Goal: Task Accomplishment & Management: Complete application form

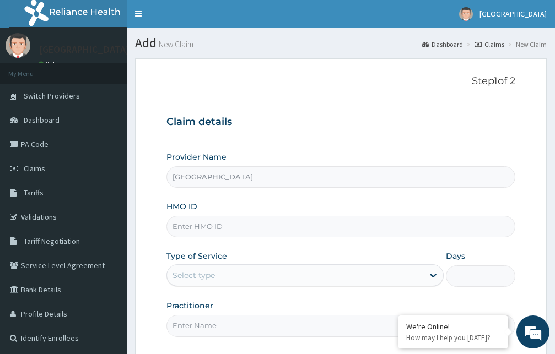
click at [224, 225] on input "HMO ID" at bounding box center [340, 226] width 349 height 21
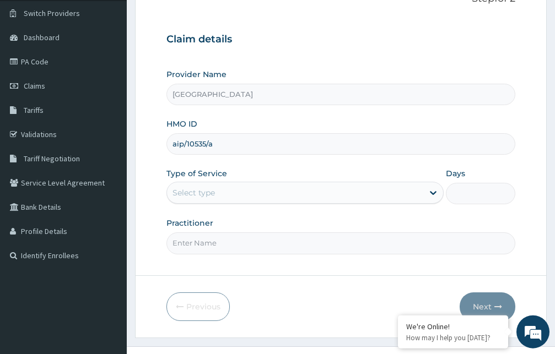
scroll to position [103, 0]
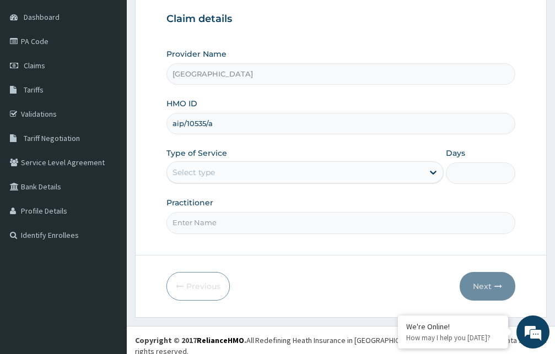
type input "aip/10535/a"
click at [309, 174] on div "Select type" at bounding box center [295, 173] width 256 height 18
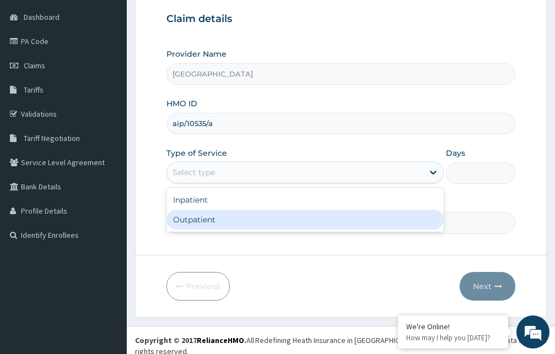
click at [271, 219] on div "Outpatient" at bounding box center [304, 220] width 277 height 20
type input "1"
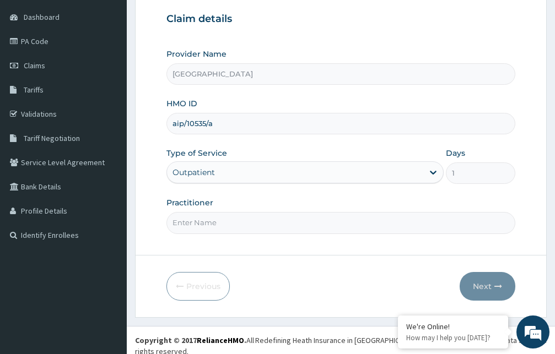
click at [294, 219] on input "Practitioner" at bounding box center [340, 222] width 349 height 21
type input "R"
type input "[PERSON_NAME]"
click at [485, 288] on button "Next" at bounding box center [488, 286] width 56 height 29
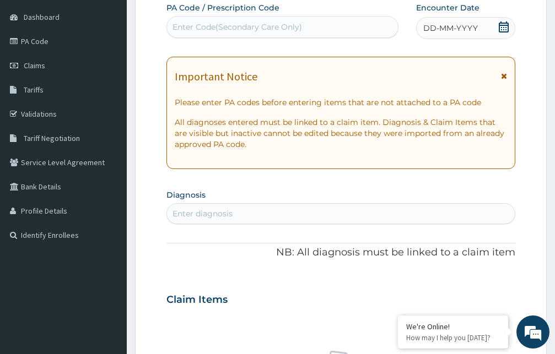
click at [505, 76] on icon at bounding box center [504, 76] width 6 height 8
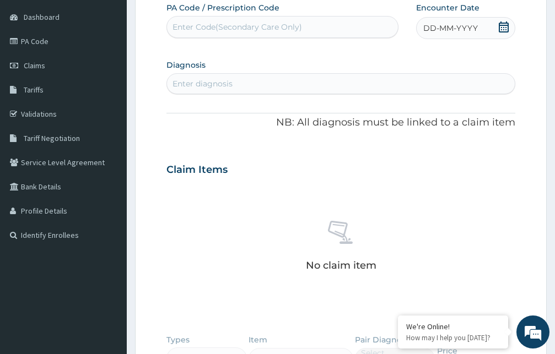
click at [503, 30] on icon at bounding box center [504, 26] width 10 height 11
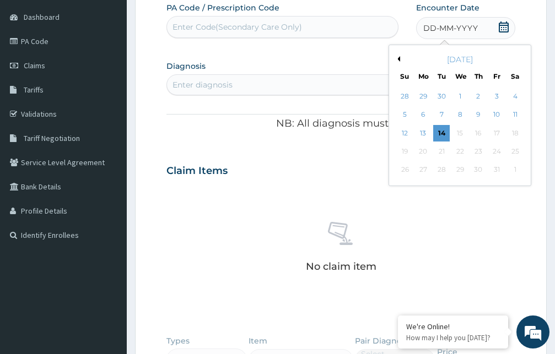
click at [397, 56] on div "[DATE]" at bounding box center [459, 59] width 133 height 11
click at [401, 58] on div "[DATE]" at bounding box center [459, 59] width 133 height 11
click at [398, 59] on button "Previous Month" at bounding box center [397, 59] width 6 height 6
click at [500, 169] on div "29" at bounding box center [496, 170] width 17 height 17
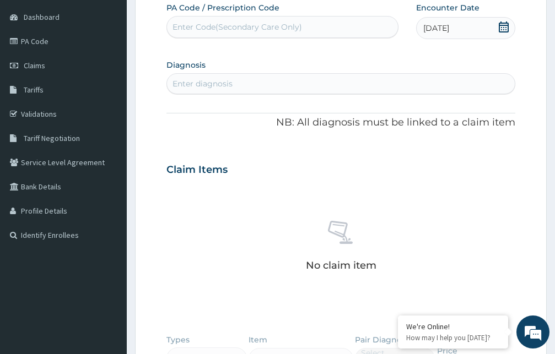
click at [343, 86] on div "Enter diagnosis" at bounding box center [341, 84] width 348 height 18
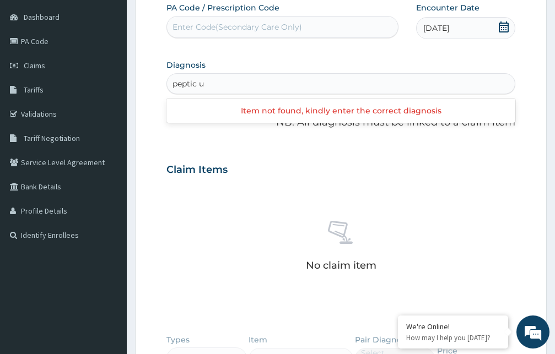
type input "peptic"
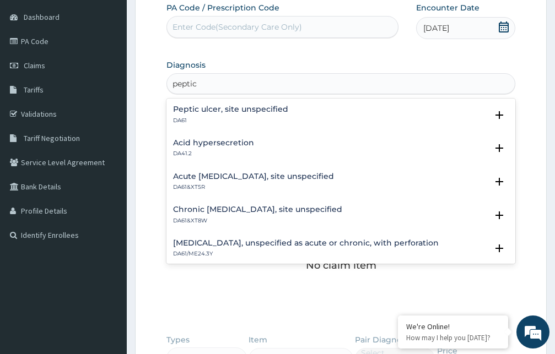
click at [255, 109] on h4 "Peptic ulcer, site unspecified" at bounding box center [230, 109] width 115 height 8
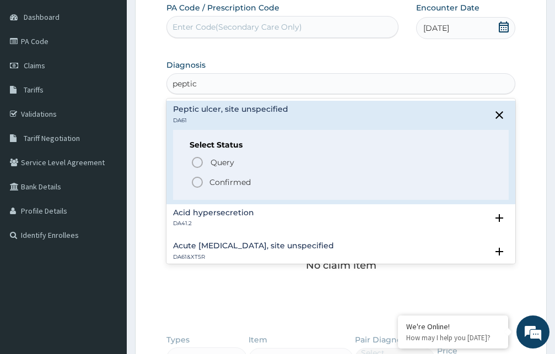
click at [198, 182] on icon "status option filled" at bounding box center [197, 182] width 13 height 13
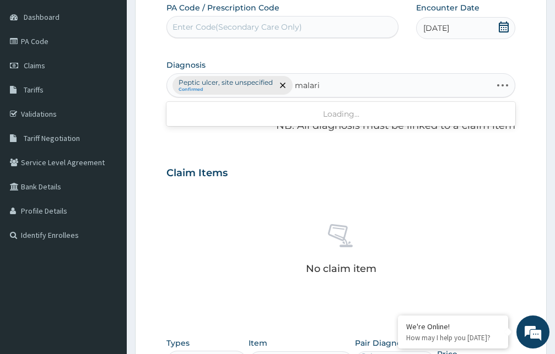
type input "[MEDICAL_DATA]"
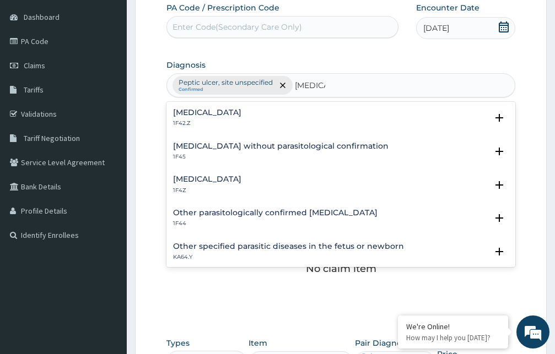
click at [208, 177] on h4 "[MEDICAL_DATA]" at bounding box center [207, 179] width 68 height 8
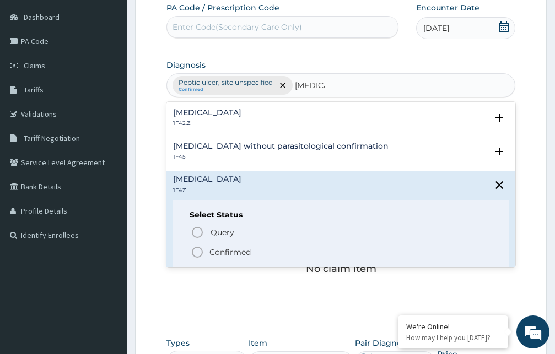
click at [195, 253] on icon "status option filled" at bounding box center [197, 252] width 13 height 13
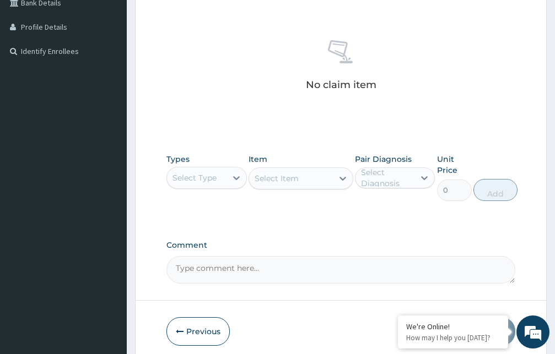
scroll to position [328, 0]
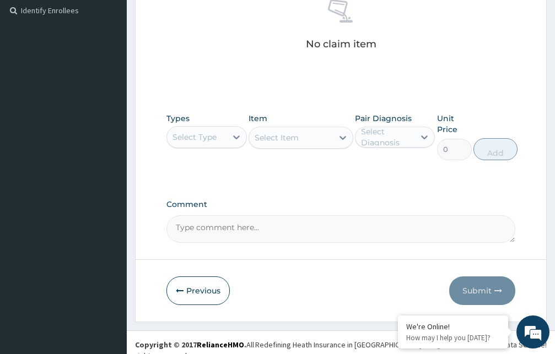
click at [222, 140] on div "Select Type" at bounding box center [197, 137] width 60 height 18
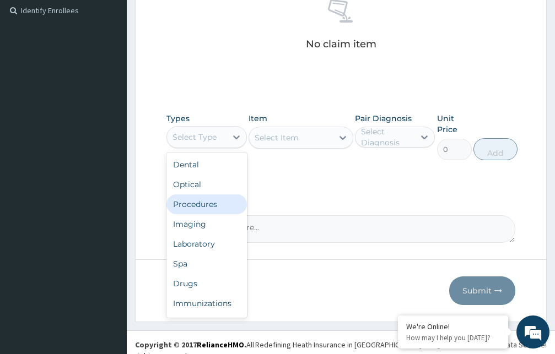
click at [198, 207] on div "Procedures" at bounding box center [206, 204] width 80 height 20
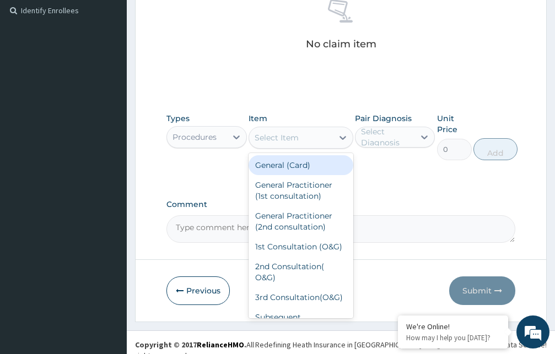
click at [284, 138] on div "Select Item" at bounding box center [277, 137] width 44 height 11
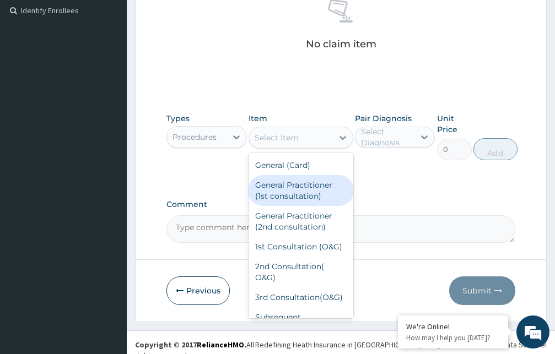
click at [284, 190] on div "General Practitioner (1st consultation)" at bounding box center [300, 190] width 105 height 31
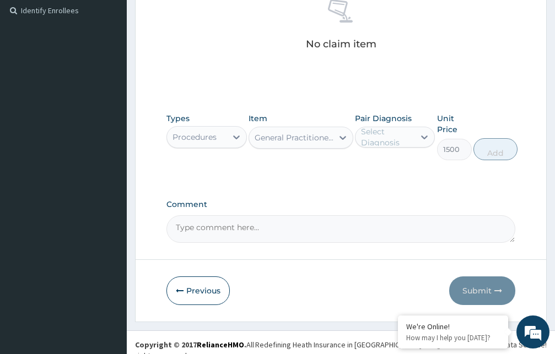
type input "1500"
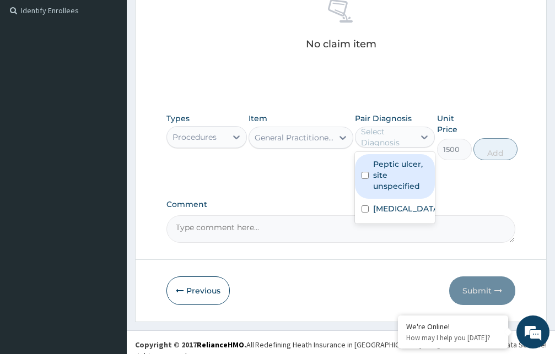
click at [369, 138] on div "Select Diagnosis" at bounding box center [387, 137] width 53 height 22
click at [375, 187] on label "Peptic ulcer, site unspecified" at bounding box center [401, 175] width 56 height 33
checkbox input "true"
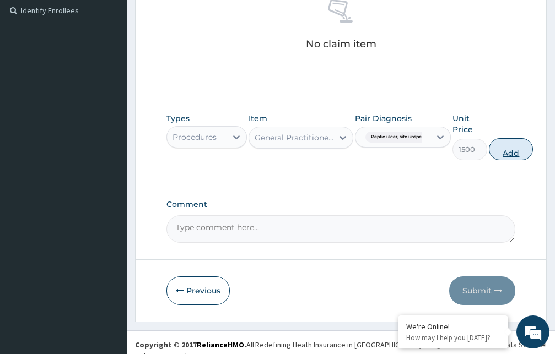
click at [512, 150] on button "Add" at bounding box center [511, 149] width 44 height 22
type input "0"
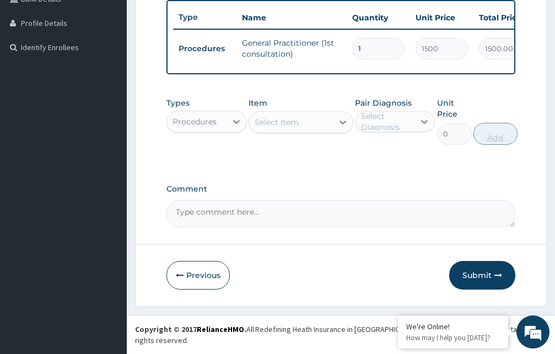
scroll to position [289, 0]
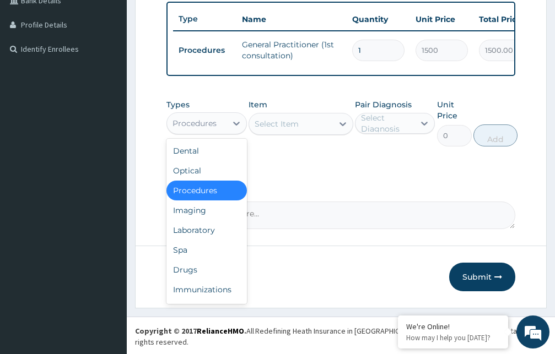
click at [212, 129] on div "Procedures" at bounding box center [194, 123] width 44 height 11
click at [190, 280] on div "Drugs" at bounding box center [206, 270] width 80 height 20
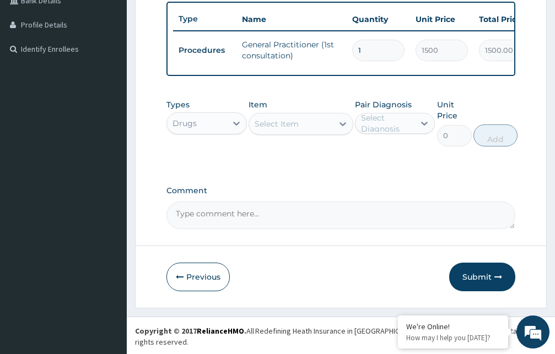
click at [322, 133] on div "Select Item" at bounding box center [291, 124] width 84 height 18
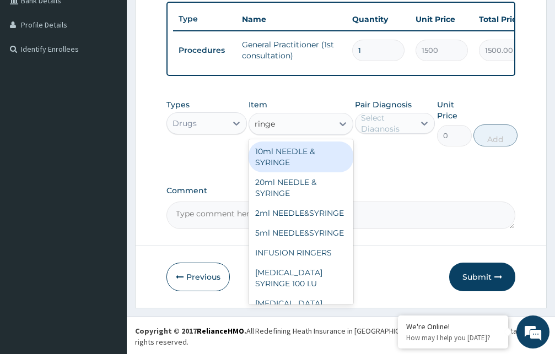
type input "ringer"
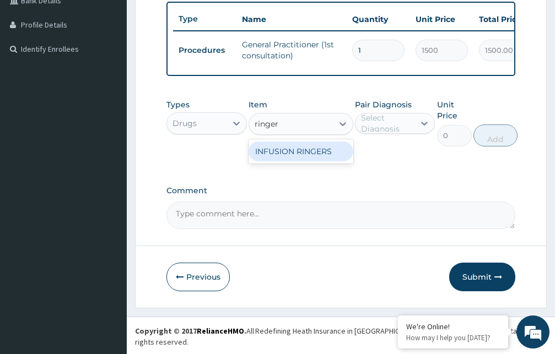
click at [310, 158] on div "INFUSION RINGERS" at bounding box center [300, 152] width 105 height 20
type input "367.5"
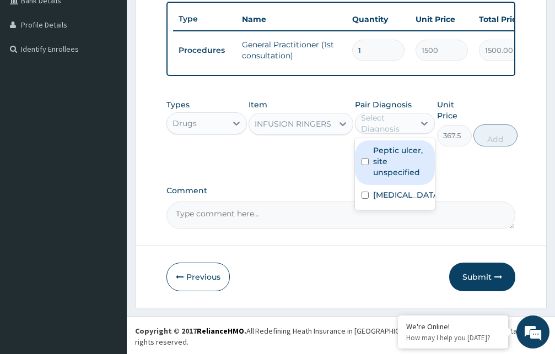
click at [397, 131] on div "Select Diagnosis" at bounding box center [387, 123] width 53 height 22
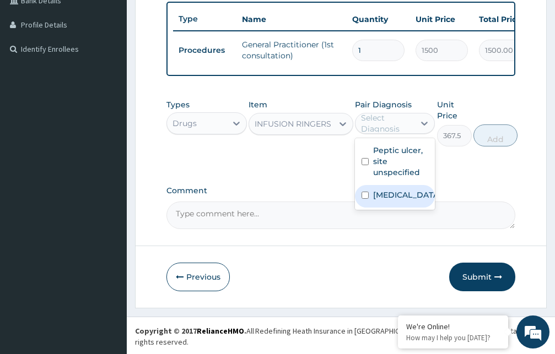
click at [396, 201] on label "Malaria, unspecified" at bounding box center [406, 195] width 67 height 11
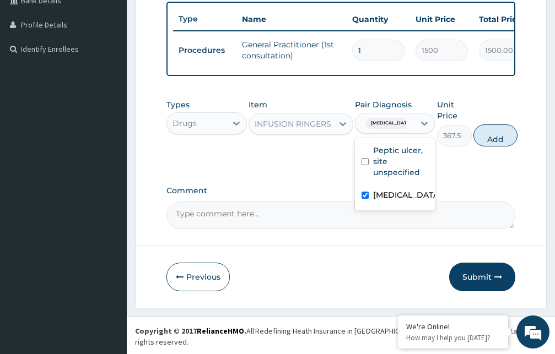
checkbox input "true"
click at [499, 144] on button "Add" at bounding box center [495, 136] width 44 height 22
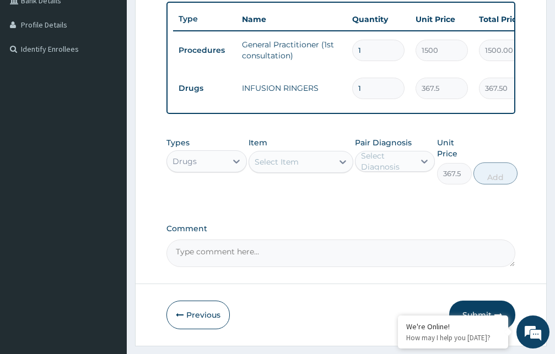
type input "0"
click at [296, 167] on div "Select Item" at bounding box center [277, 161] width 44 height 11
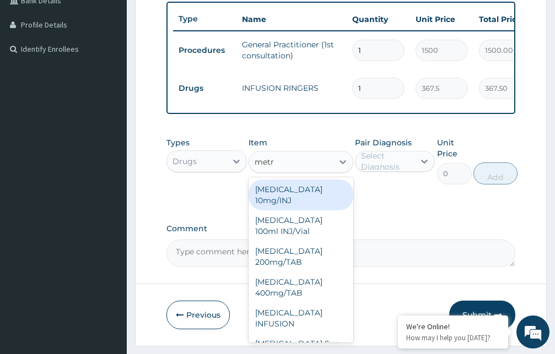
type input "metro"
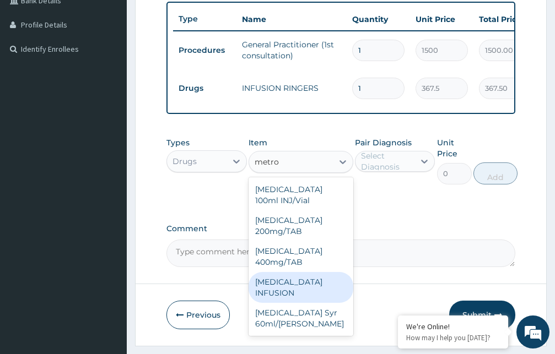
click at [303, 303] on div "METRONIDAZOLE INFUSION" at bounding box center [300, 287] width 105 height 31
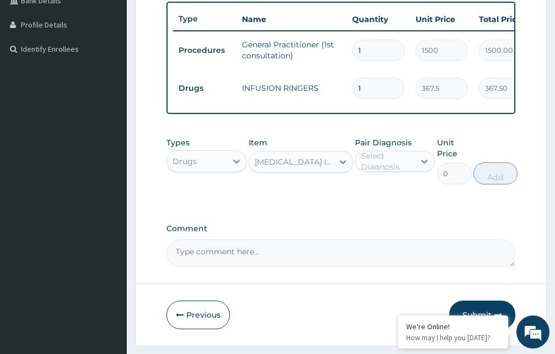
type input "131.25"
click at [301, 167] on div "METRONIDAZOLE INFUSION" at bounding box center [294, 161] width 79 height 11
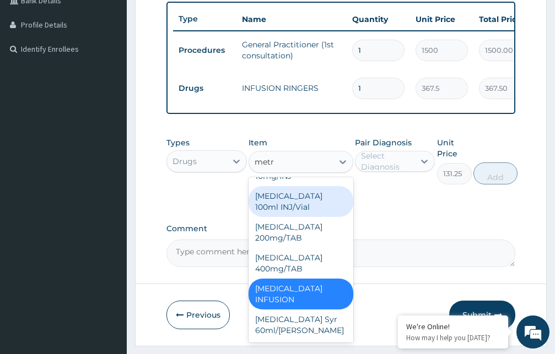
scroll to position [1, 0]
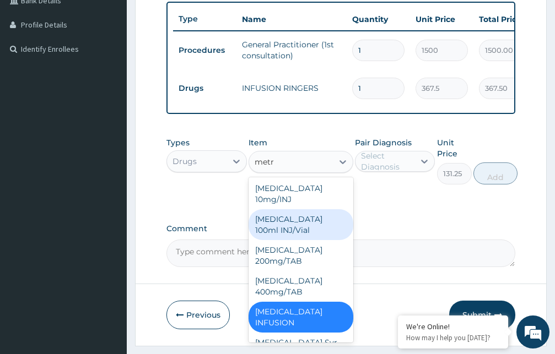
type input "metro"
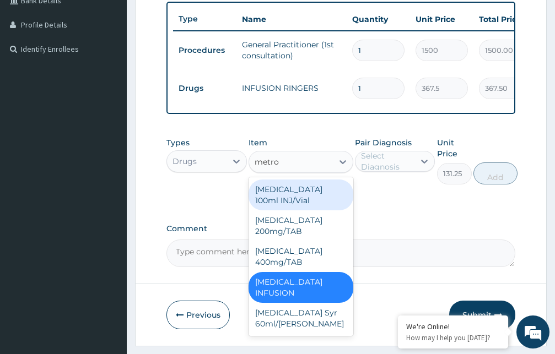
scroll to position [0, 0]
click at [309, 206] on div "Metronidazole 100ml INJ/Vial" at bounding box center [300, 195] width 105 height 31
type input "68.25"
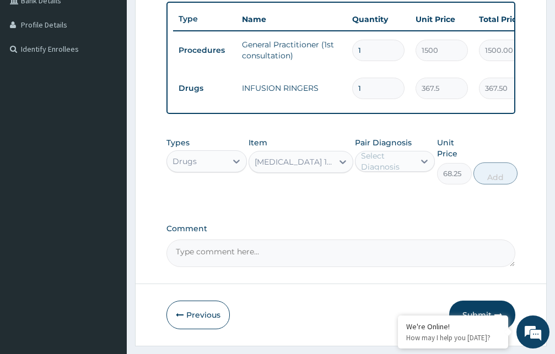
click at [299, 167] on div "[MEDICAL_DATA] 100ml INJ/Vial" at bounding box center [294, 161] width 79 height 11
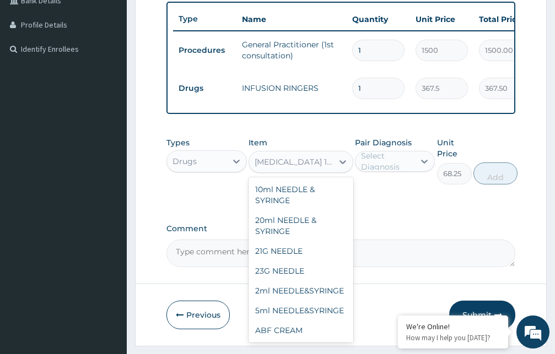
scroll to position [22661, 0]
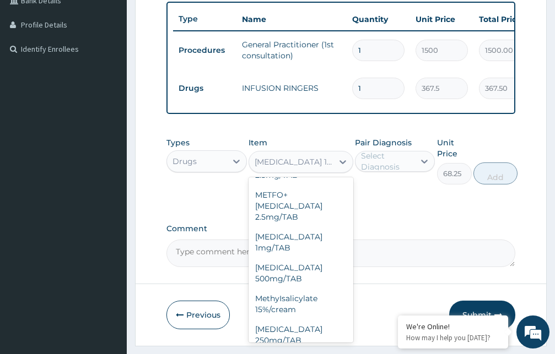
type input "m"
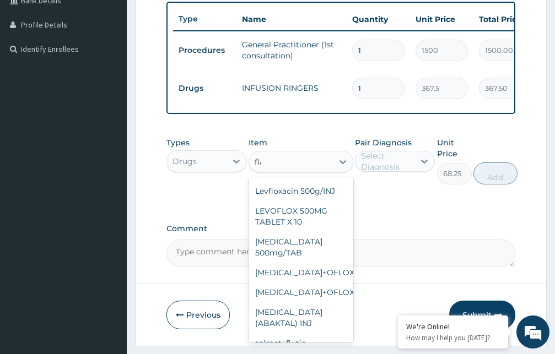
scroll to position [82, 0]
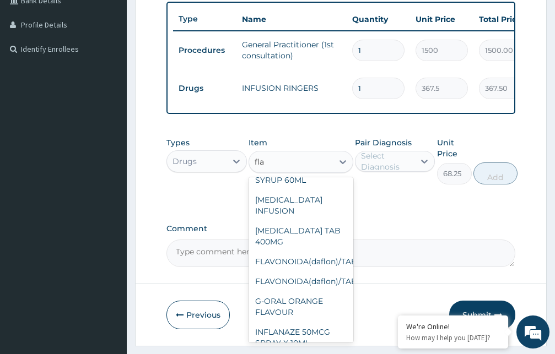
type input "flag"
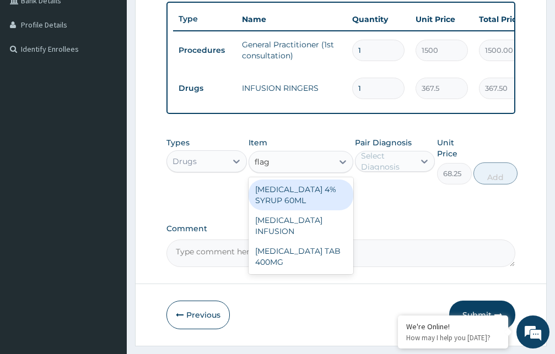
scroll to position [0, 0]
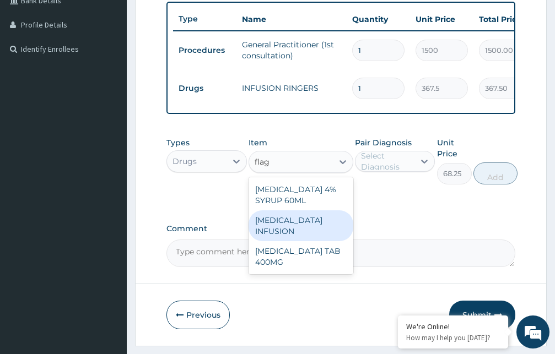
click at [299, 231] on div "[MEDICAL_DATA] INFUSION" at bounding box center [300, 225] width 105 height 31
type input "210"
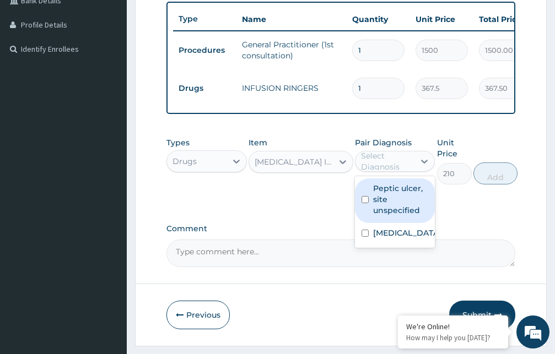
click at [402, 169] on div "Select Diagnosis" at bounding box center [387, 161] width 53 height 22
click at [391, 215] on label "Peptic ulcer, site unspecified" at bounding box center [401, 199] width 56 height 33
checkbox input "true"
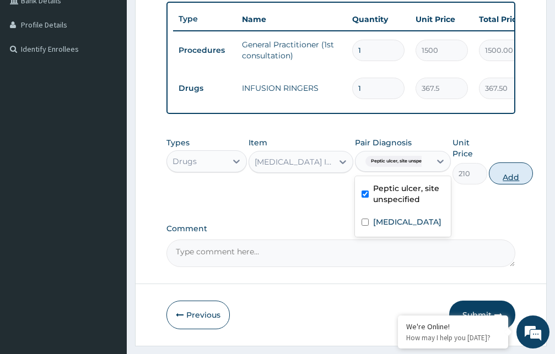
click at [505, 184] on button "Add" at bounding box center [511, 174] width 44 height 22
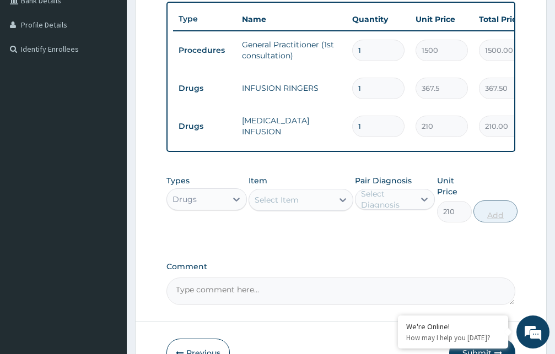
type input "0"
type input "0.00"
type input "2"
type input "420.00"
type input "2"
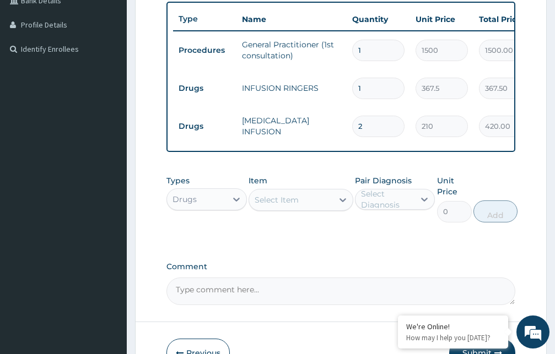
click at [314, 209] on div "Select Item" at bounding box center [291, 200] width 84 height 18
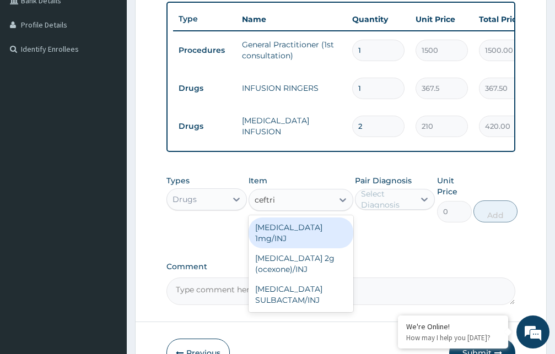
type input "ceftria"
click at [306, 237] on div "[MEDICAL_DATA] 1mg/INJ" at bounding box center [300, 233] width 105 height 31
type input "446.25"
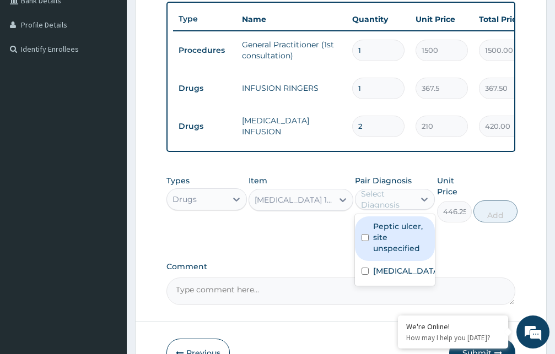
click at [385, 210] on div "Select Diagnosis" at bounding box center [387, 199] width 53 height 22
click at [391, 248] on label "Peptic ulcer, site unspecified" at bounding box center [401, 237] width 56 height 33
checkbox input "true"
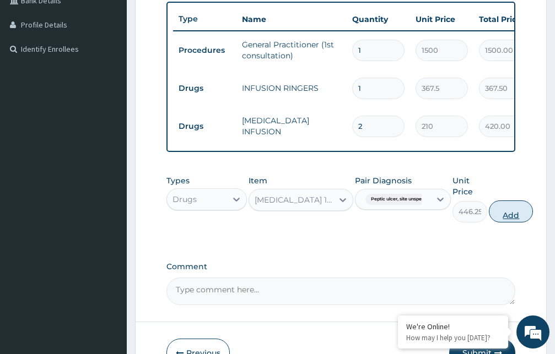
click at [506, 223] on button "Add" at bounding box center [511, 212] width 44 height 22
type input "0"
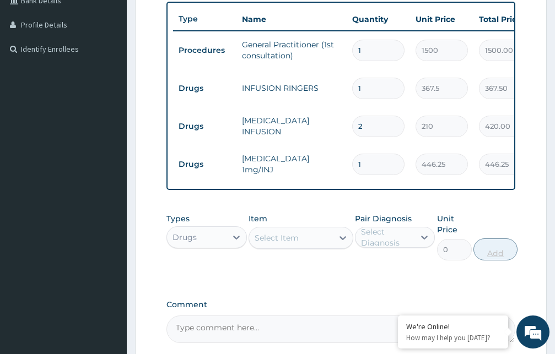
type input "0.00"
type input "2"
type input "892.50"
type input "0.00"
type input "1"
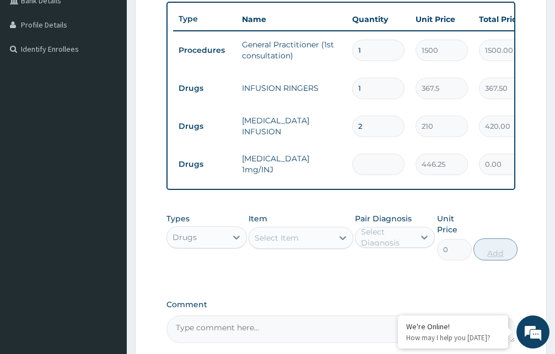
type input "446.25"
click at [278, 244] on div "Select Item" at bounding box center [277, 238] width 44 height 11
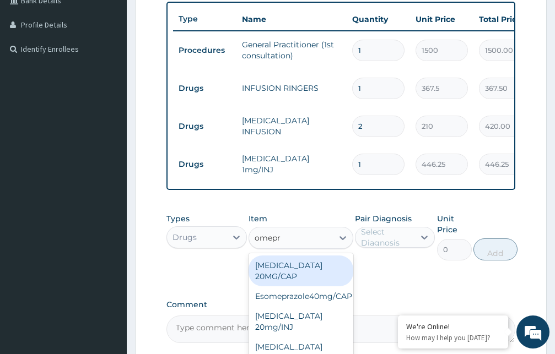
type input "omepra"
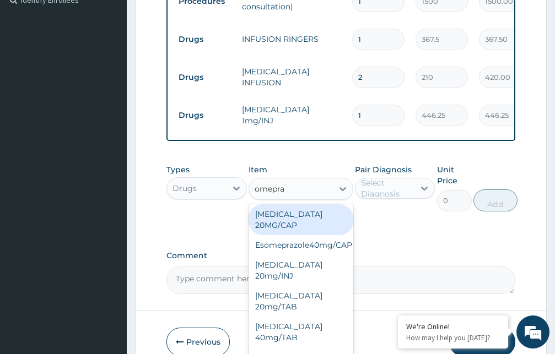
scroll to position [403, 0]
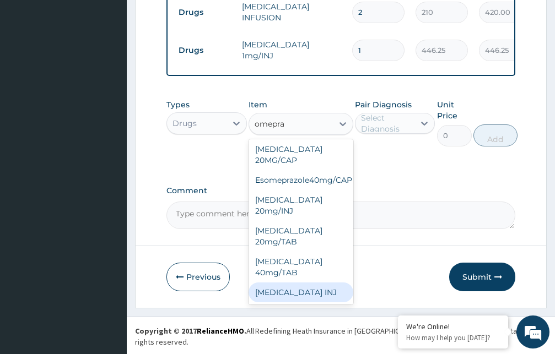
click at [310, 292] on div "[MEDICAL_DATA] INJ" at bounding box center [300, 293] width 105 height 20
type input "322.88"
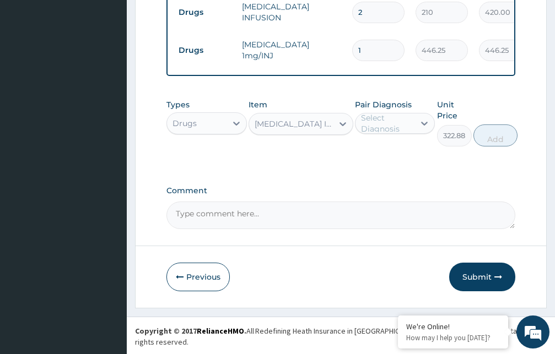
click at [396, 134] on div "Select Diagnosis" at bounding box center [387, 123] width 53 height 22
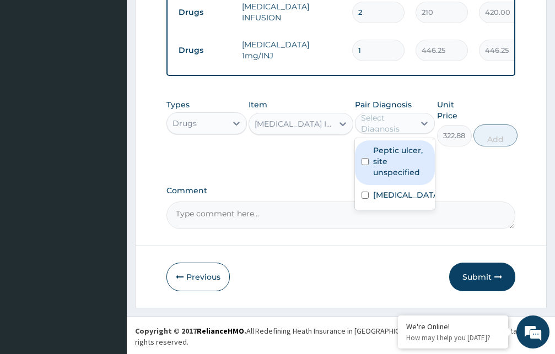
click at [396, 155] on label "Peptic ulcer, site unspecified" at bounding box center [401, 161] width 56 height 33
checkbox input "true"
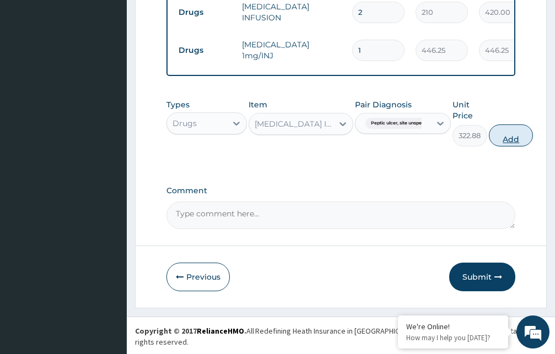
click at [509, 147] on button "Add" at bounding box center [511, 136] width 44 height 22
type input "0"
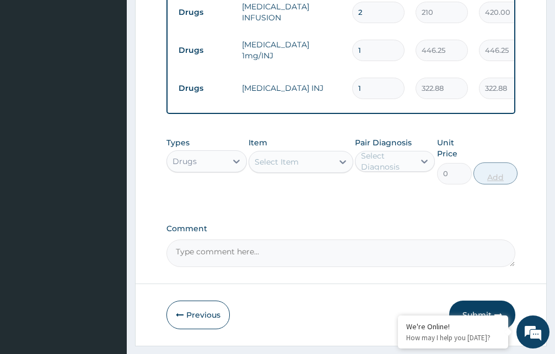
type input "0.00"
type input "2"
type input "645.76"
type input "2"
click at [325, 171] on div "Select Item" at bounding box center [291, 162] width 84 height 18
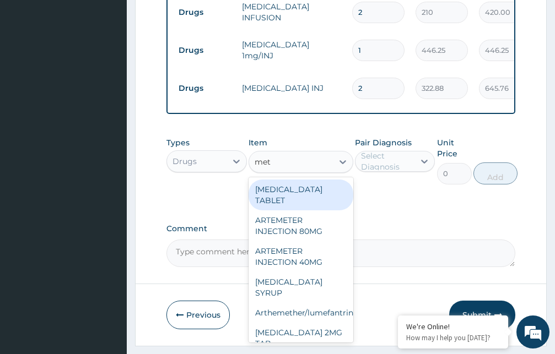
type input "meto"
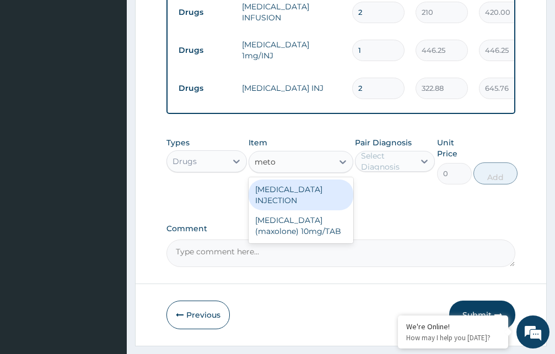
click at [305, 206] on div "[MEDICAL_DATA] INJECTION" at bounding box center [300, 195] width 105 height 31
type input "52.5"
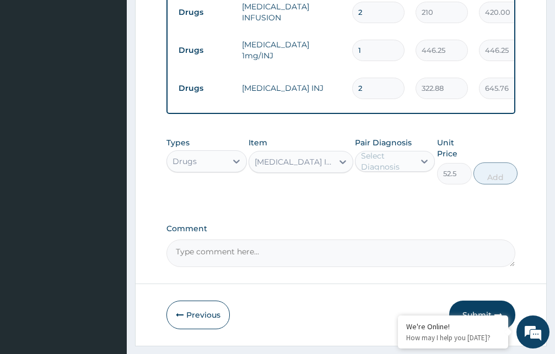
click at [374, 172] on div "Select Diagnosis" at bounding box center [387, 161] width 53 height 22
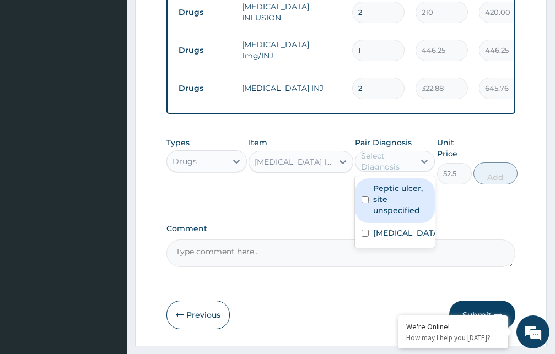
click at [374, 216] on label "Peptic ulcer, site unspecified" at bounding box center [401, 199] width 56 height 33
checkbox input "true"
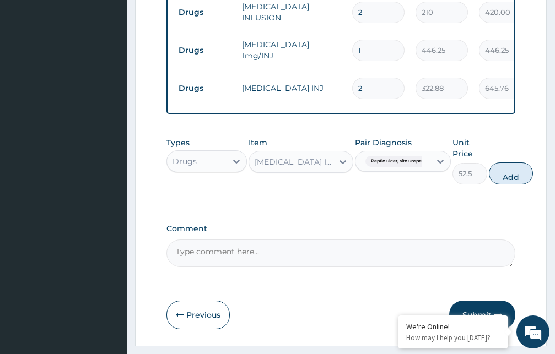
click at [520, 185] on button "Add" at bounding box center [511, 174] width 44 height 22
type input "0"
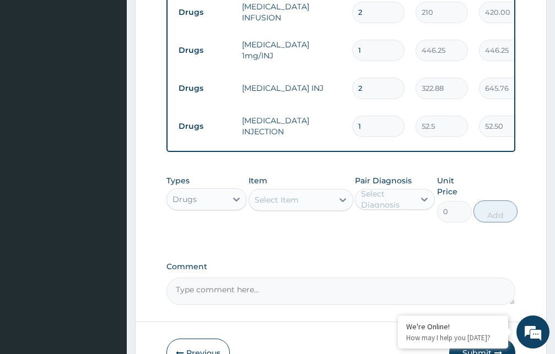
click at [379, 210] on div "Select Diagnosis" at bounding box center [387, 199] width 53 height 22
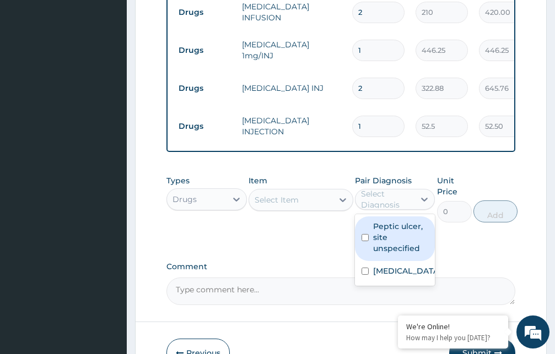
click at [317, 209] on div "Select Item" at bounding box center [291, 200] width 84 height 18
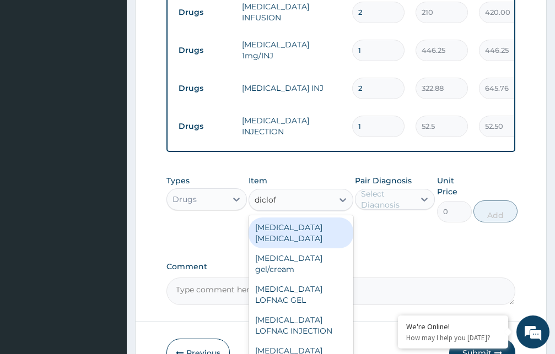
type input "diclofe"
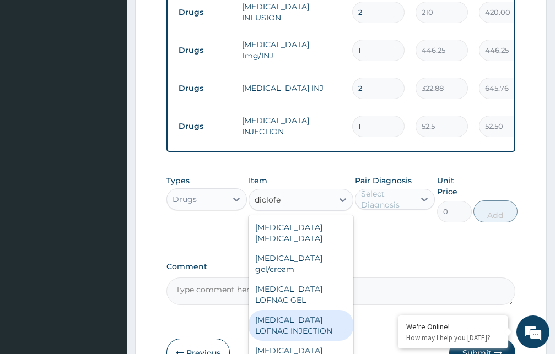
click at [300, 323] on div "[MEDICAL_DATA] LOFNAC INJECTION" at bounding box center [300, 325] width 105 height 31
type input "52.5"
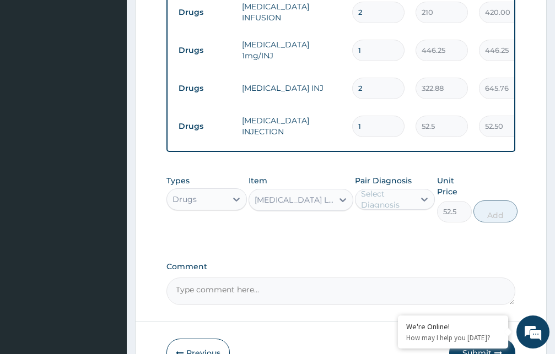
click at [381, 209] on div "Select Diagnosis" at bounding box center [387, 199] width 53 height 22
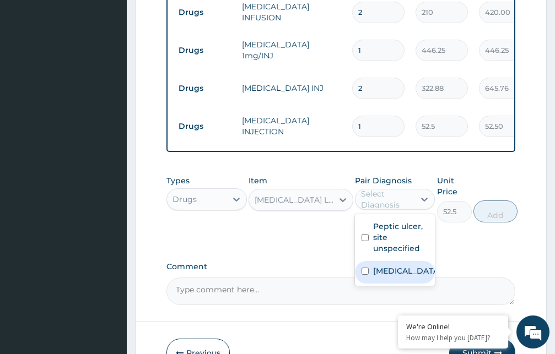
click at [390, 277] on label "[MEDICAL_DATA]" at bounding box center [406, 271] width 67 height 11
checkbox input "true"
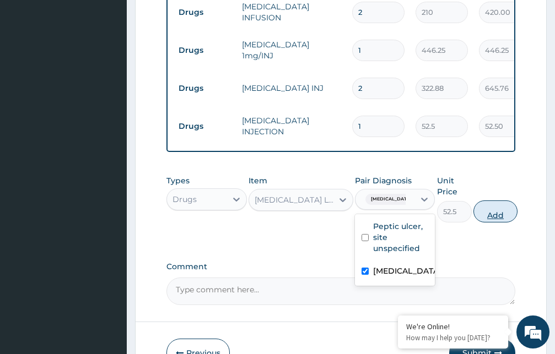
click at [501, 223] on button "Add" at bounding box center [495, 212] width 44 height 22
type input "0"
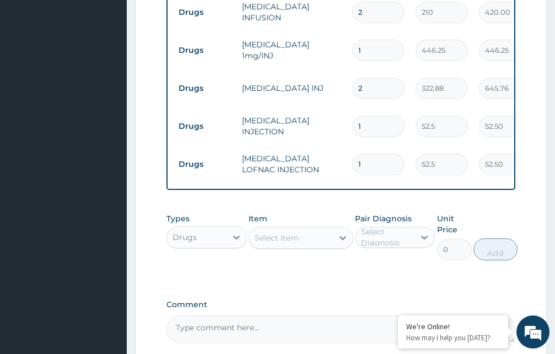
click at [298, 244] on div "Select Item" at bounding box center [277, 238] width 44 height 11
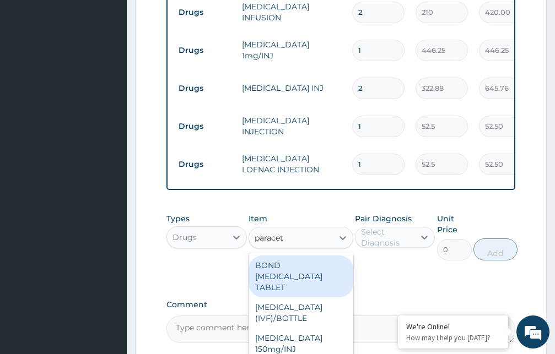
type input "paraceta"
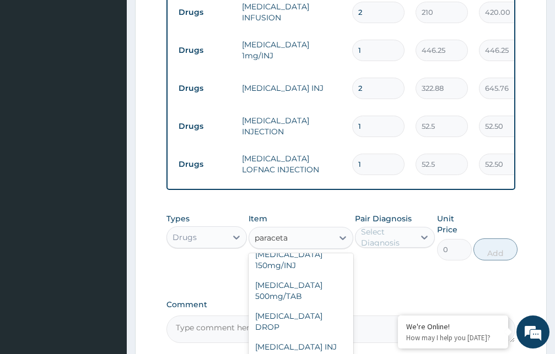
scroll to position [68, 0]
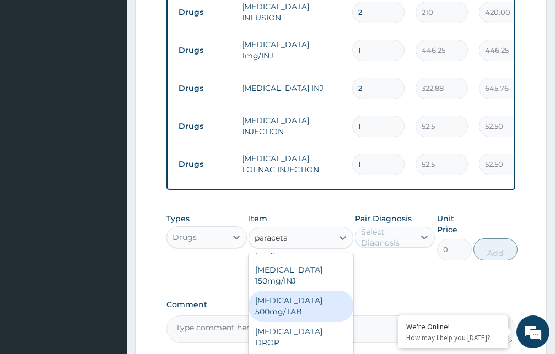
click at [295, 320] on div "[MEDICAL_DATA] 500mg/TAB" at bounding box center [300, 306] width 105 height 31
type input "5.25"
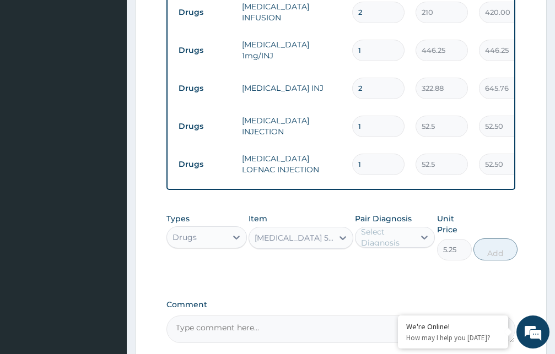
click at [387, 245] on div "Select Diagnosis" at bounding box center [387, 237] width 53 height 22
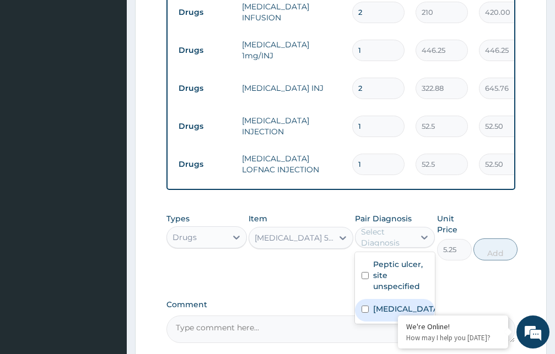
click at [385, 315] on label "[MEDICAL_DATA]" at bounding box center [406, 309] width 67 height 11
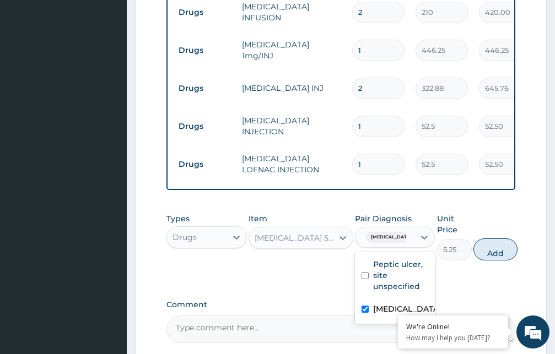
checkbox input "true"
click at [500, 261] on button "Add" at bounding box center [495, 250] width 44 height 22
type input "0"
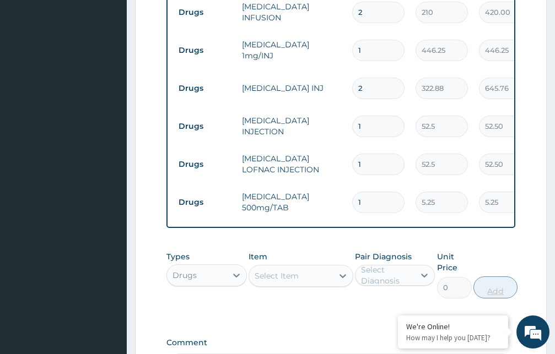
type input "18"
type input "94.50"
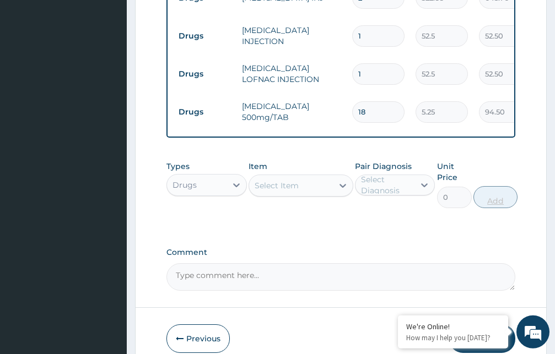
scroll to position [555, 0]
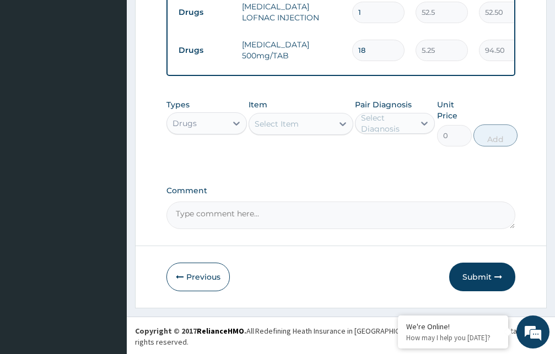
type input "18"
click at [275, 129] on div "Select Item" at bounding box center [277, 123] width 44 height 11
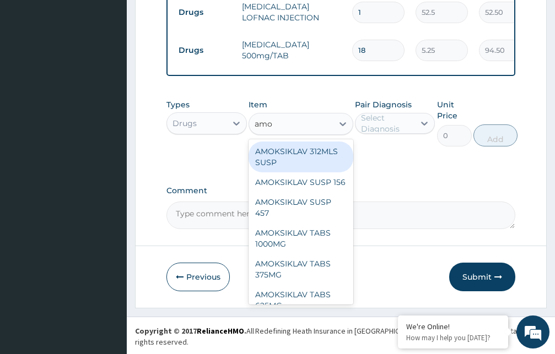
type input "amox"
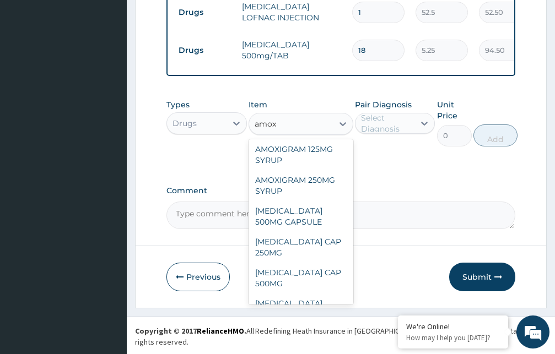
scroll to position [161, 0]
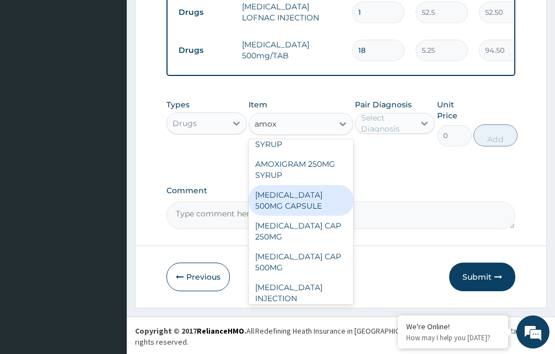
click at [296, 216] on div "[MEDICAL_DATA] 500MG CAPSULE" at bounding box center [300, 200] width 105 height 31
type input "63"
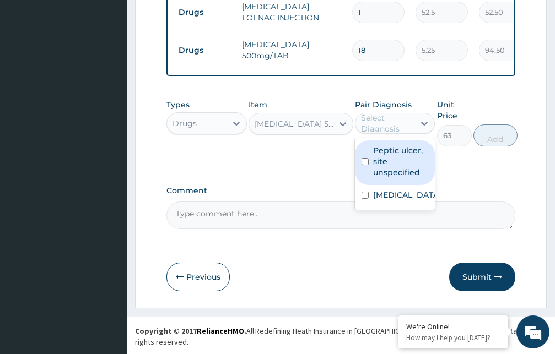
click at [375, 133] on div "Select Diagnosis" at bounding box center [387, 123] width 53 height 22
click at [385, 177] on label "Peptic ulcer, site unspecified" at bounding box center [401, 161] width 56 height 33
checkbox input "true"
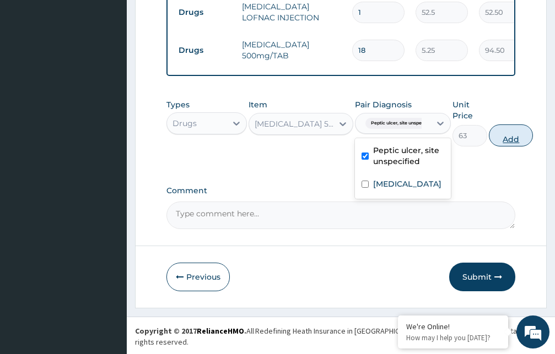
click at [511, 145] on button "Add" at bounding box center [511, 136] width 44 height 22
type input "0"
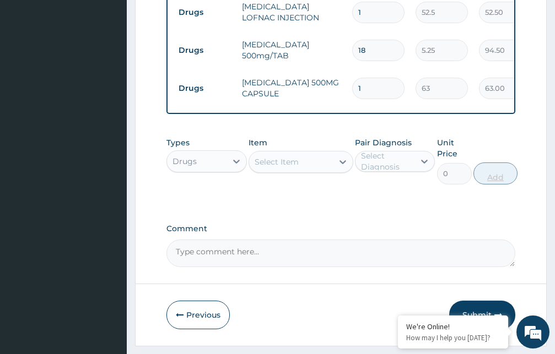
type input "0.00"
type input "9"
type input "567.00"
type input "9"
click at [298, 167] on div "Select Item" at bounding box center [277, 161] width 44 height 11
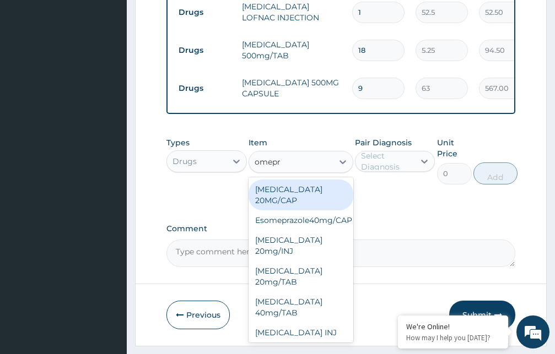
type input "omepra"
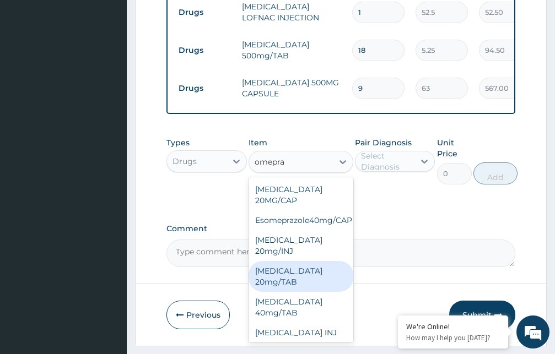
click at [288, 287] on div "[MEDICAL_DATA] 20mg/TAB" at bounding box center [300, 276] width 105 height 31
type input "78.75"
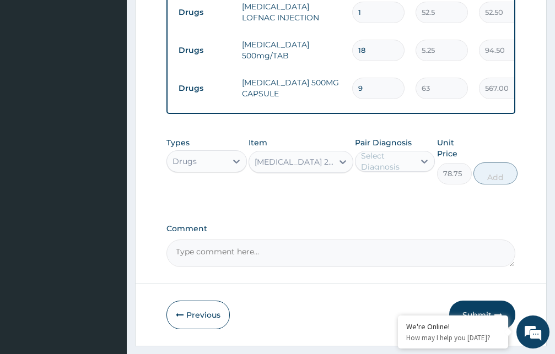
click at [383, 172] on div "Select Diagnosis" at bounding box center [387, 161] width 53 height 22
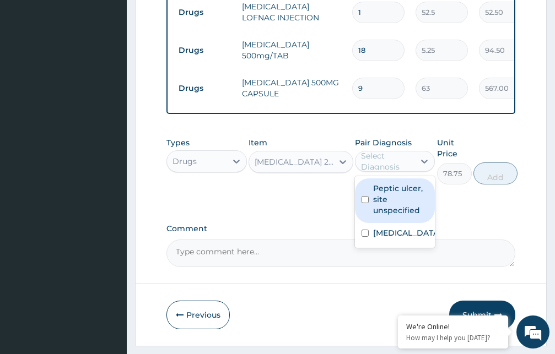
click at [387, 213] on label "Peptic ulcer, site unspecified" at bounding box center [401, 199] width 56 height 33
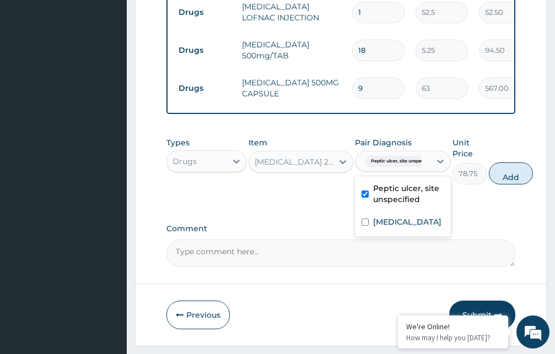
checkbox input "true"
click at [509, 185] on button "Add" at bounding box center [511, 174] width 44 height 22
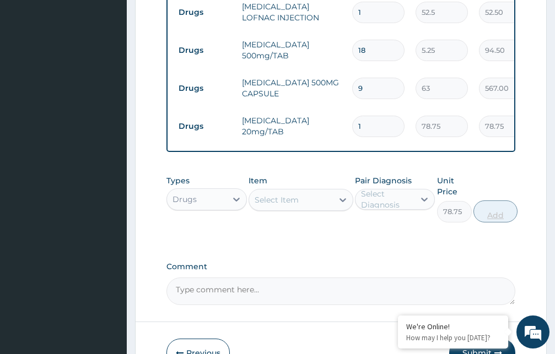
type input "0"
type input "10"
type input "787.50"
type input "10"
click at [313, 207] on div "Select Item" at bounding box center [291, 200] width 84 height 18
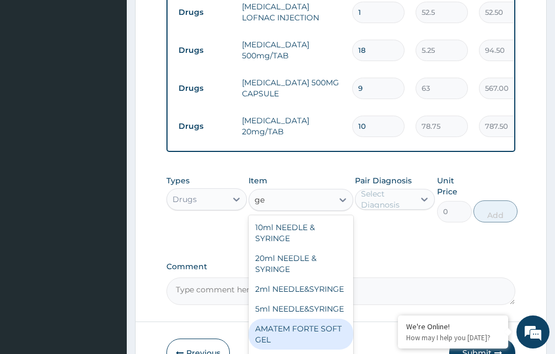
type input "g"
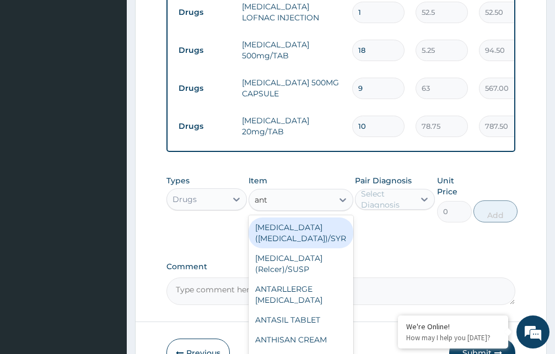
type input "anta"
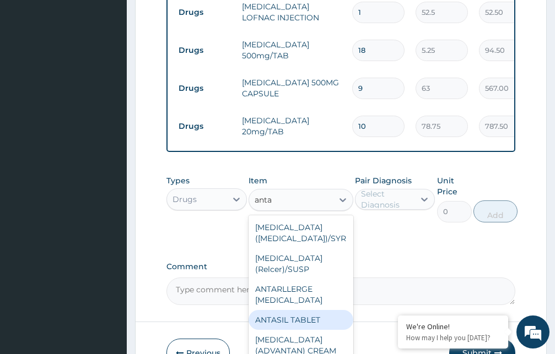
click at [301, 310] on div "ANTASIL TABLET" at bounding box center [300, 320] width 105 height 20
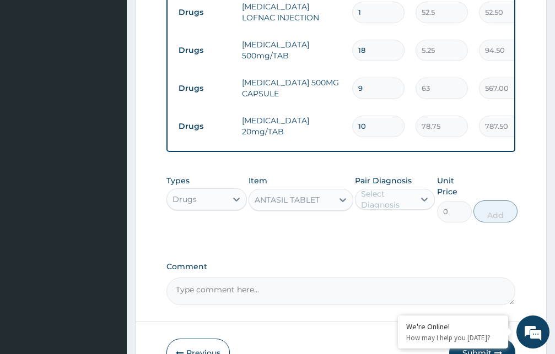
type input "5.25"
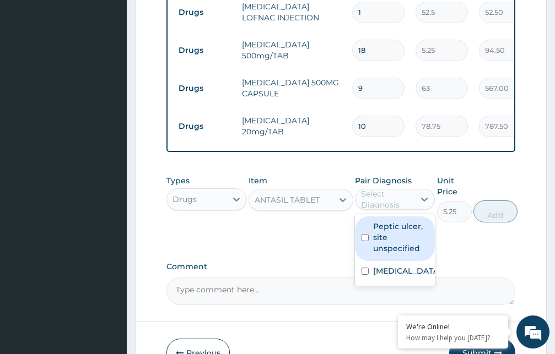
click at [388, 207] on div "Select Diagnosis" at bounding box center [387, 199] width 53 height 22
click at [390, 245] on label "Peptic ulcer, site unspecified" at bounding box center [401, 237] width 56 height 33
checkbox input "true"
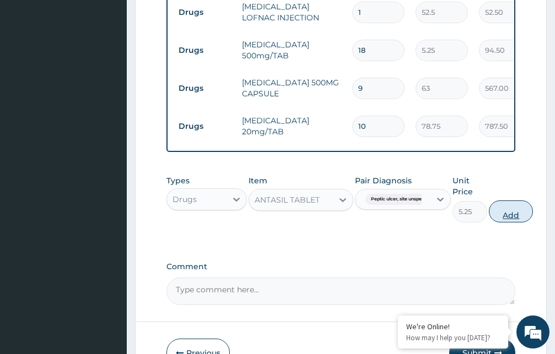
click at [506, 222] on button "Add" at bounding box center [511, 212] width 44 height 22
type input "0"
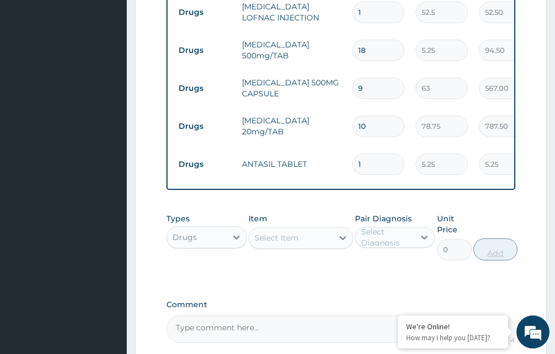
type input "18"
type input "94.50"
type input "18"
click at [306, 247] on div "Select Item" at bounding box center [291, 238] width 84 height 18
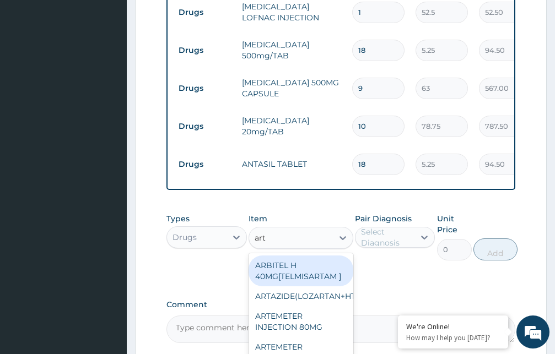
type input "arte"
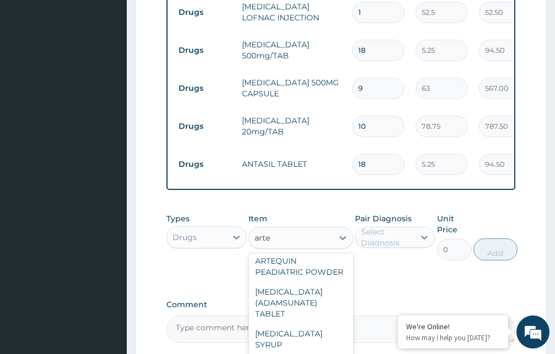
scroll to position [371, 0]
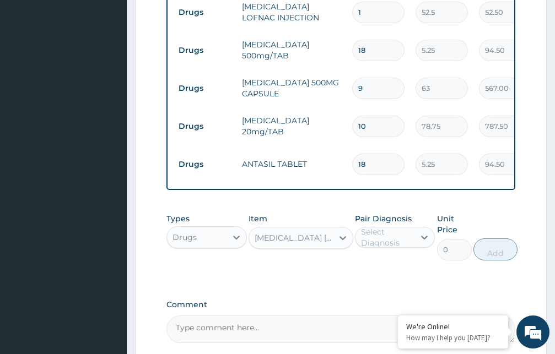
type input "866.25"
click at [377, 248] on div "Select Diagnosis" at bounding box center [387, 237] width 53 height 22
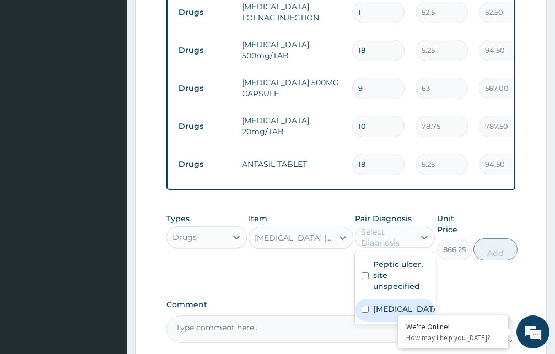
click at [366, 313] on input "checkbox" at bounding box center [364, 309] width 7 height 7
checkbox input "true"
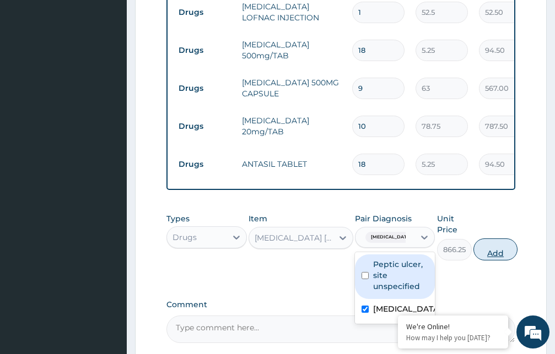
click at [488, 260] on button "Add" at bounding box center [495, 250] width 44 height 22
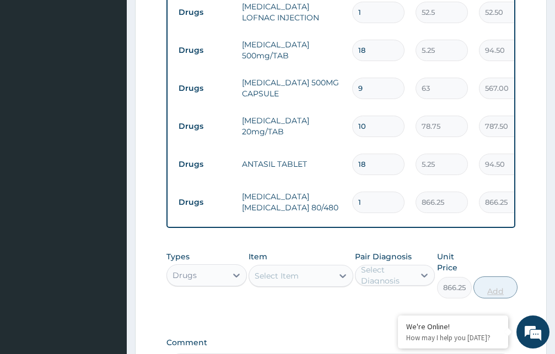
type input "0"
type input "0.00"
type input "6"
type input "5197.50"
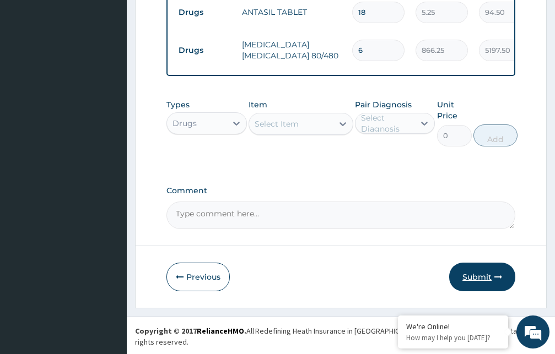
type input "6"
click at [482, 285] on button "Submit" at bounding box center [482, 277] width 66 height 29
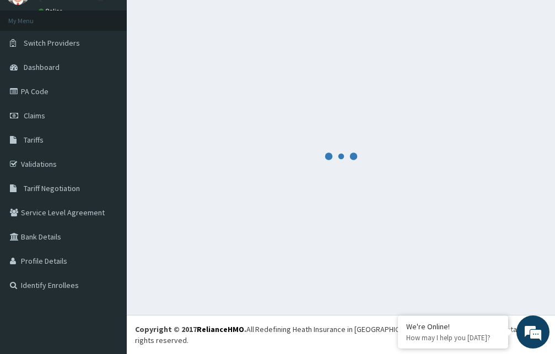
scroll to position [42, 0]
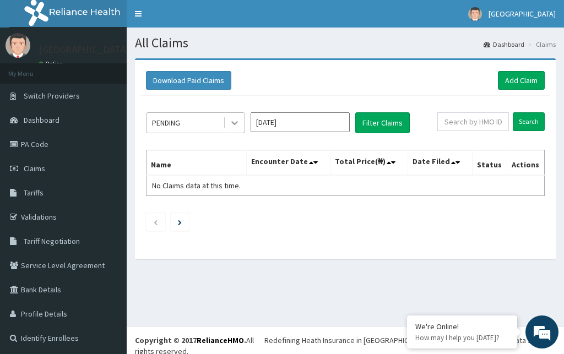
click at [233, 123] on icon at bounding box center [234, 124] width 7 height 4
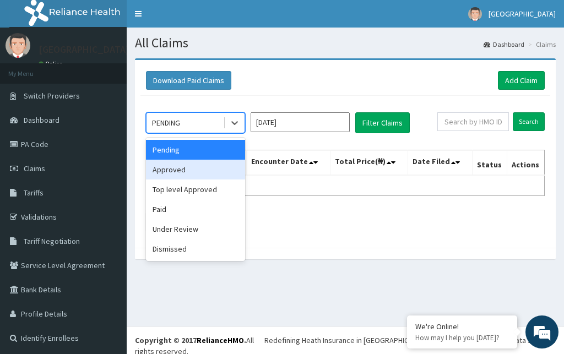
click at [183, 175] on div "Approved" at bounding box center [195, 170] width 99 height 20
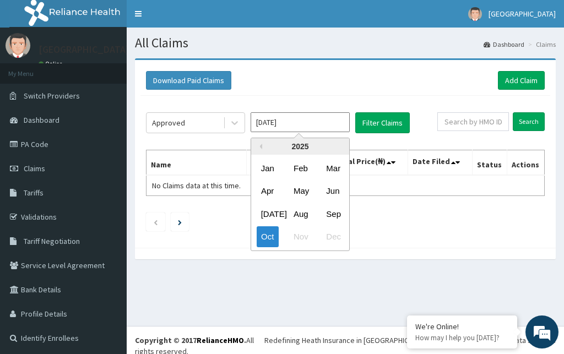
click at [331, 123] on input "Oct 2025" at bounding box center [300, 122] width 99 height 20
click at [299, 213] on div "Aug" at bounding box center [300, 214] width 22 height 20
type input "Aug 2025"
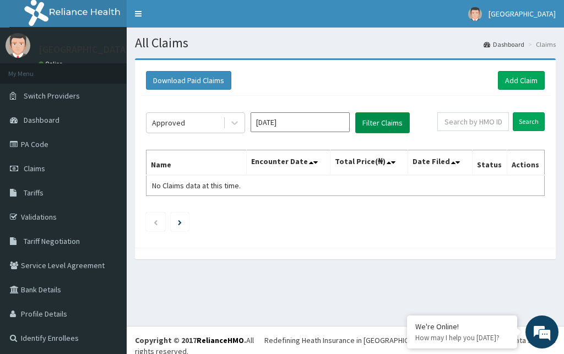
click at [376, 125] on button "Filter Claims" at bounding box center [382, 122] width 55 height 21
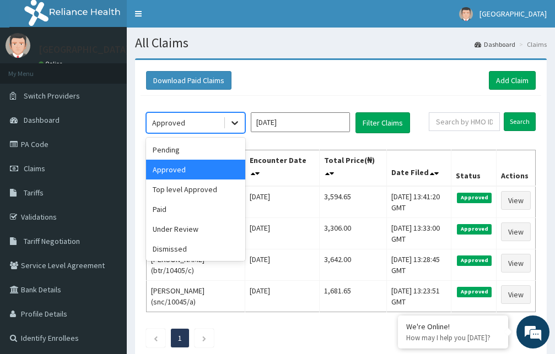
click at [233, 124] on icon at bounding box center [234, 122] width 11 height 11
click at [202, 149] on div "Pending" at bounding box center [195, 150] width 99 height 20
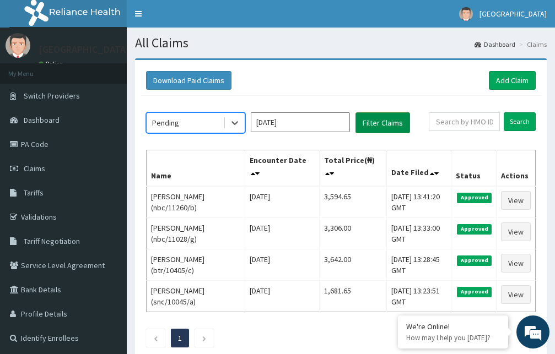
click at [375, 125] on button "Filter Claims" at bounding box center [382, 122] width 55 height 21
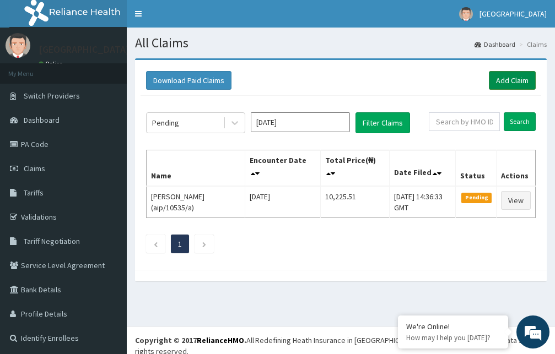
click at [497, 79] on link "Add Claim" at bounding box center [512, 80] width 47 height 19
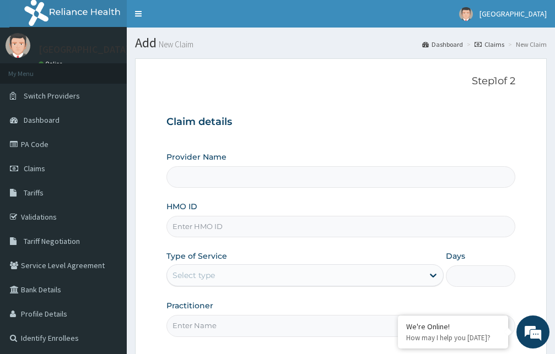
click at [229, 227] on input "HMO ID" at bounding box center [340, 226] width 349 height 21
type input "[GEOGRAPHIC_DATA]"
type input "tce/10448/a"
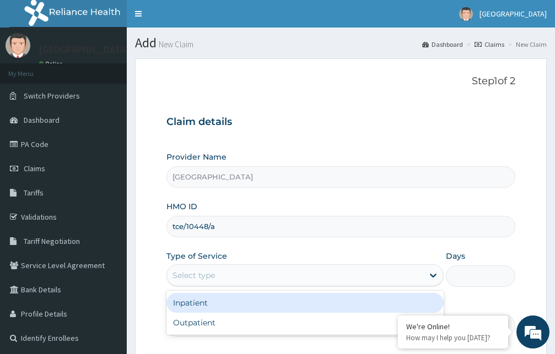
click at [267, 276] on div "Select type" at bounding box center [295, 276] width 256 height 18
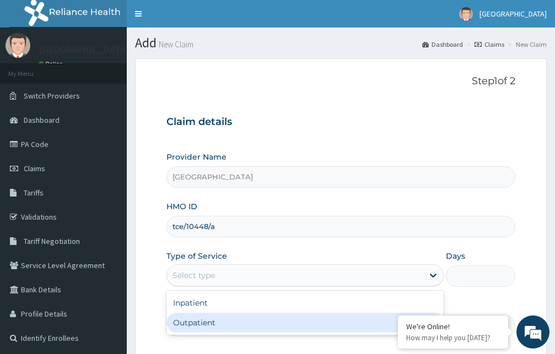
click at [255, 328] on div "Outpatient" at bounding box center [304, 323] width 277 height 20
type input "1"
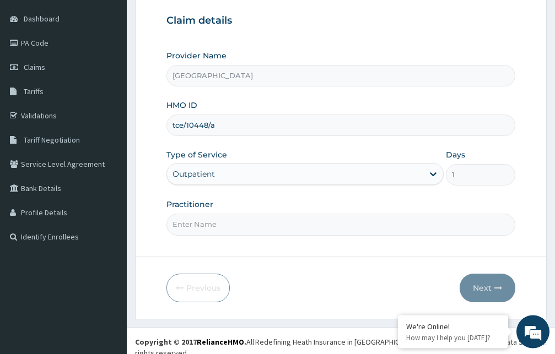
scroll to position [103, 0]
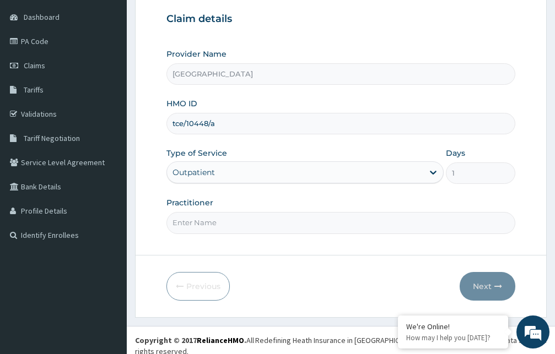
click at [386, 221] on input "Practitioner" at bounding box center [340, 222] width 349 height 21
type input "Dr. Hassan"
click at [484, 284] on button "Next" at bounding box center [488, 286] width 56 height 29
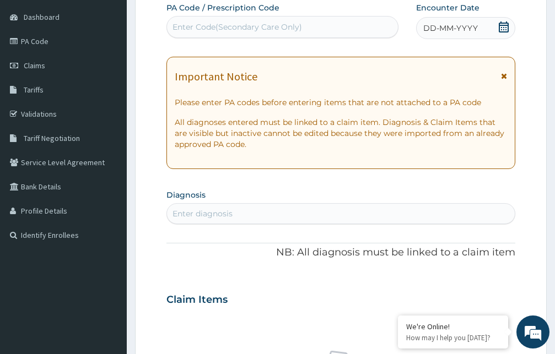
click at [504, 76] on icon at bounding box center [504, 76] width 6 height 8
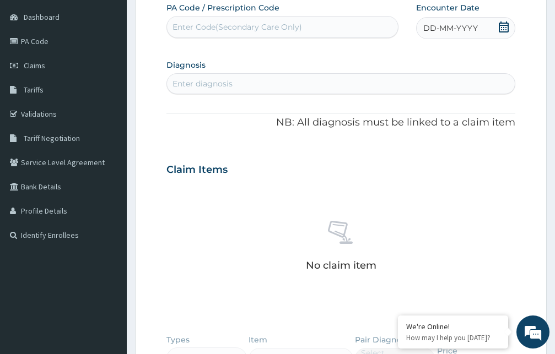
click at [504, 27] on icon at bounding box center [504, 26] width 10 height 11
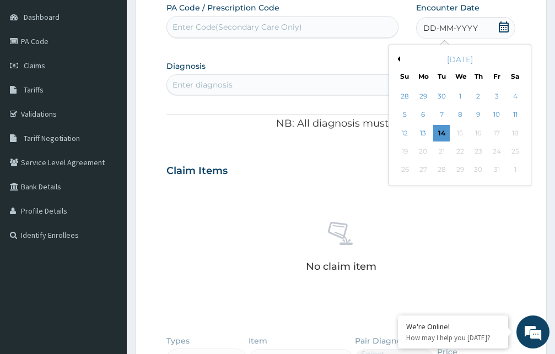
click at [399, 59] on button "Previous Month" at bounding box center [397, 59] width 6 height 6
click at [479, 169] on div "28" at bounding box center [478, 170] width 17 height 17
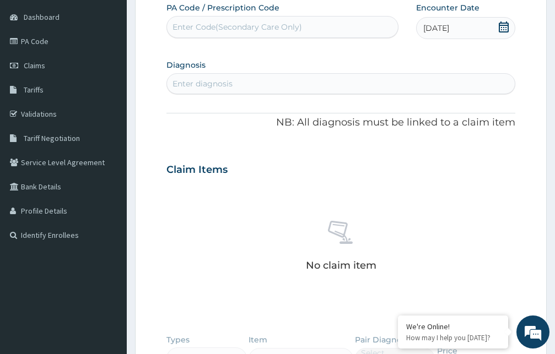
click at [264, 88] on div "Enter diagnosis" at bounding box center [341, 84] width 348 height 18
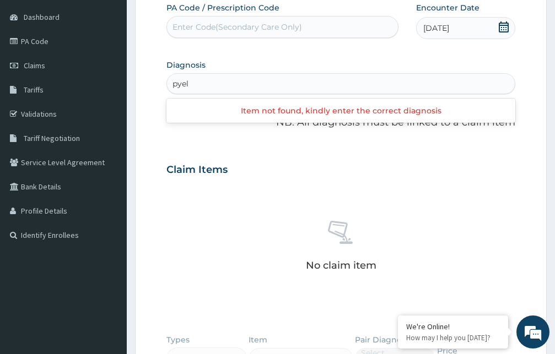
type input "pyelo"
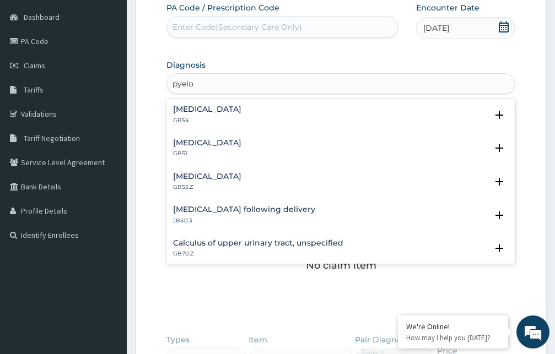
click at [225, 142] on h4 "Acute pyelonephritis" at bounding box center [207, 143] width 68 height 8
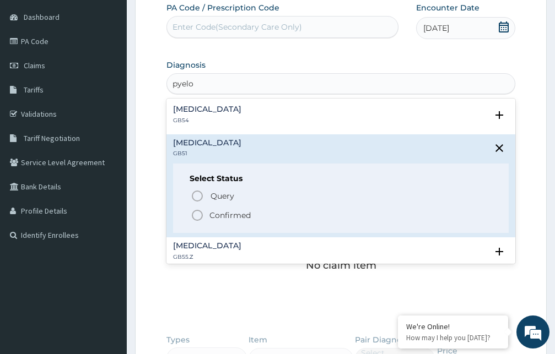
click at [198, 217] on icon "status option filled" at bounding box center [197, 215] width 13 height 13
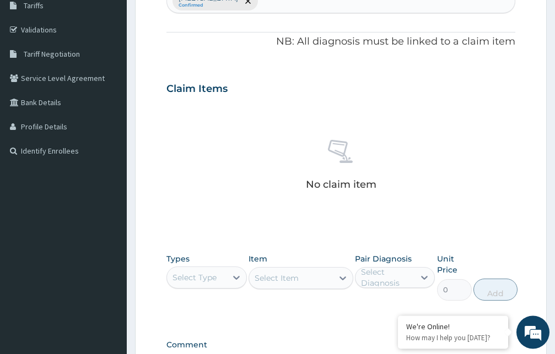
scroll to position [272, 0]
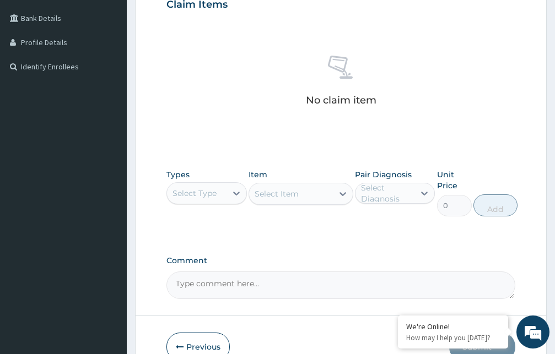
click at [211, 193] on div "Select Type" at bounding box center [194, 193] width 44 height 11
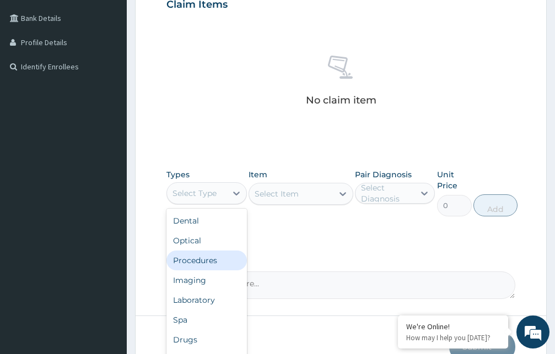
click at [198, 260] on div "Procedures" at bounding box center [206, 261] width 80 height 20
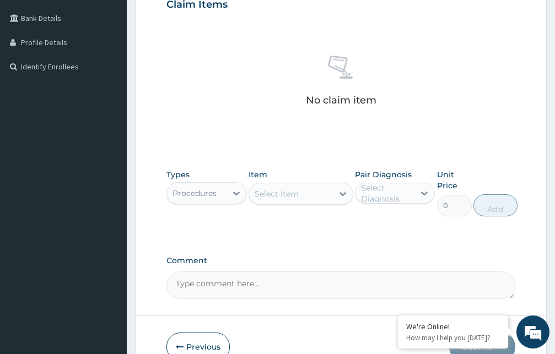
click at [291, 194] on div "Select Item" at bounding box center [277, 193] width 44 height 11
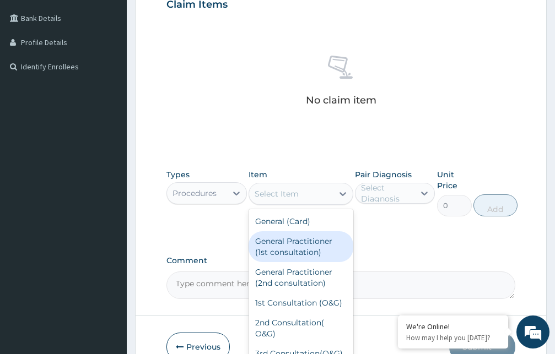
click at [289, 250] on div "General Practitioner (1st consultation)" at bounding box center [300, 246] width 105 height 31
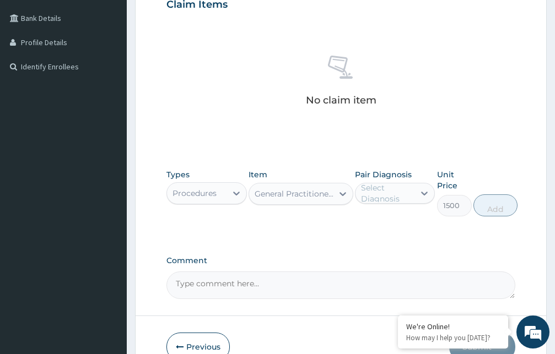
type input "1500"
click at [399, 196] on div "Select Diagnosis" at bounding box center [387, 193] width 53 height 22
click at [388, 226] on label "Acute pyelonephritis" at bounding box center [406, 220] width 67 height 11
checkbox input "true"
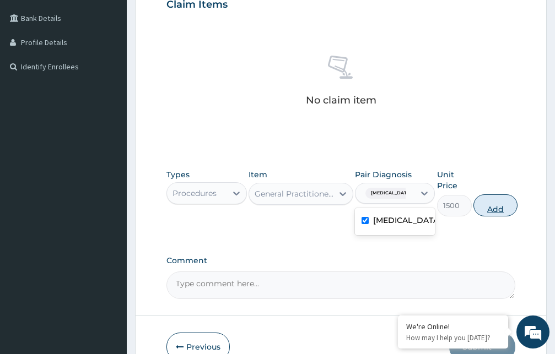
click at [495, 208] on button "Add" at bounding box center [495, 205] width 44 height 22
type input "0"
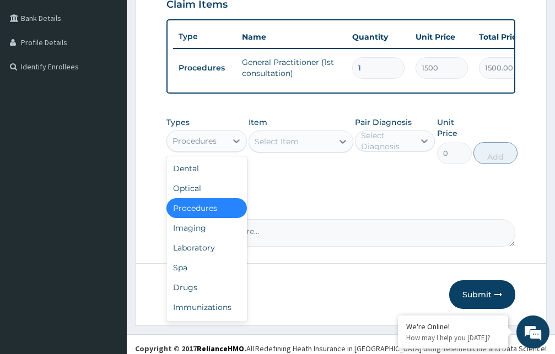
click at [209, 147] on div "Procedures" at bounding box center [194, 141] width 44 height 11
click at [196, 238] on div "Imaging" at bounding box center [206, 228] width 80 height 20
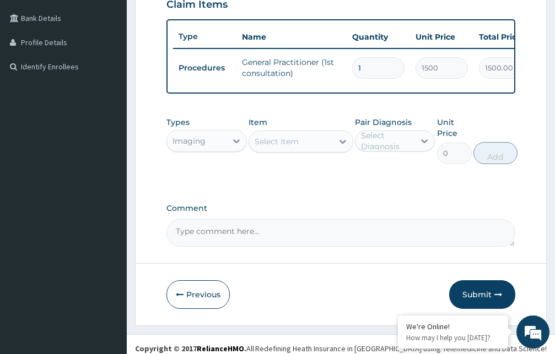
click at [275, 147] on div "Select Item" at bounding box center [277, 141] width 44 height 11
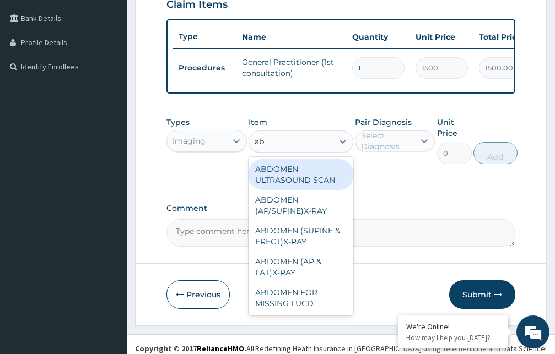
type input "abd"
click at [293, 183] on div "ABDOMEN ULTRASOUND SCAN" at bounding box center [300, 174] width 105 height 31
type input "1600"
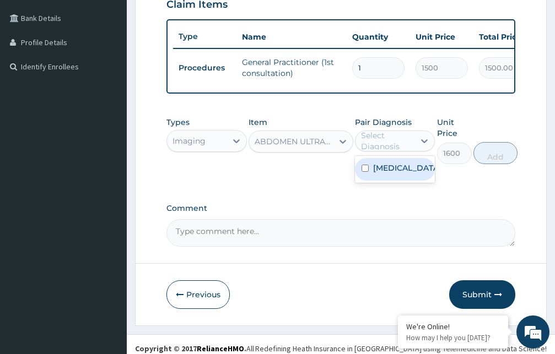
click at [389, 150] on div "Select Diagnosis" at bounding box center [387, 141] width 53 height 22
click at [384, 174] on label "Acute pyelonephritis" at bounding box center [406, 168] width 67 height 11
checkbox input "true"
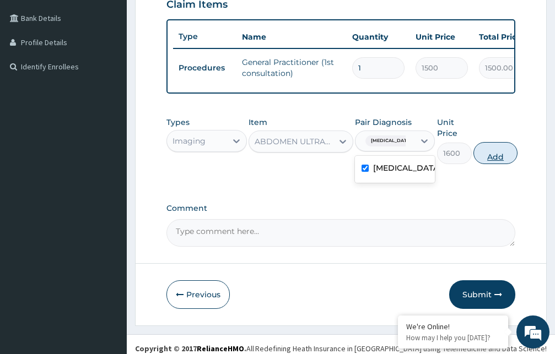
click at [502, 164] on button "Add" at bounding box center [495, 153] width 44 height 22
type input "0"
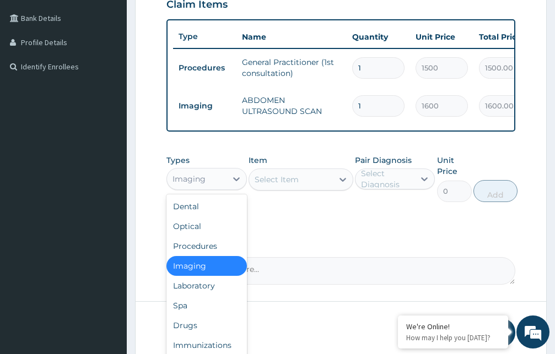
click at [203, 185] on div "Imaging" at bounding box center [188, 179] width 33 height 11
click at [191, 336] on div "Drugs" at bounding box center [206, 326] width 80 height 20
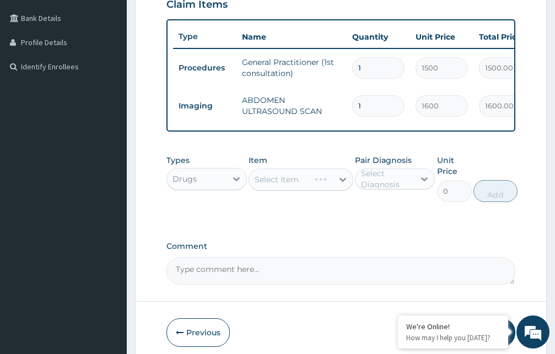
click at [272, 190] on div "Select Item" at bounding box center [300, 180] width 105 height 22
click at [272, 185] on div "Select Item" at bounding box center [277, 179] width 44 height 11
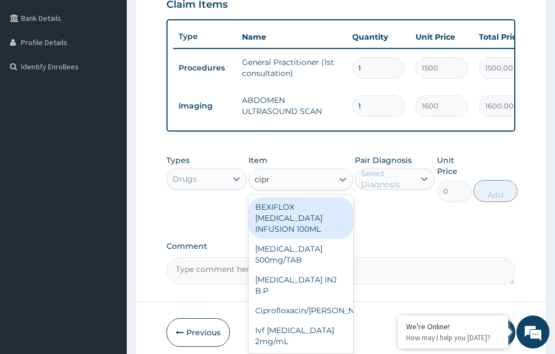
type input "cipro"
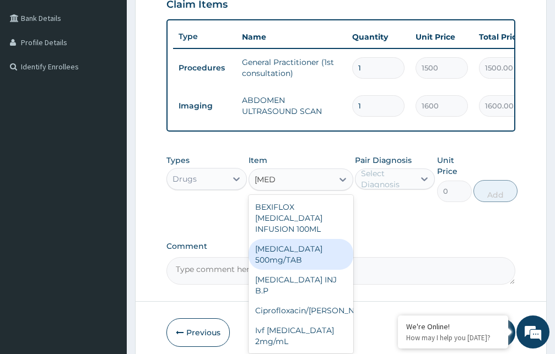
click at [282, 258] on div "Ciprofloxacin 500mg/TAB" at bounding box center [300, 254] width 105 height 31
type input "26.77"
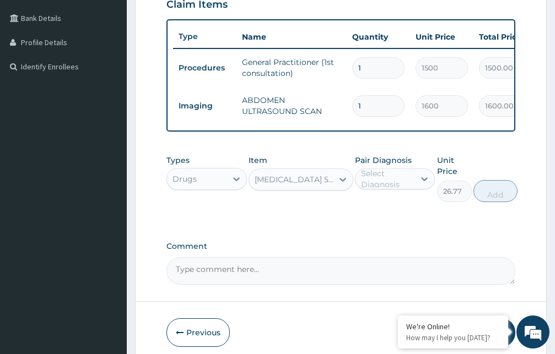
click at [292, 185] on div "Ciprofloxacin 500mg/TAB" at bounding box center [294, 179] width 79 height 11
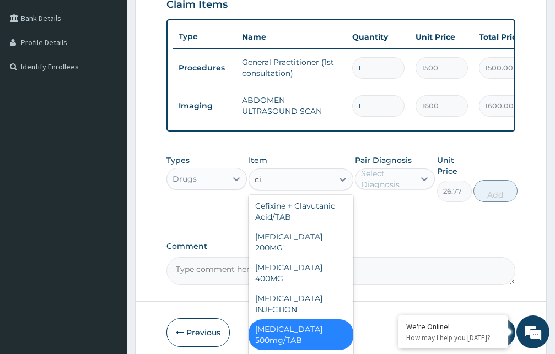
scroll to position [0, 0]
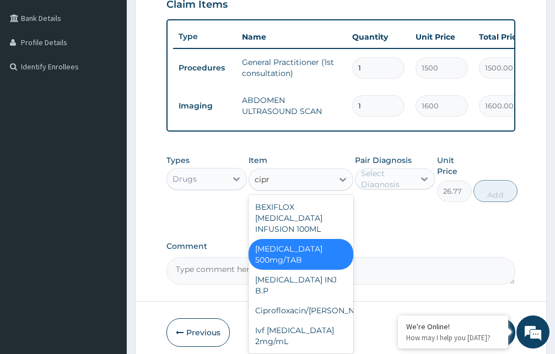
type input "cipro"
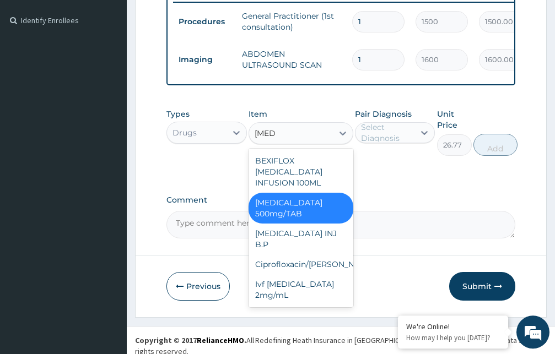
scroll to position [327, 0]
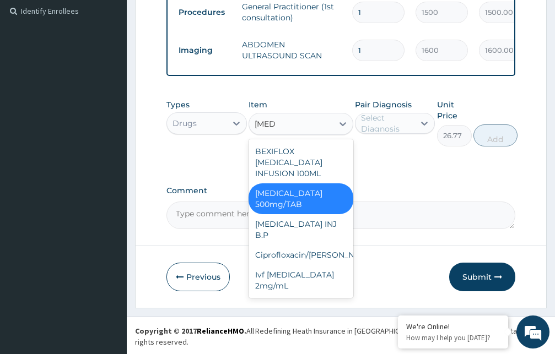
click at [295, 194] on div "Ciprofloxacin 500mg/TAB" at bounding box center [300, 198] width 105 height 31
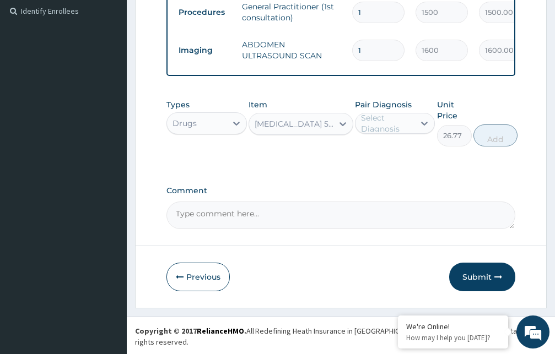
click at [372, 134] on div "Select Diagnosis" at bounding box center [387, 123] width 53 height 22
click at [382, 156] on label "Acute pyelonephritis" at bounding box center [406, 150] width 67 height 11
checkbox input "true"
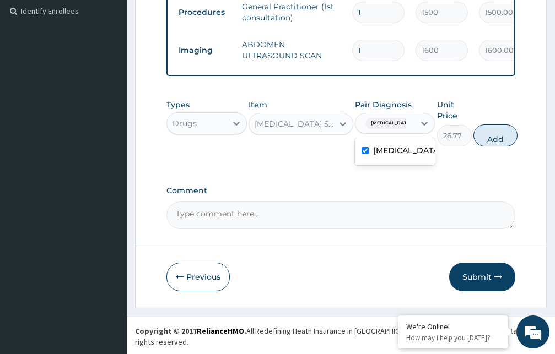
click at [496, 147] on button "Add" at bounding box center [495, 136] width 44 height 22
type input "0"
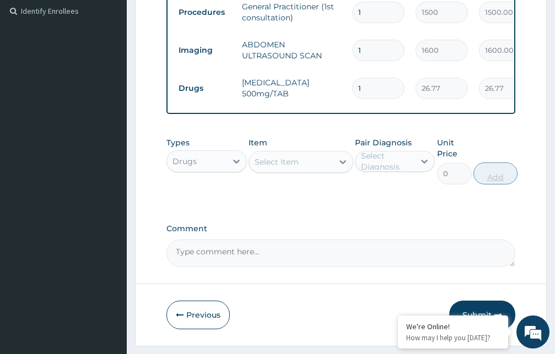
type input "10"
type input "267.70"
type input "10"
click at [292, 167] on div "Select Item" at bounding box center [277, 161] width 44 height 11
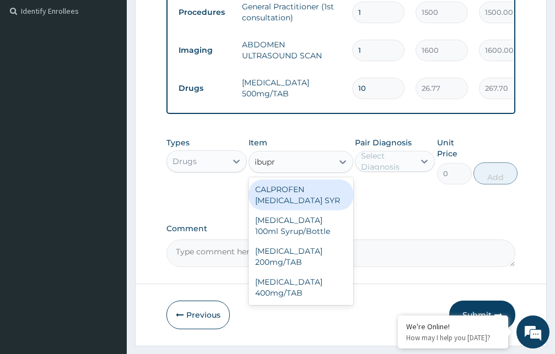
type input "ibupro"
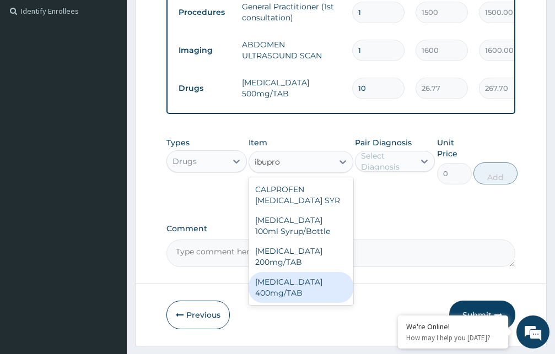
click at [280, 299] on div "[MEDICAL_DATA] 400mg/TAB" at bounding box center [300, 287] width 105 height 31
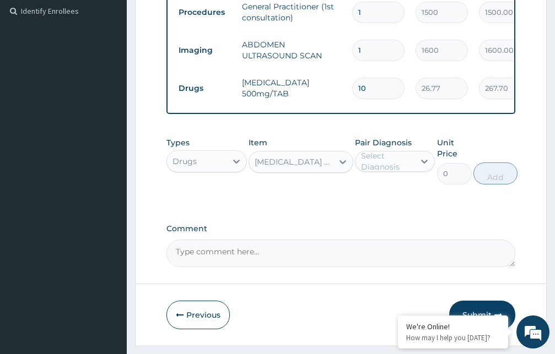
type input "21"
click at [383, 172] on div "Select Diagnosis" at bounding box center [387, 161] width 53 height 22
click at [381, 194] on label "Acute pyelonephritis" at bounding box center [406, 188] width 67 height 11
checkbox input "true"
click at [491, 185] on button "Add" at bounding box center [495, 174] width 44 height 22
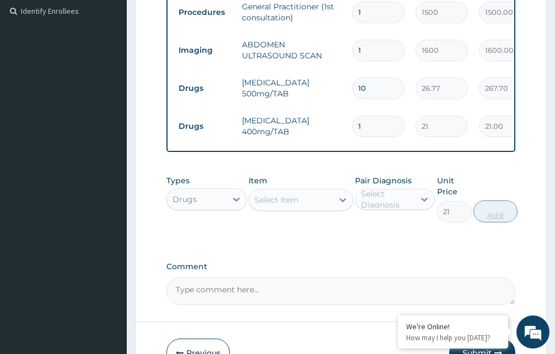
type input "0"
type input "0.00"
type input "9"
type input "189.00"
type input "9"
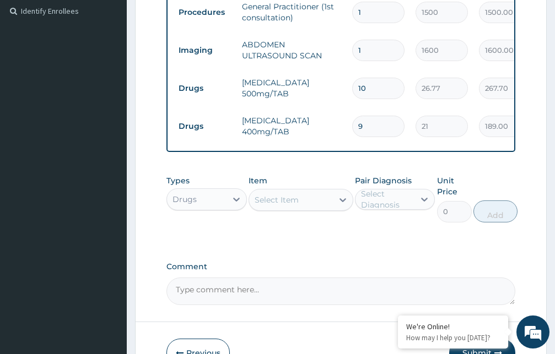
click at [295, 211] on div "Select Item" at bounding box center [300, 200] width 105 height 22
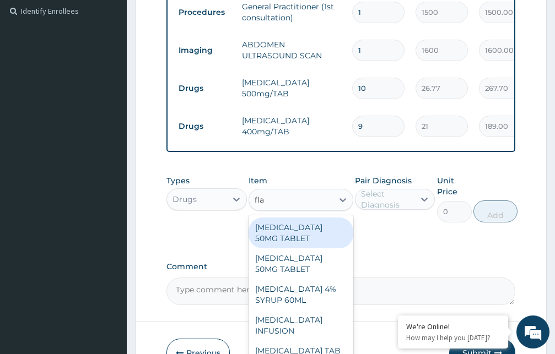
type input "flag"
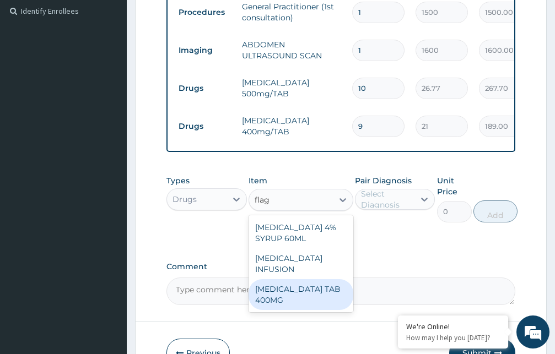
click at [294, 288] on div "[MEDICAL_DATA] TAB 400MG" at bounding box center [300, 294] width 105 height 31
type input "26.25"
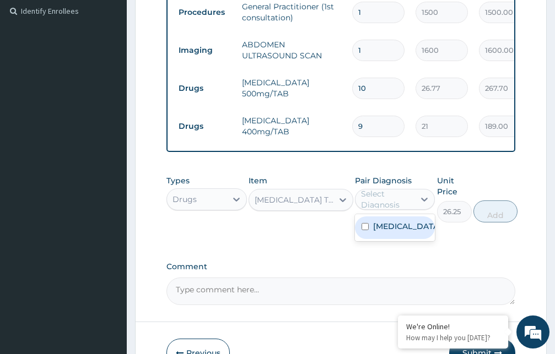
click at [380, 210] on div "Select Diagnosis" at bounding box center [387, 199] width 53 height 22
click at [383, 232] on label "Acute pyelonephritis" at bounding box center [406, 226] width 67 height 11
checkbox input "true"
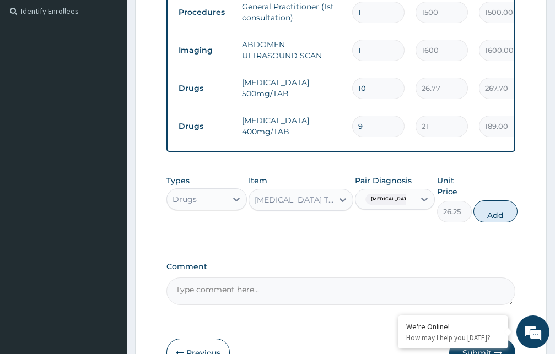
click at [488, 220] on button "Add" at bounding box center [495, 212] width 44 height 22
type input "0"
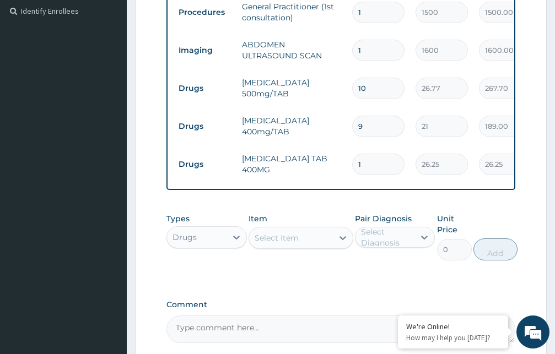
type input "10"
type input "262.50"
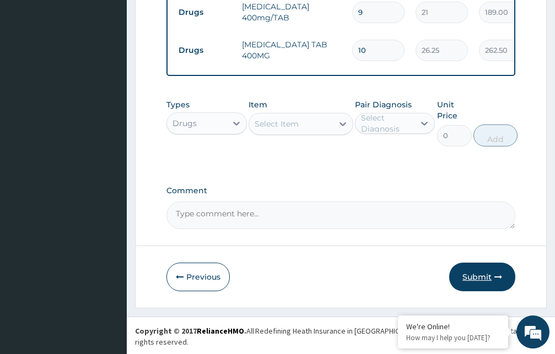
type input "10"
click at [480, 284] on button "Submit" at bounding box center [482, 277] width 66 height 29
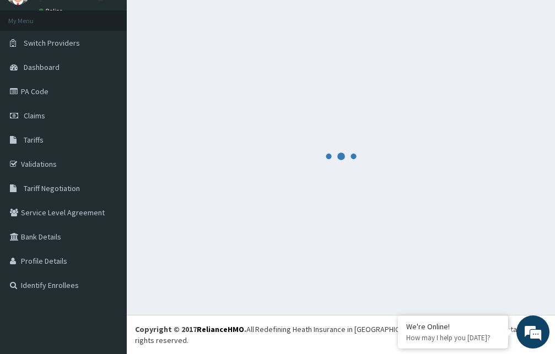
scroll to position [42, 0]
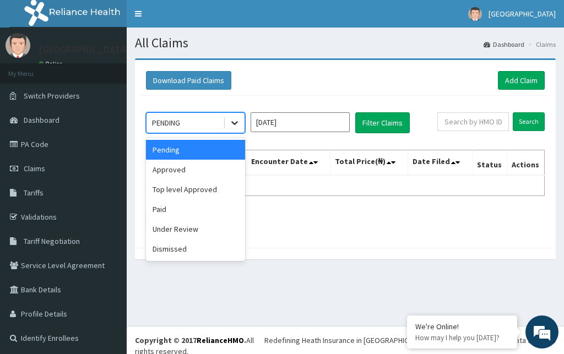
click at [237, 123] on icon at bounding box center [234, 122] width 11 height 11
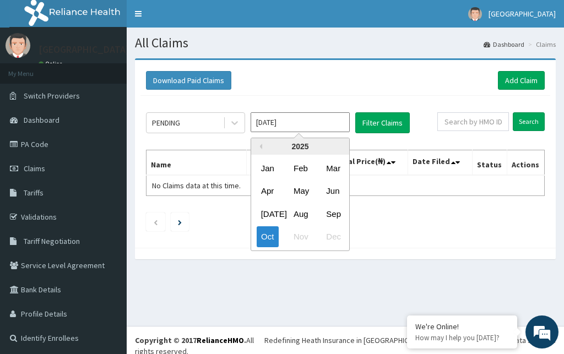
click at [322, 125] on input "Oct 2025" at bounding box center [300, 122] width 99 height 20
click at [298, 212] on div "Aug" at bounding box center [300, 214] width 22 height 20
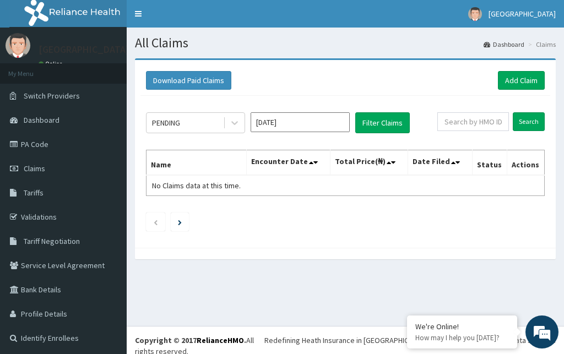
type input "Aug 2025"
click at [379, 124] on button "Filter Claims" at bounding box center [382, 122] width 55 height 21
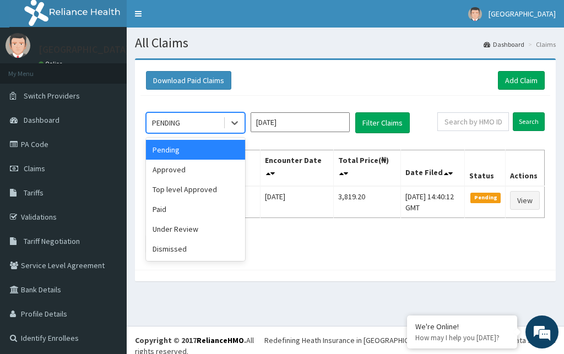
click at [202, 121] on div "PENDING" at bounding box center [185, 123] width 77 height 18
click at [176, 171] on div "Approved" at bounding box center [195, 170] width 99 height 20
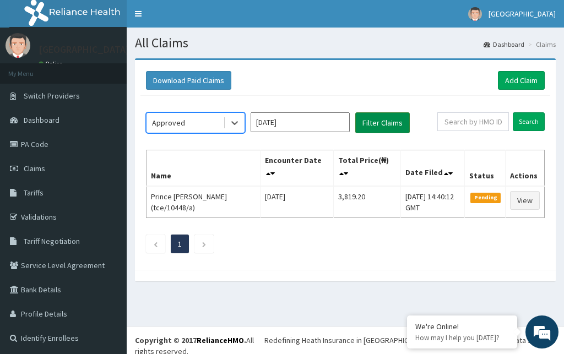
click at [381, 123] on button "Filter Claims" at bounding box center [382, 122] width 55 height 21
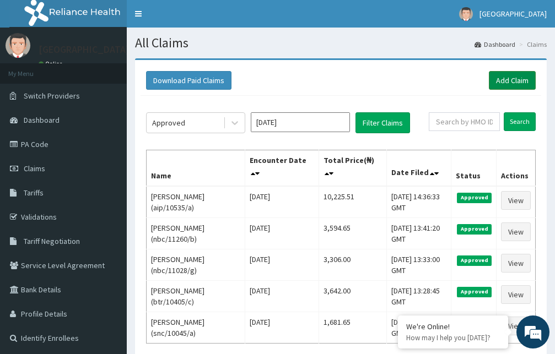
click at [500, 80] on link "Add Claim" at bounding box center [512, 80] width 47 height 19
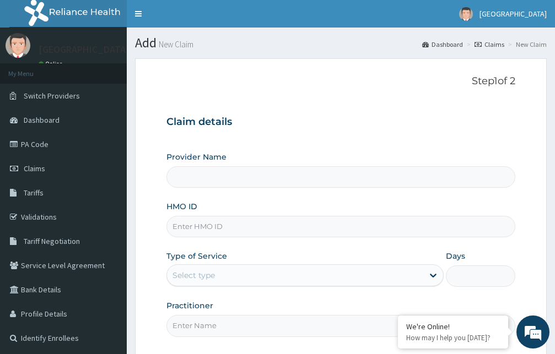
type input "[GEOGRAPHIC_DATA]"
click at [267, 227] on input "HMO ID" at bounding box center [340, 226] width 349 height 21
type input "nbc/11028/b"
click at [272, 273] on div "Select type" at bounding box center [295, 276] width 256 height 18
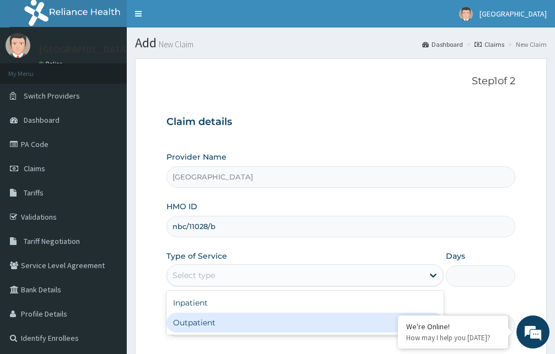
click at [251, 323] on div "Outpatient" at bounding box center [304, 323] width 277 height 20
type input "1"
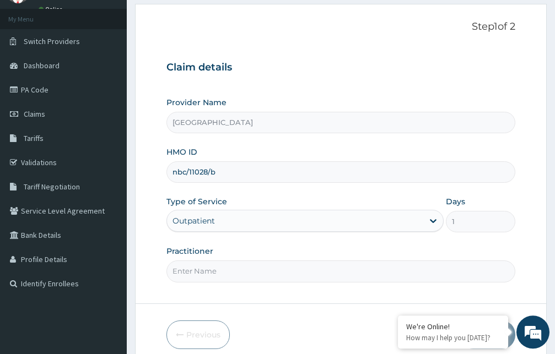
scroll to position [103, 0]
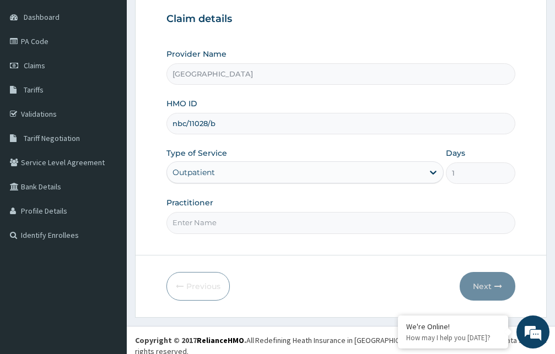
click at [315, 225] on input "Practitioner" at bounding box center [340, 222] width 349 height 21
type input "Dr. Abdul"
click at [483, 288] on button "Next" at bounding box center [488, 286] width 56 height 29
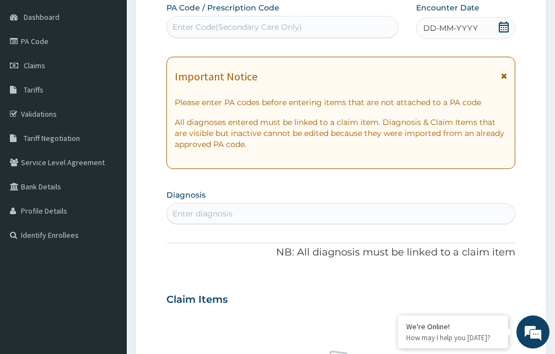
click at [503, 76] on icon at bounding box center [504, 76] width 6 height 8
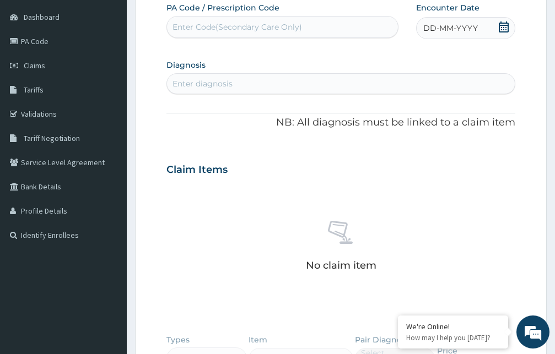
click at [502, 30] on icon at bounding box center [503, 26] width 11 height 11
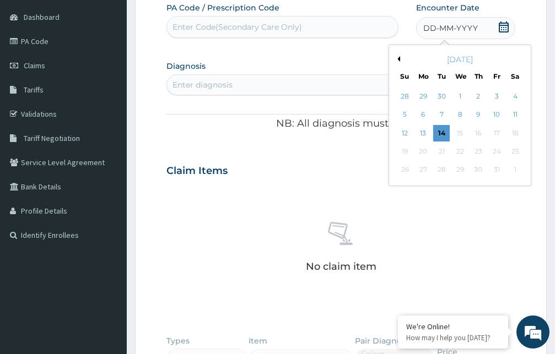
click at [398, 57] on button "Previous Month" at bounding box center [397, 59] width 6 height 6
click at [495, 169] on div "29" at bounding box center [496, 170] width 17 height 17
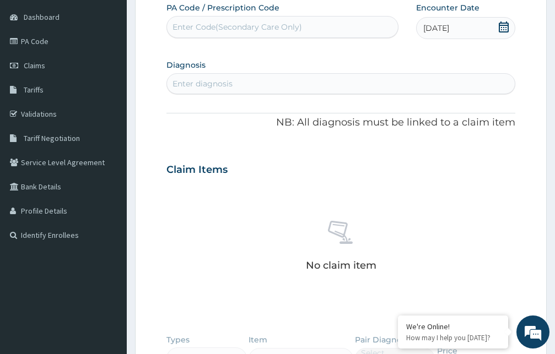
click at [300, 84] on div "Enter diagnosis" at bounding box center [341, 84] width 348 height 18
type input "[MEDICAL_DATA]"
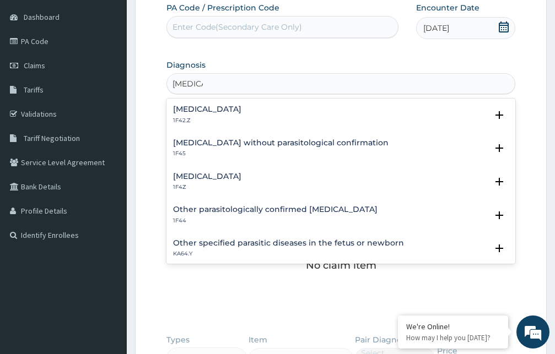
click at [229, 174] on h4 "[MEDICAL_DATA]" at bounding box center [207, 176] width 68 height 8
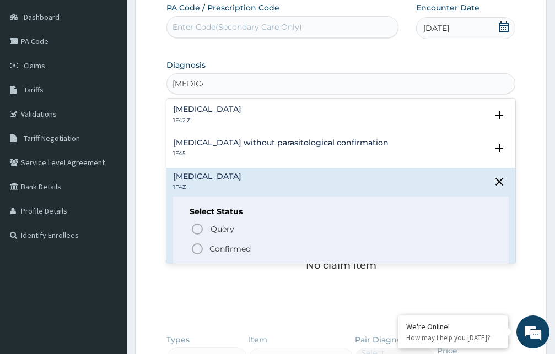
click at [196, 252] on icon "status option filled" at bounding box center [197, 248] width 13 height 13
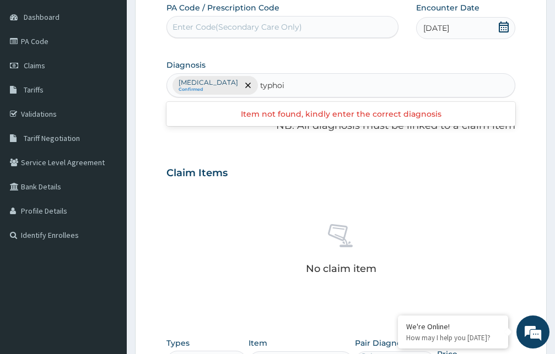
click at [283, 84] on input "typhoi" at bounding box center [272, 85] width 25 height 11
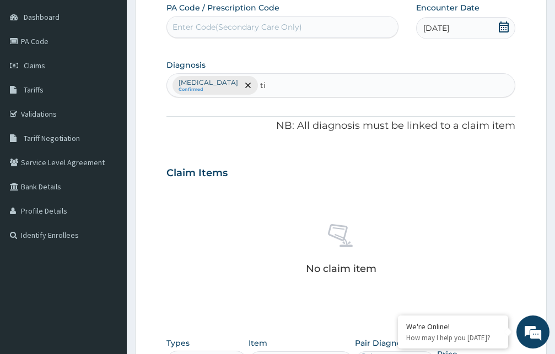
type input "t"
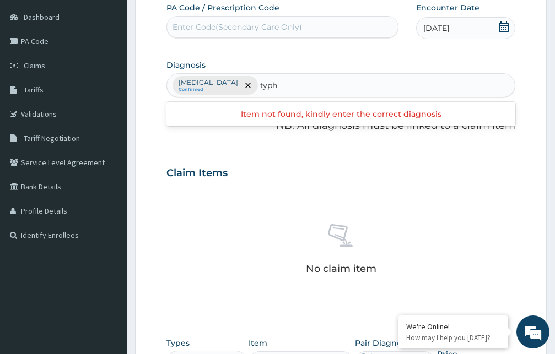
type input "typho"
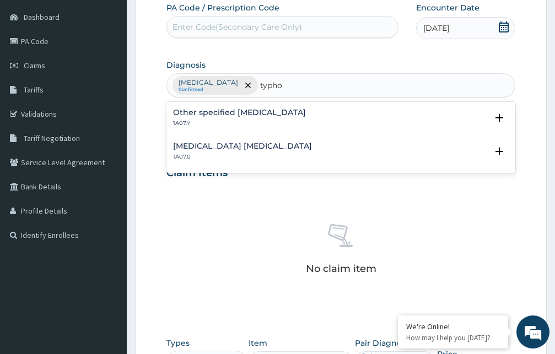
click at [241, 117] on h4 "Other specified typhoid fever" at bounding box center [239, 113] width 133 height 8
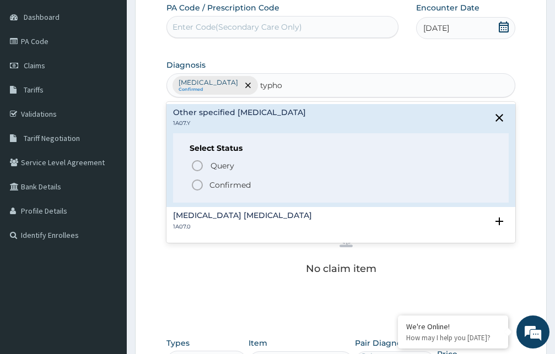
click at [196, 183] on icon "status option filled" at bounding box center [197, 185] width 13 height 13
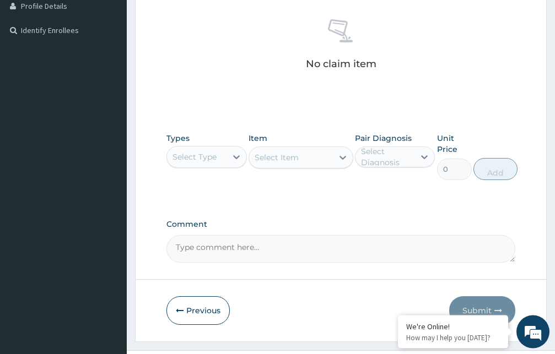
scroll to position [328, 0]
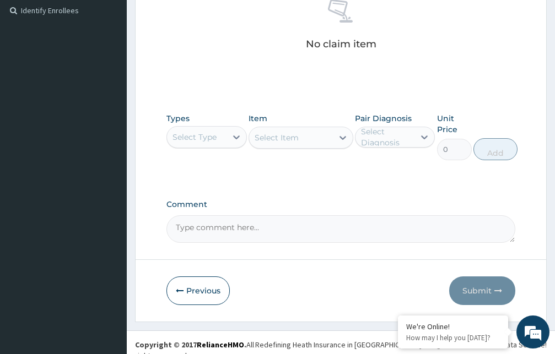
click at [223, 139] on div "Select Type" at bounding box center [197, 137] width 60 height 18
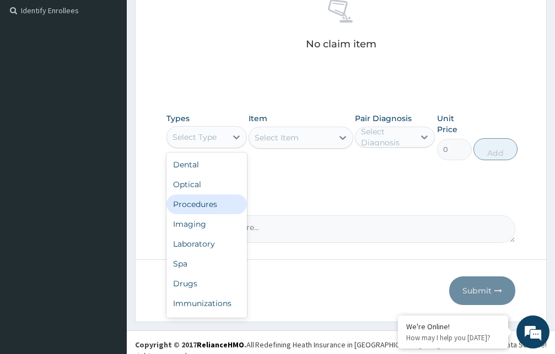
click at [202, 205] on div "Procedures" at bounding box center [206, 204] width 80 height 20
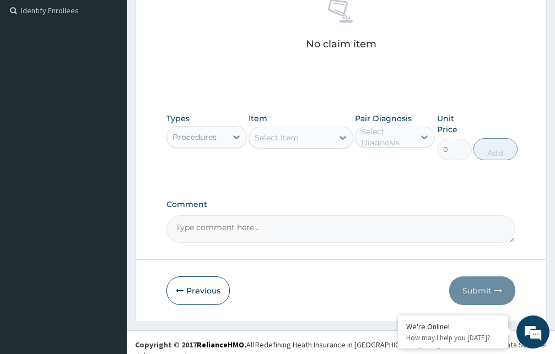
click at [280, 140] on div "Select Item" at bounding box center [277, 137] width 44 height 11
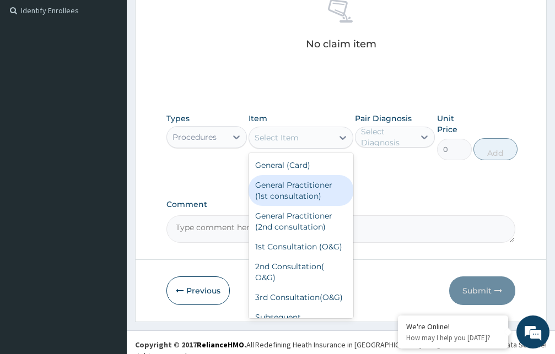
click at [282, 187] on div "General Practitioner (1st consultation)" at bounding box center [300, 190] width 105 height 31
type input "1500"
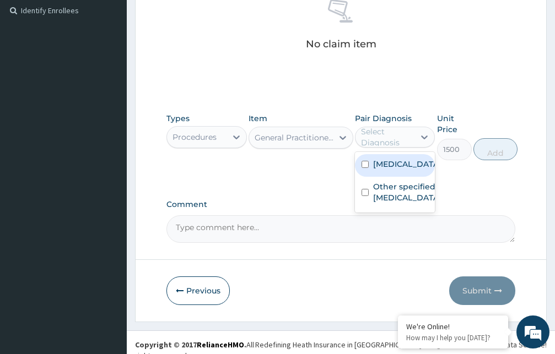
click at [385, 135] on div "Select Diagnosis" at bounding box center [387, 137] width 53 height 22
click at [379, 170] on label "[MEDICAL_DATA]" at bounding box center [406, 164] width 67 height 11
checkbox input "true"
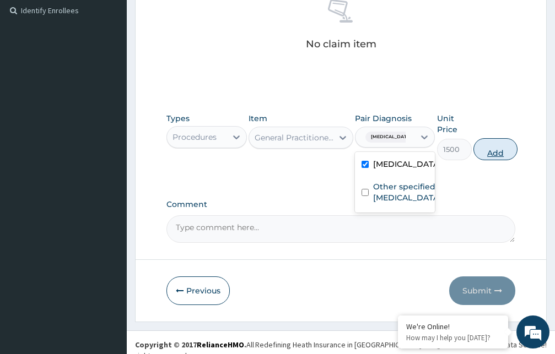
click at [498, 154] on button "Add" at bounding box center [495, 149] width 44 height 22
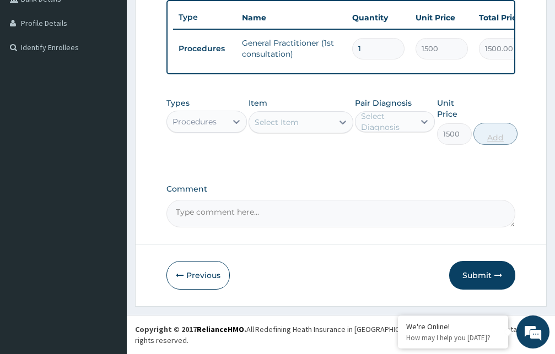
type input "0"
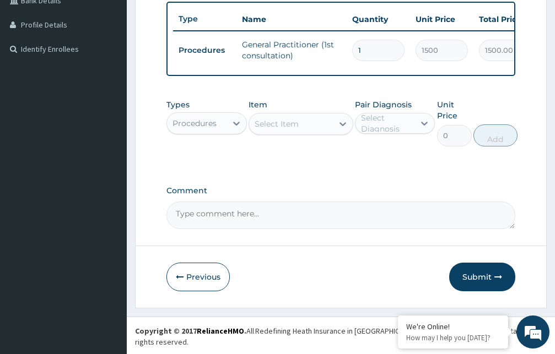
click at [212, 129] on div "Procedures" at bounding box center [194, 123] width 44 height 11
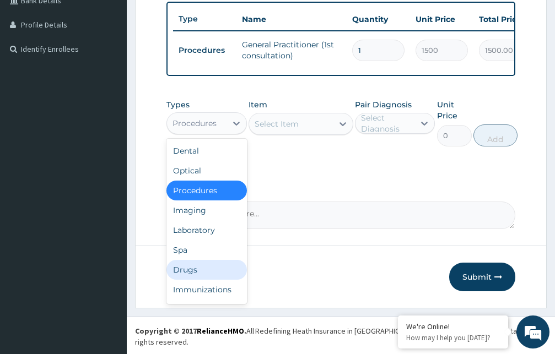
drag, startPoint x: 182, startPoint y: 280, endPoint x: 194, endPoint y: 264, distance: 20.8
click at [182, 280] on div "Drugs" at bounding box center [206, 270] width 80 height 20
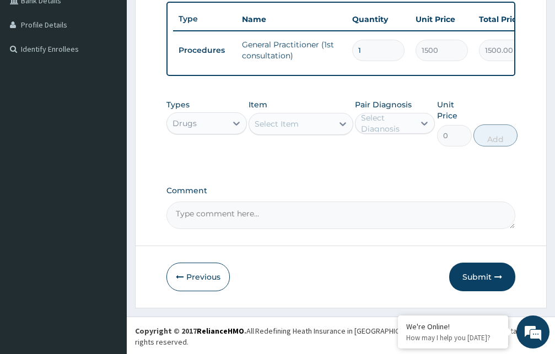
click at [308, 133] on div "Select Item" at bounding box center [291, 124] width 84 height 18
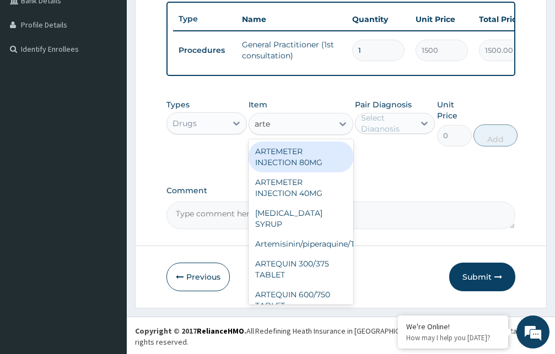
type input "artem"
click at [298, 169] on div "ARTEMETER INJECTION 80MG" at bounding box center [300, 157] width 105 height 31
type input "210"
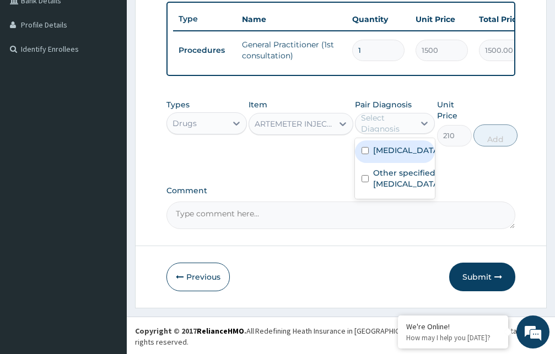
click at [378, 134] on div "Select Diagnosis" at bounding box center [387, 123] width 53 height 22
click at [390, 156] on label "[MEDICAL_DATA]" at bounding box center [406, 150] width 67 height 11
checkbox input "true"
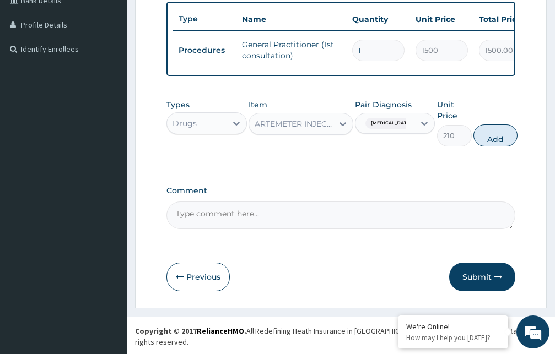
click at [485, 146] on button "Add" at bounding box center [495, 136] width 44 height 22
type input "0"
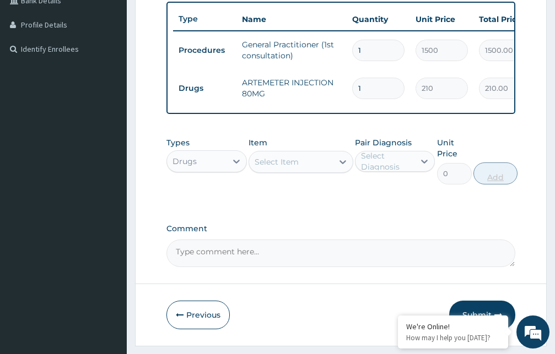
type input "0.00"
type input "6"
type input "1260.00"
type input "6"
click at [293, 167] on div "Select Item" at bounding box center [277, 161] width 44 height 11
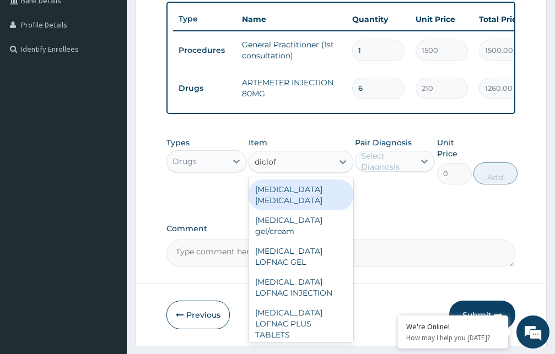
type input "diclofe"
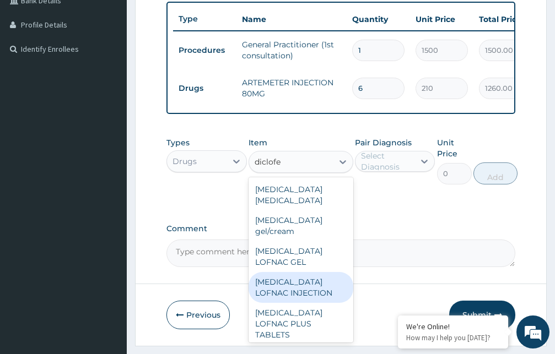
click at [290, 281] on div "[MEDICAL_DATA] LOFNAC INJECTION" at bounding box center [300, 287] width 105 height 31
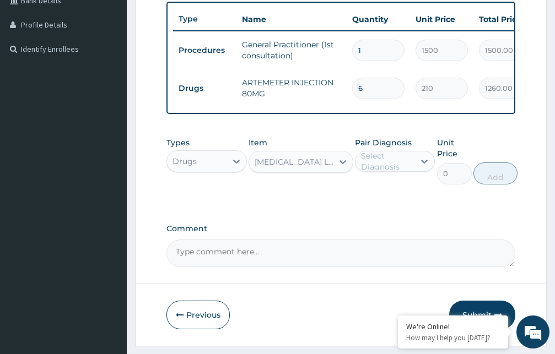
type input "52.5"
click at [378, 172] on div "Select Diagnosis" at bounding box center [387, 161] width 53 height 22
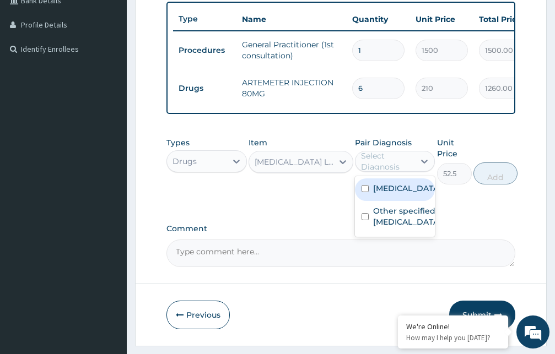
click at [386, 194] on label "[MEDICAL_DATA]" at bounding box center [406, 188] width 67 height 11
checkbox input "true"
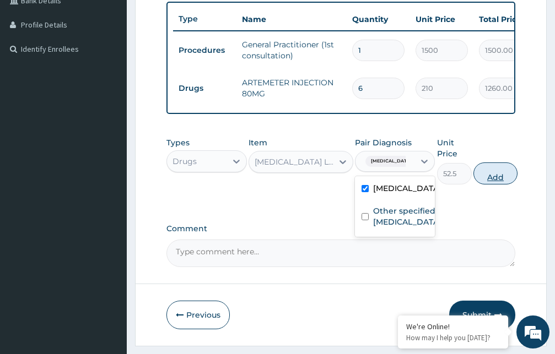
click at [491, 185] on button "Add" at bounding box center [495, 174] width 44 height 22
type input "0"
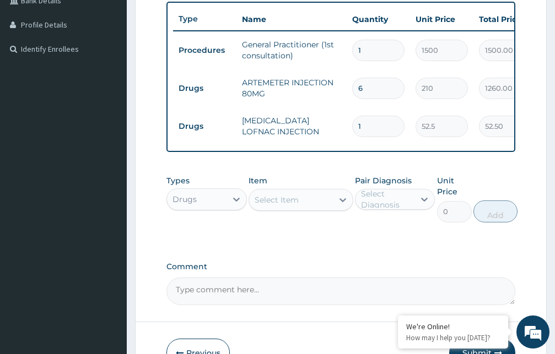
click at [306, 209] on div "Select Item" at bounding box center [291, 200] width 84 height 18
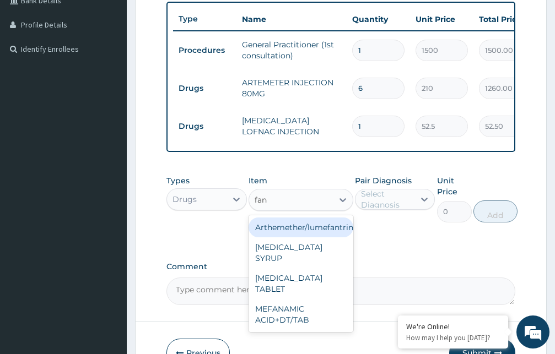
type input "fans"
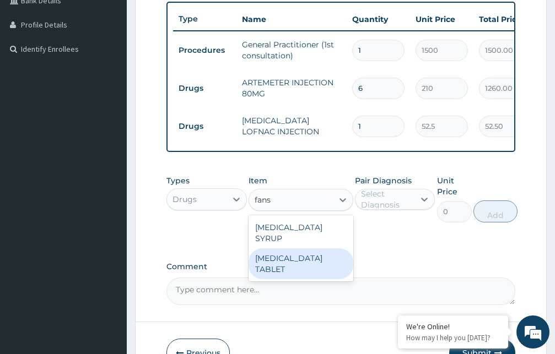
click at [294, 260] on div "[MEDICAL_DATA] TABLET" at bounding box center [300, 263] width 105 height 31
type input "31.5"
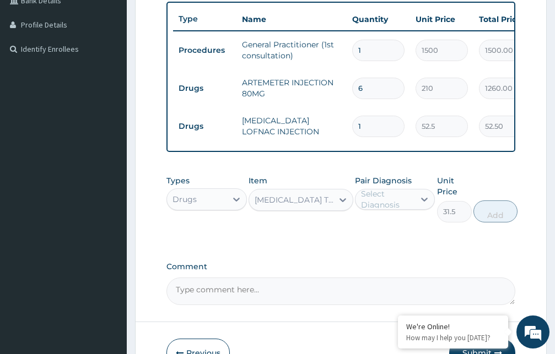
click at [377, 210] on div "Select Diagnosis" at bounding box center [387, 199] width 53 height 22
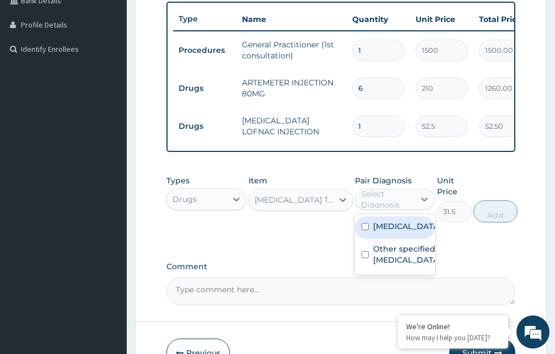
click at [383, 232] on label "[MEDICAL_DATA]" at bounding box center [406, 226] width 67 height 11
checkbox input "true"
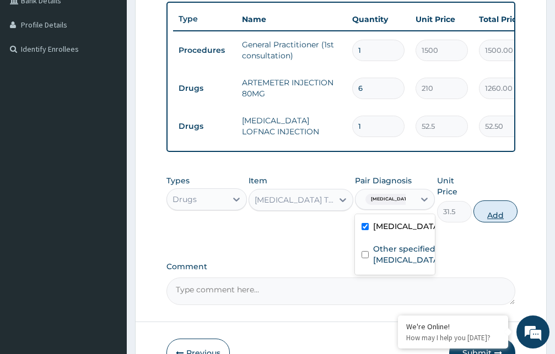
click at [489, 223] on button "Add" at bounding box center [495, 212] width 44 height 22
type input "0"
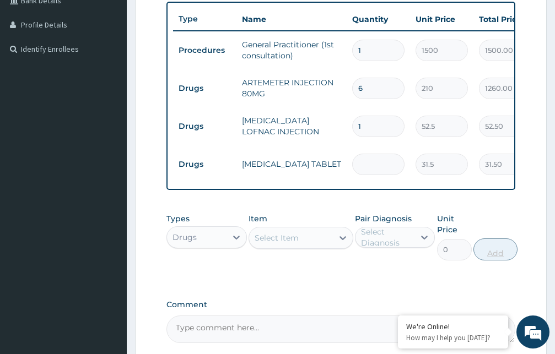
type input "0.00"
type input "3"
type input "94.50"
type input "3"
click at [302, 247] on div "Select Item" at bounding box center [291, 238] width 84 height 18
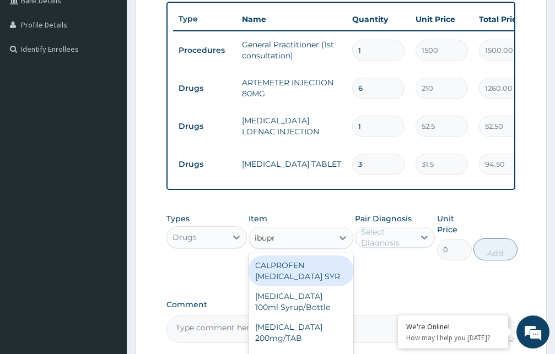
type input "ibupro"
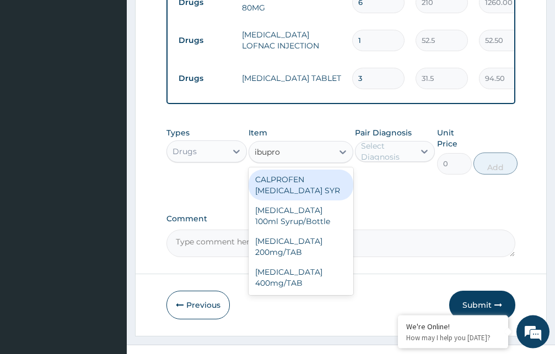
scroll to position [403, 0]
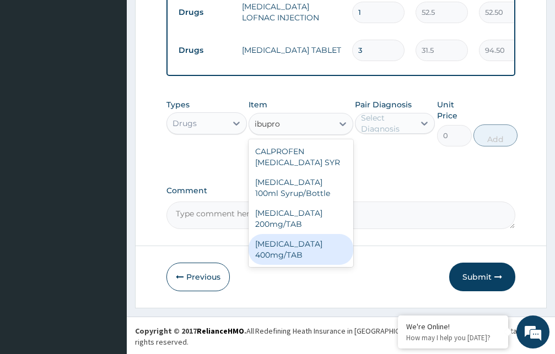
click at [294, 261] on div "[MEDICAL_DATA] 400mg/TAB" at bounding box center [300, 249] width 105 height 31
type input "21"
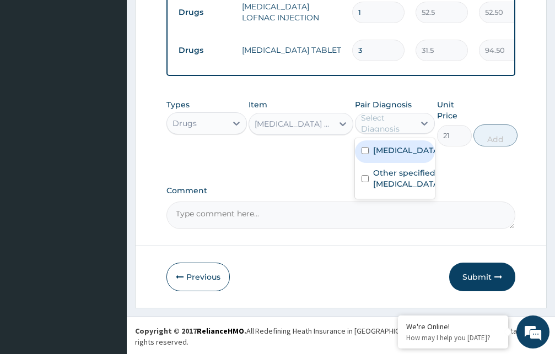
click at [394, 134] on div "Select Diagnosis" at bounding box center [387, 123] width 53 height 22
click at [392, 156] on label "[MEDICAL_DATA]" at bounding box center [406, 150] width 67 height 11
checkbox input "true"
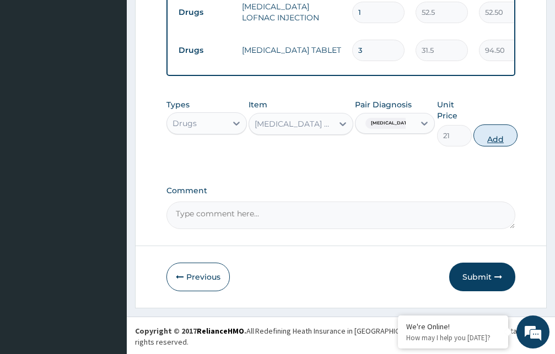
click at [489, 147] on button "Add" at bounding box center [495, 136] width 44 height 22
type input "0"
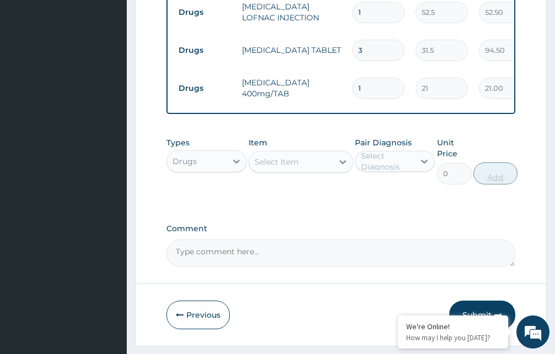
type input "0.00"
type input "9"
type input "189.00"
type input "9"
click at [316, 171] on div "Select Item" at bounding box center [291, 162] width 84 height 18
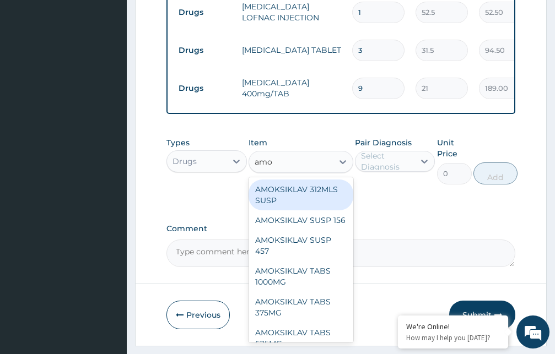
type input "amox"
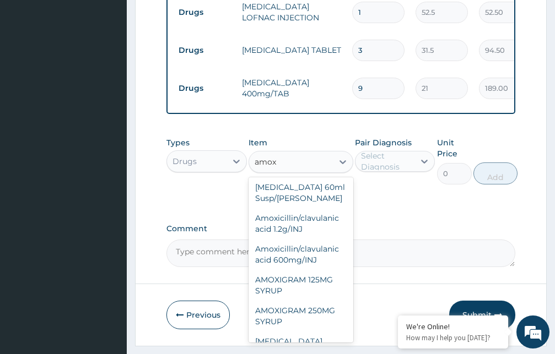
scroll to position [119, 0]
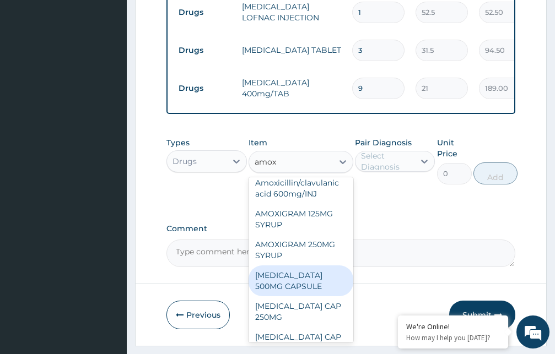
click at [282, 296] on div "[MEDICAL_DATA] 500MG CAPSULE" at bounding box center [300, 281] width 105 height 31
type input "63"
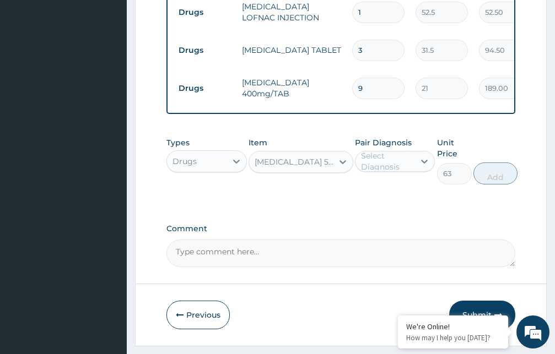
click at [391, 172] on div "Select Diagnosis" at bounding box center [387, 161] width 53 height 22
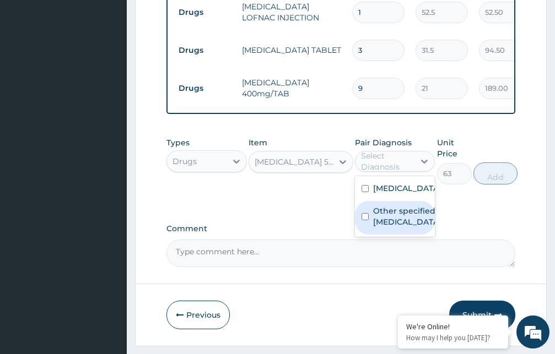
click at [383, 228] on label "Other specified typhoid fever" at bounding box center [406, 217] width 67 height 22
checkbox input "true"
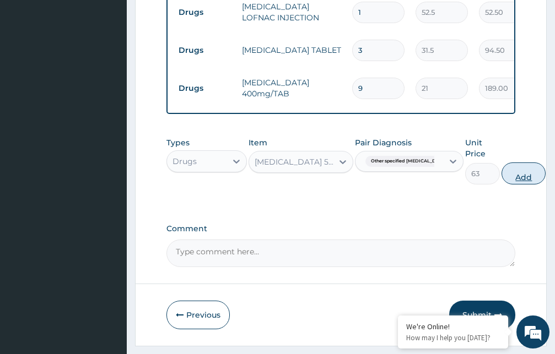
click at [509, 183] on button "Add" at bounding box center [523, 174] width 44 height 22
type input "0"
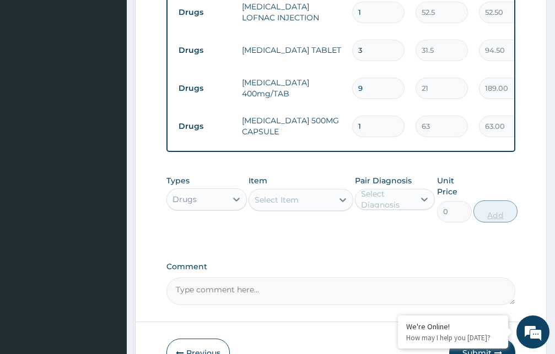
type input "0.00"
type input "9"
type input "567.00"
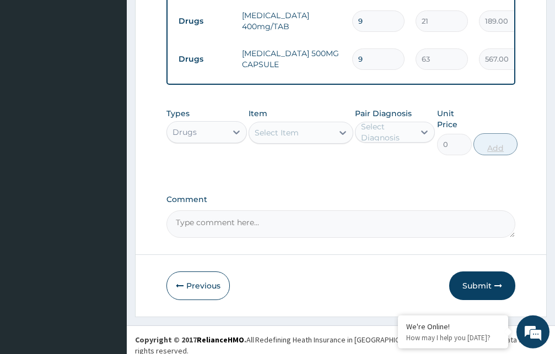
scroll to position [479, 0]
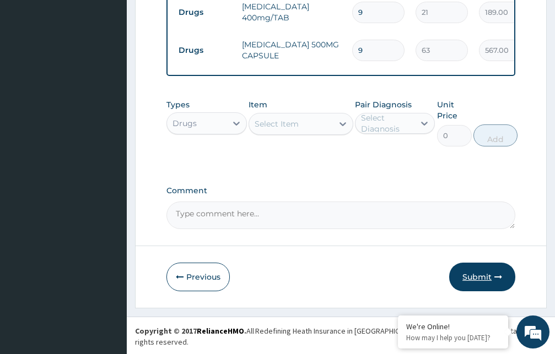
type input "9"
click at [479, 288] on button "Submit" at bounding box center [482, 277] width 66 height 29
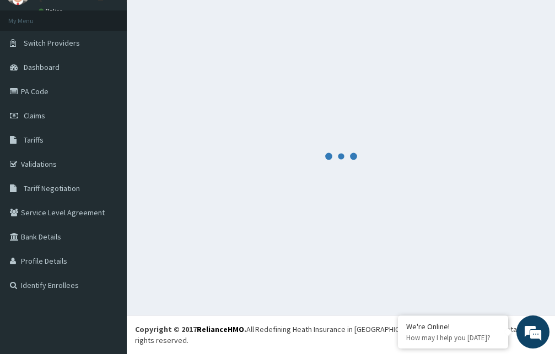
scroll to position [42, 0]
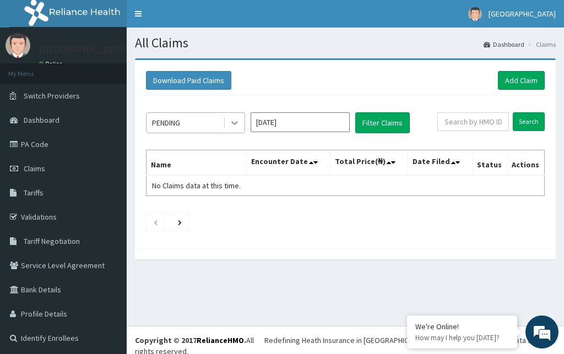
click at [235, 125] on icon at bounding box center [234, 122] width 11 height 11
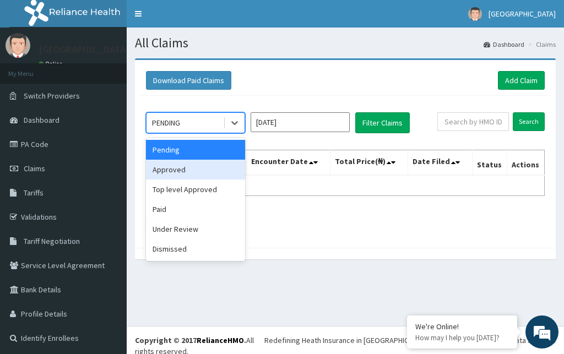
click at [206, 171] on div "Approved" at bounding box center [195, 170] width 99 height 20
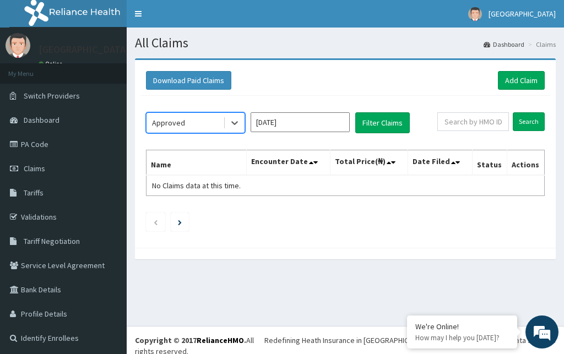
click at [291, 124] on input "[DATE]" at bounding box center [300, 122] width 99 height 20
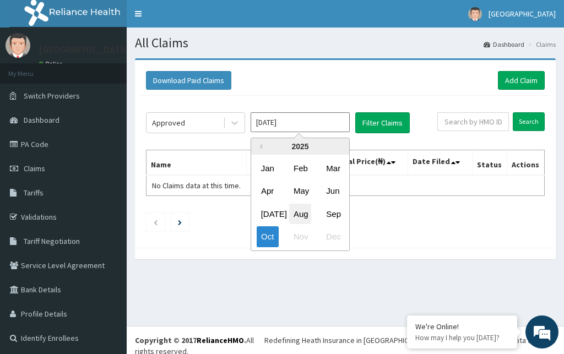
click at [297, 216] on div "Aug" at bounding box center [300, 214] width 22 height 20
type input "[DATE]"
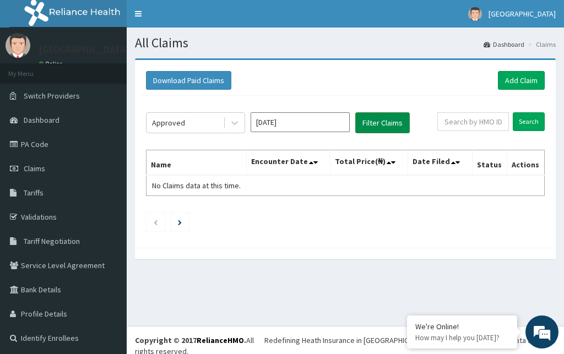
click at [381, 125] on button "Filter Claims" at bounding box center [382, 122] width 55 height 21
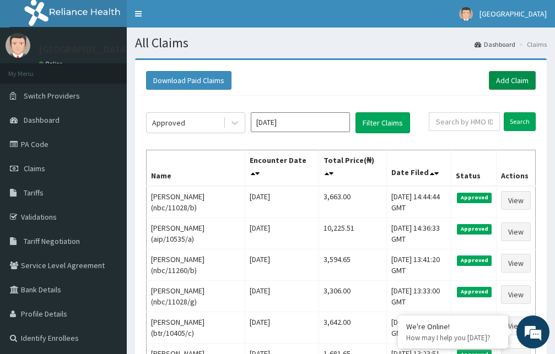
click at [507, 80] on link "Add Claim" at bounding box center [512, 80] width 47 height 19
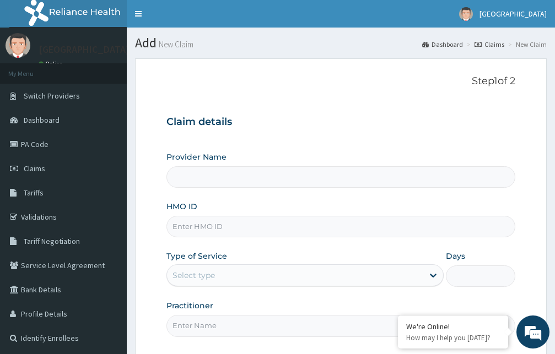
type input "[GEOGRAPHIC_DATA]"
click at [266, 231] on input "HMO ID" at bounding box center [340, 226] width 349 height 21
type input "nbc/11028"
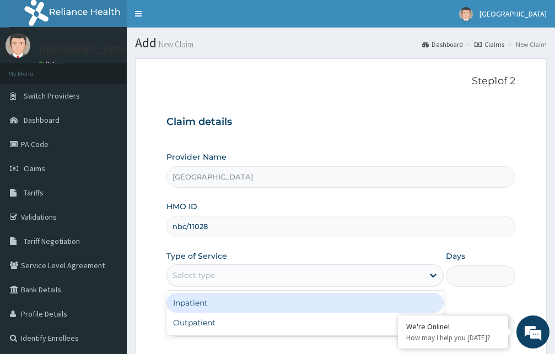
click at [309, 279] on div "Select type" at bounding box center [295, 276] width 256 height 18
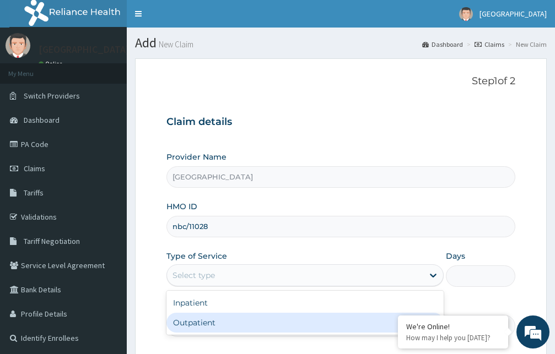
click at [290, 325] on div "Outpatient" at bounding box center [304, 323] width 277 height 20
type input "1"
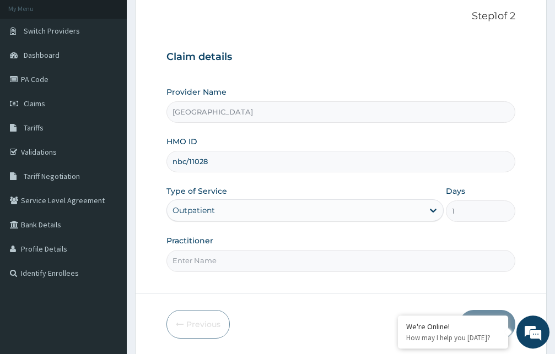
scroll to position [103, 0]
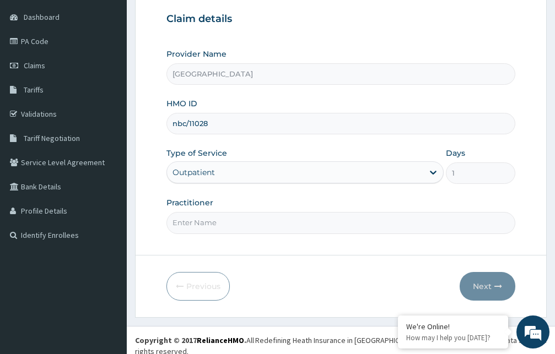
click at [333, 221] on input "Practitioner" at bounding box center [340, 222] width 349 height 21
type input "[PERSON_NAME]"
click at [486, 285] on button "Next" at bounding box center [488, 286] width 56 height 29
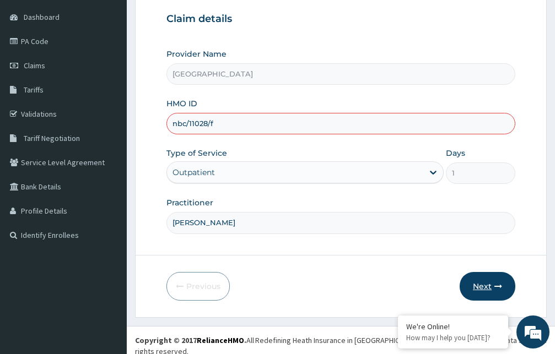
type input "nbc/11028/f"
click at [488, 284] on button "Next" at bounding box center [488, 286] width 56 height 29
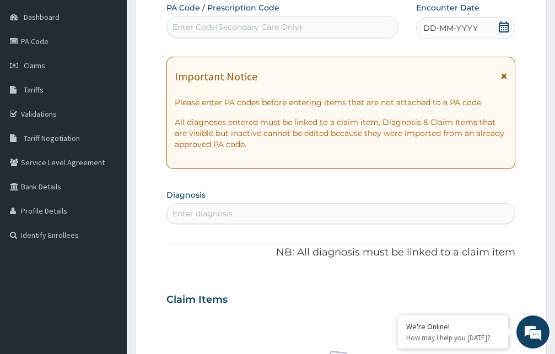
click at [502, 75] on icon at bounding box center [504, 76] width 6 height 8
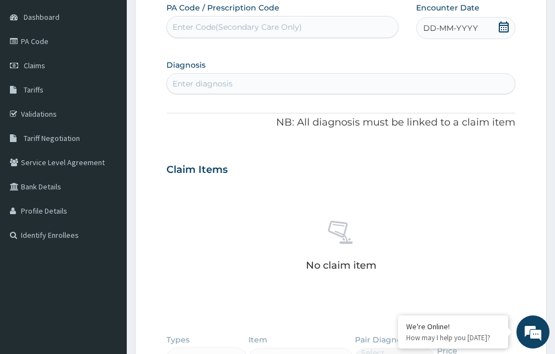
click at [502, 25] on icon at bounding box center [504, 26] width 10 height 11
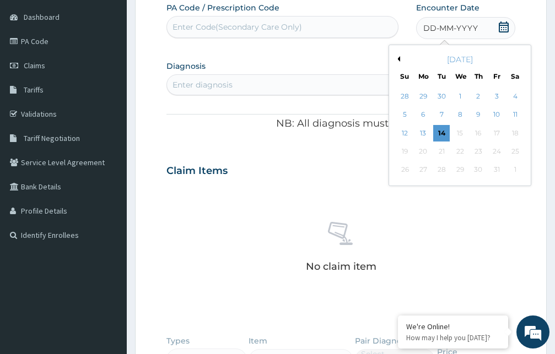
click at [398, 59] on button "Previous Month" at bounding box center [397, 59] width 6 height 6
click at [512, 167] on div "30" at bounding box center [514, 170] width 17 height 17
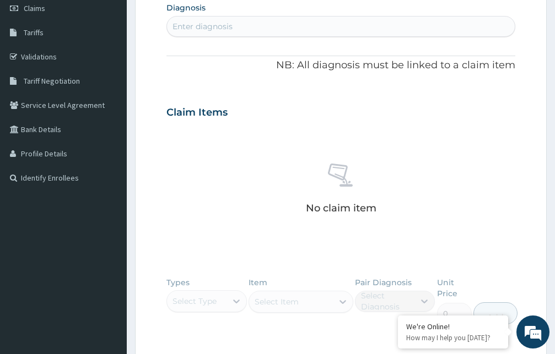
scroll to position [48, 0]
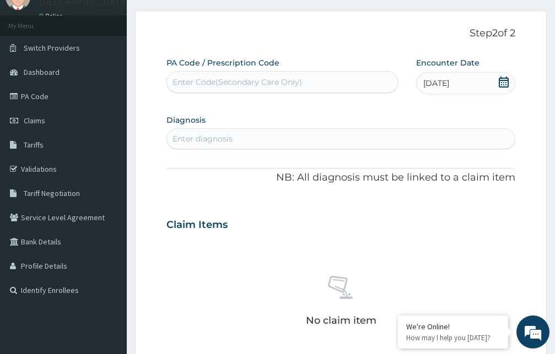
click at [272, 134] on div "Enter diagnosis" at bounding box center [341, 139] width 348 height 18
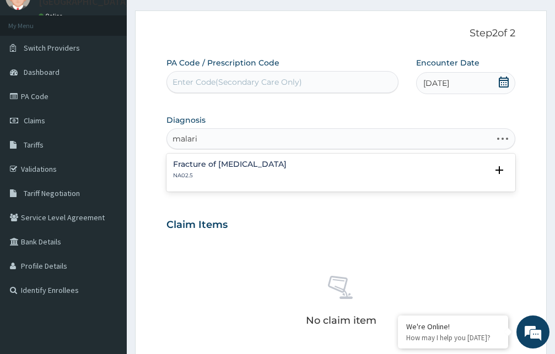
type input "[MEDICAL_DATA]"
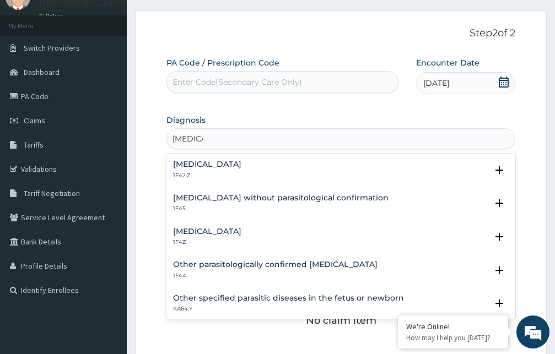
click at [214, 231] on h4 "[MEDICAL_DATA]" at bounding box center [207, 232] width 68 height 8
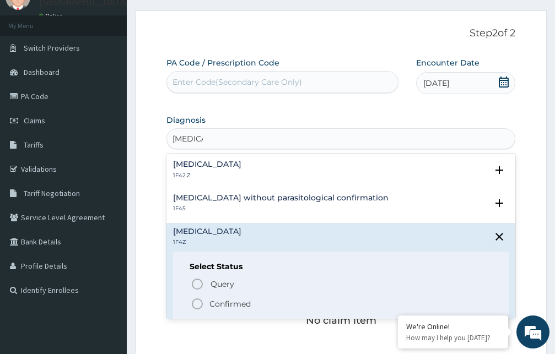
click at [199, 304] on icon "status option filled" at bounding box center [197, 304] width 13 height 13
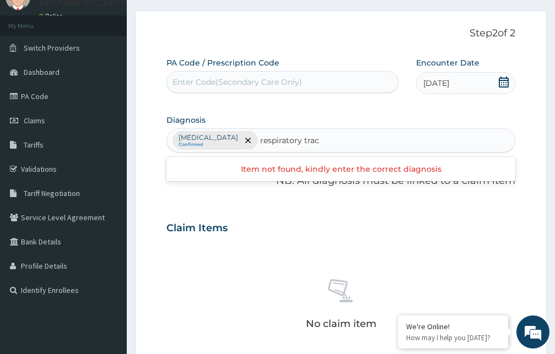
type input "respiratory tract"
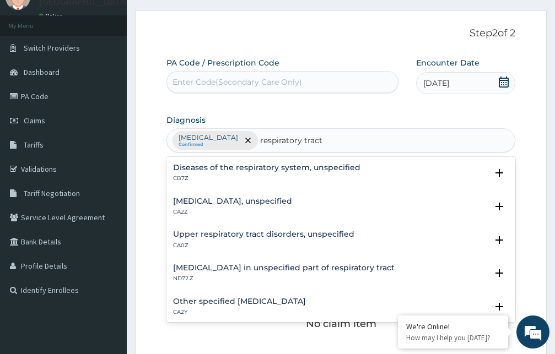
click at [251, 165] on h4 "Diseases of the respiratory system, unspecified" at bounding box center [266, 168] width 187 height 8
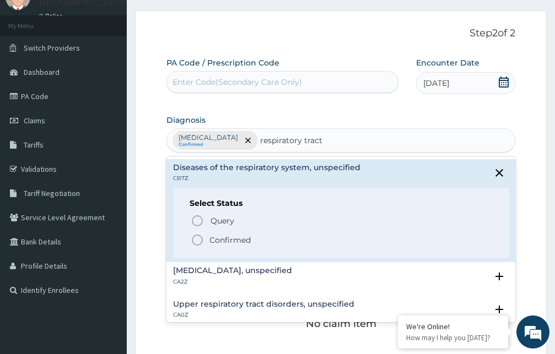
click at [198, 243] on icon "status option filled" at bounding box center [197, 240] width 13 height 13
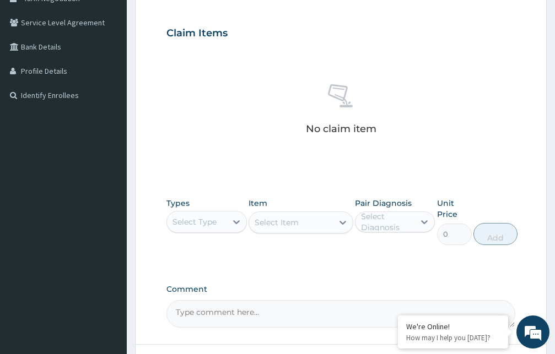
scroll to position [273, 0]
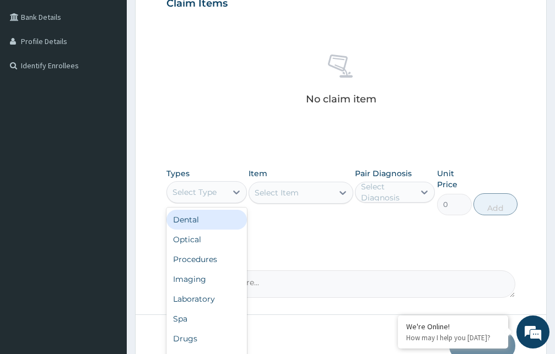
click at [222, 194] on div "Select Type" at bounding box center [197, 192] width 60 height 18
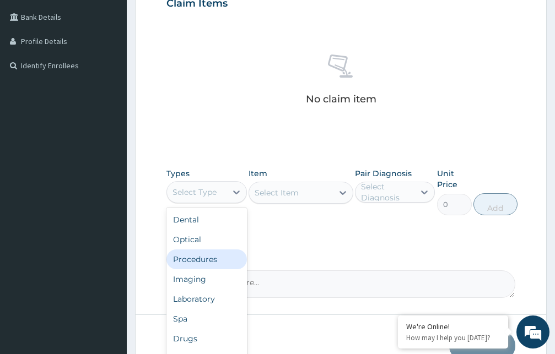
click at [198, 261] on div "Procedures" at bounding box center [206, 260] width 80 height 20
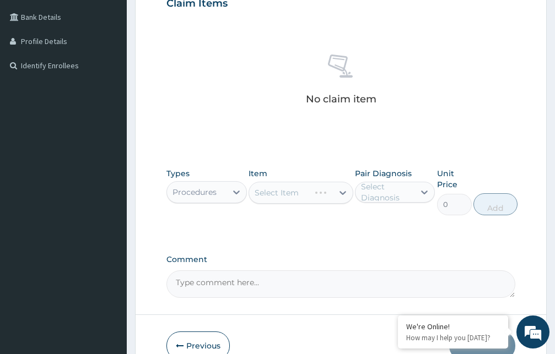
click at [280, 195] on div "Select Item" at bounding box center [300, 193] width 105 height 22
click at [280, 195] on div "Select Item" at bounding box center [277, 192] width 44 height 11
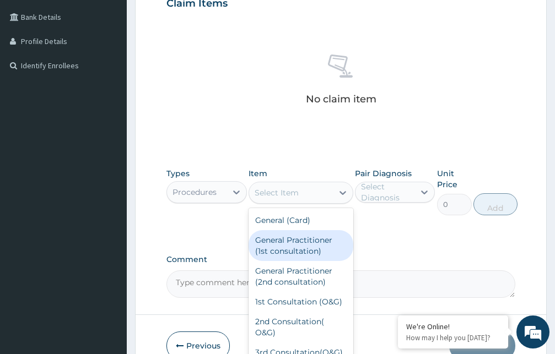
click at [280, 252] on div "General Practitioner (1st consultation)" at bounding box center [300, 245] width 105 height 31
type input "1500"
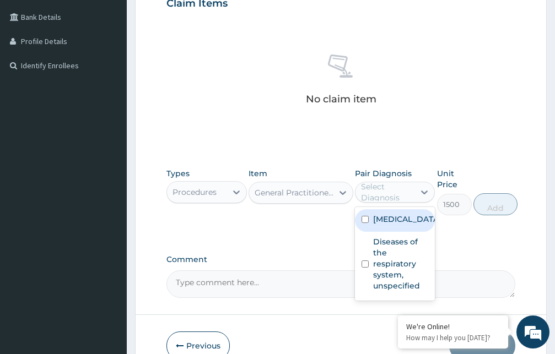
click at [388, 195] on div "Select Diagnosis" at bounding box center [387, 192] width 53 height 22
click at [385, 225] on label "Malaria, unspecified" at bounding box center [406, 219] width 67 height 11
checkbox input "true"
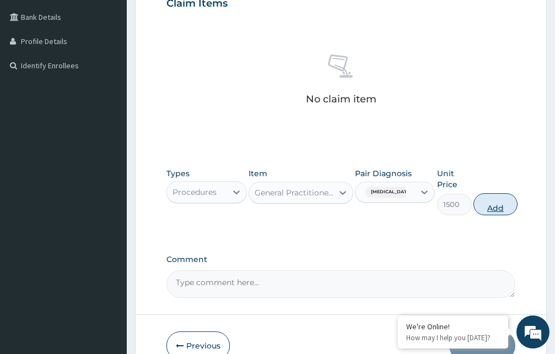
click at [494, 207] on button "Add" at bounding box center [495, 204] width 44 height 22
type input "0"
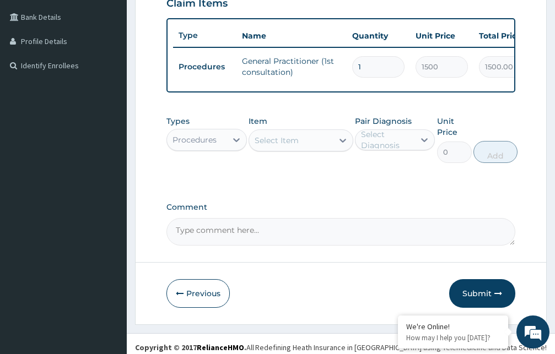
click at [209, 145] on div "Procedures" at bounding box center [194, 139] width 44 height 11
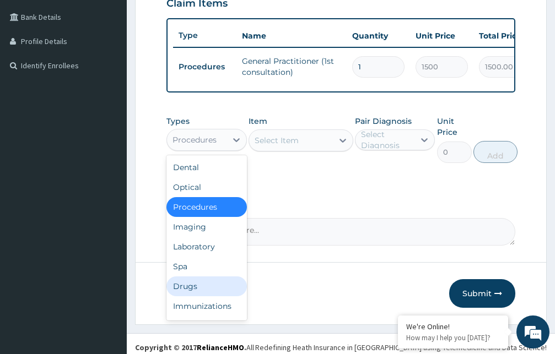
click at [190, 294] on div "Drugs" at bounding box center [206, 287] width 80 height 20
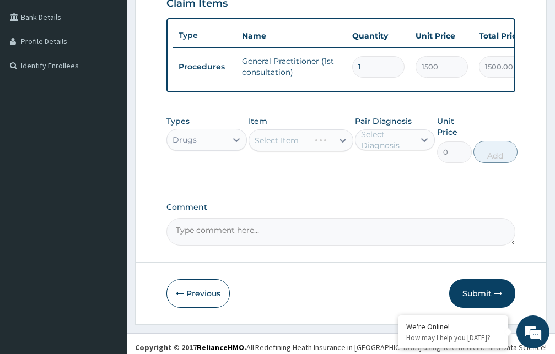
click at [288, 150] on div "Select Item" at bounding box center [300, 140] width 105 height 22
click at [288, 146] on div "Select Item" at bounding box center [277, 140] width 44 height 11
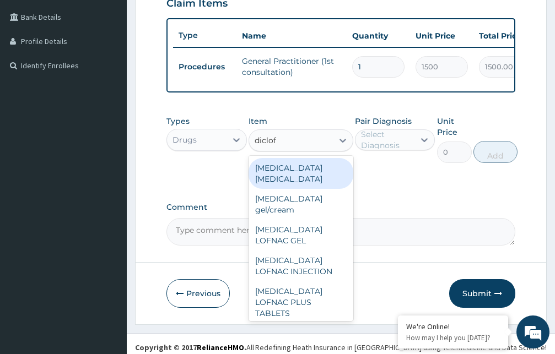
type input "diclofe"
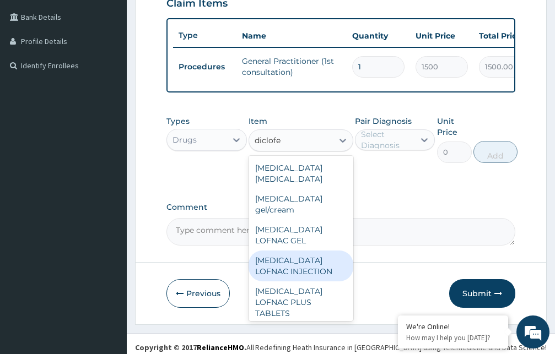
click at [298, 270] on div "[MEDICAL_DATA] LOFNAC INJECTION" at bounding box center [300, 266] width 105 height 31
type input "52.5"
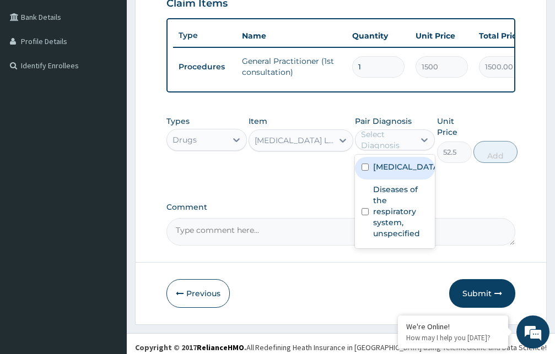
click at [383, 151] on div "Select Diagnosis" at bounding box center [387, 140] width 53 height 22
click at [383, 172] on label "[MEDICAL_DATA]" at bounding box center [406, 166] width 67 height 11
checkbox input "true"
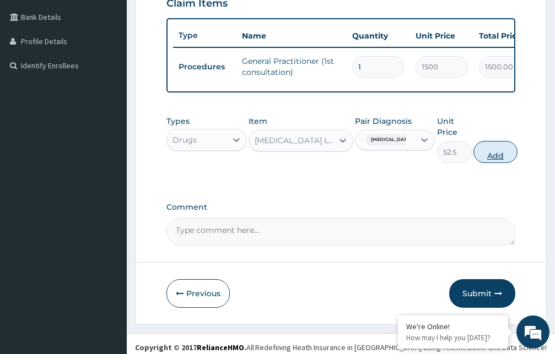
click at [502, 163] on button "Add" at bounding box center [495, 152] width 44 height 22
type input "0"
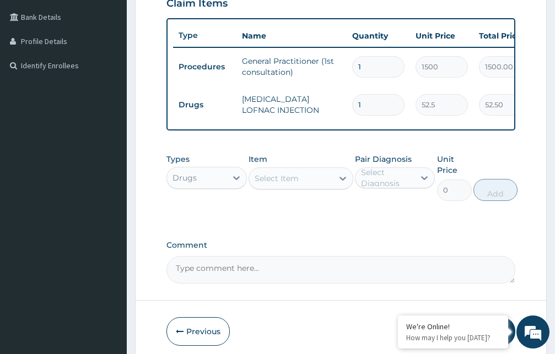
click at [277, 184] on div "Select Item" at bounding box center [277, 178] width 44 height 11
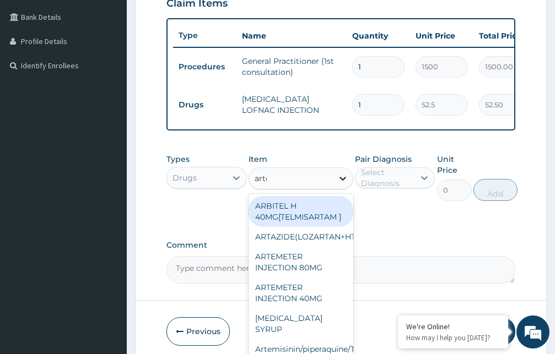
type input "artem"
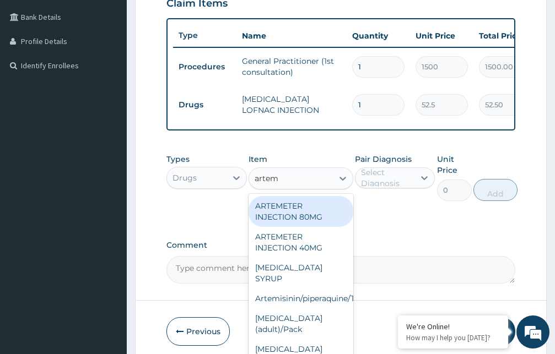
click at [289, 223] on div "ARTEMETER INJECTION 80MG" at bounding box center [300, 211] width 105 height 31
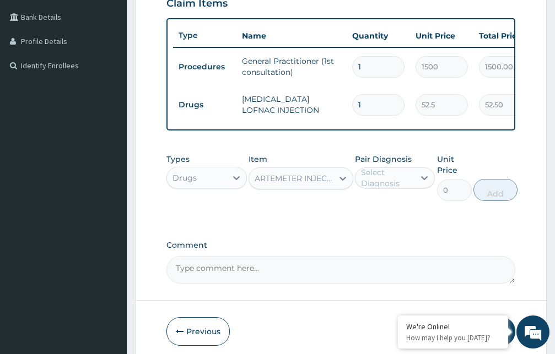
type input "210"
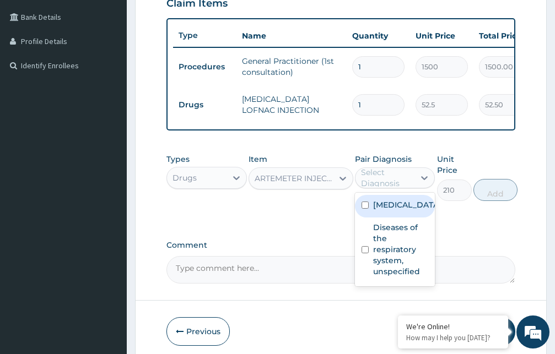
click at [380, 183] on div "Select Diagnosis" at bounding box center [387, 178] width 53 height 22
click at [386, 210] on label "Malaria, unspecified" at bounding box center [406, 204] width 67 height 11
checkbox input "true"
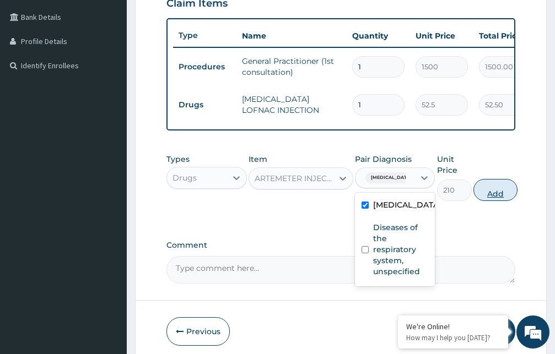
click at [487, 201] on button "Add" at bounding box center [495, 190] width 44 height 22
type input "0"
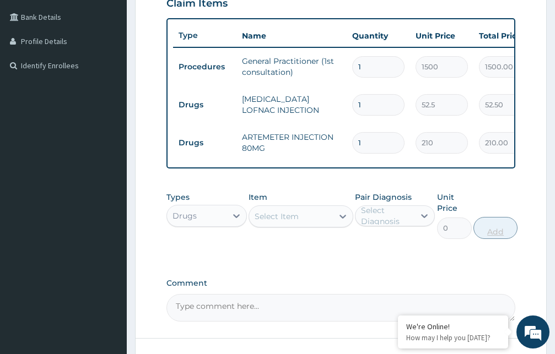
type input "0.00"
type input "6"
type input "1260.00"
type input "6"
click at [301, 225] on div "Select Item" at bounding box center [291, 217] width 84 height 18
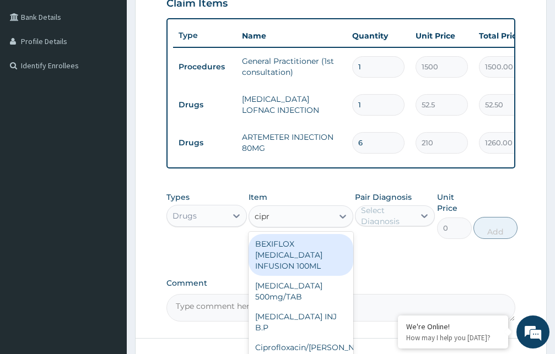
type input "cipro"
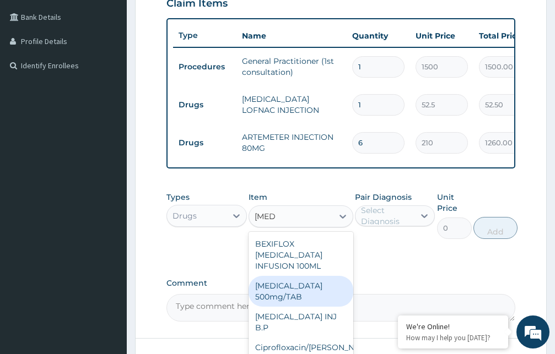
click at [303, 283] on div "Ciprofloxacin 500mg/TAB" at bounding box center [300, 291] width 105 height 31
type input "26.77"
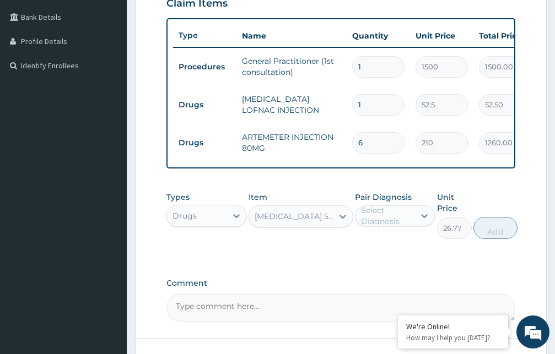
click at [382, 223] on div "Select Diagnosis" at bounding box center [387, 216] width 53 height 22
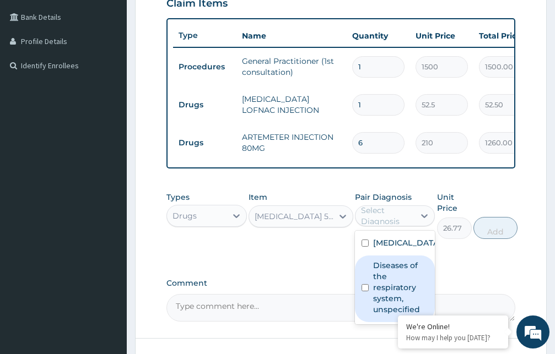
click at [382, 300] on label "Diseases of the respiratory system, unspecified" at bounding box center [401, 287] width 56 height 55
checkbox input "true"
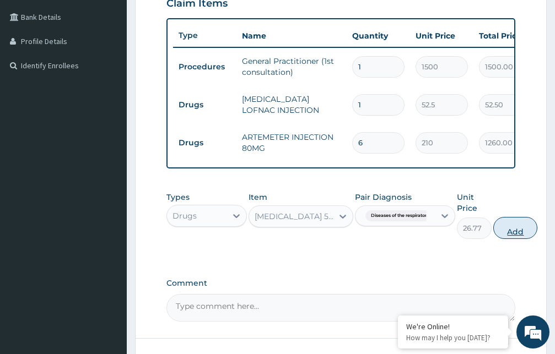
click at [516, 239] on button "Add" at bounding box center [515, 228] width 44 height 22
type input "0"
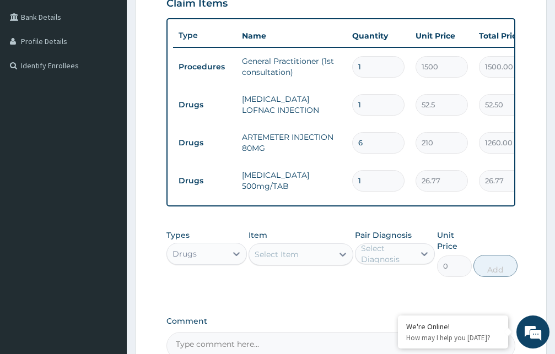
type input "10"
type input "267.70"
type input "10"
click at [301, 261] on div "Select Item" at bounding box center [291, 255] width 84 height 18
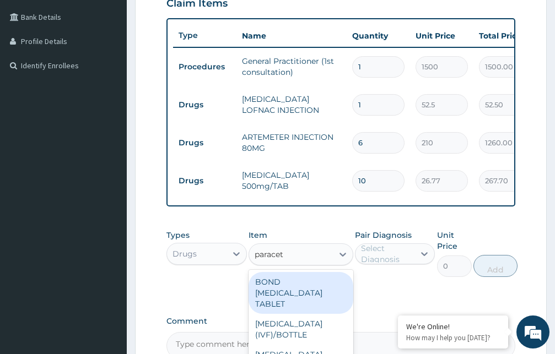
type input "paraceta"
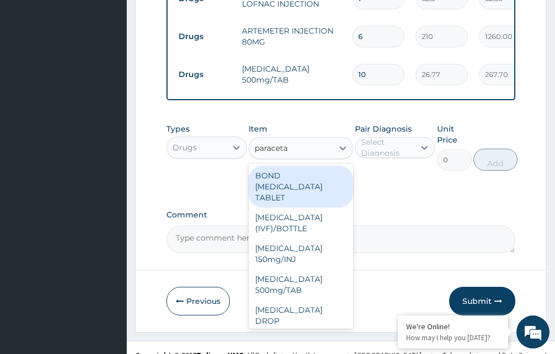
scroll to position [385, 0]
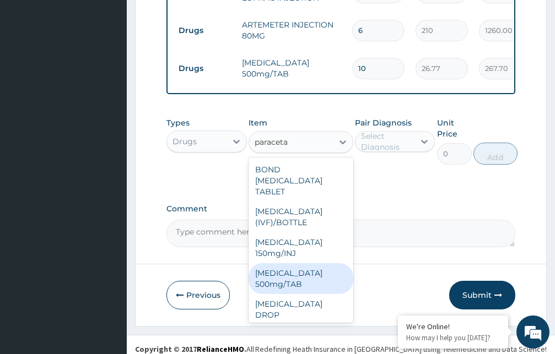
click at [289, 289] on div "PARACETAMOL 500mg/TAB" at bounding box center [300, 278] width 105 height 31
type input "5.25"
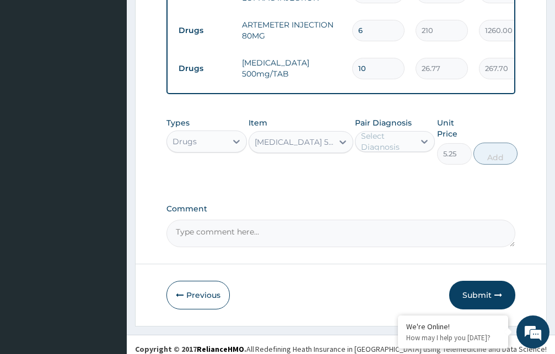
click at [374, 150] on div "Select Diagnosis" at bounding box center [387, 142] width 53 height 22
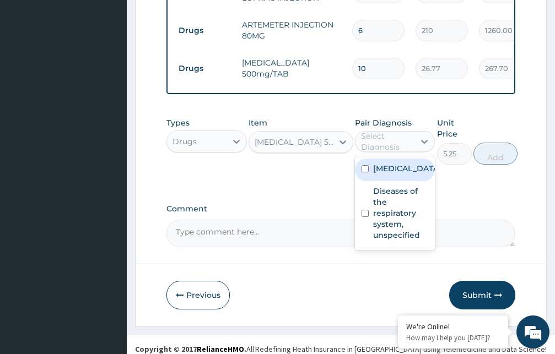
click at [376, 174] on label "Malaria, unspecified" at bounding box center [406, 168] width 67 height 11
checkbox input "true"
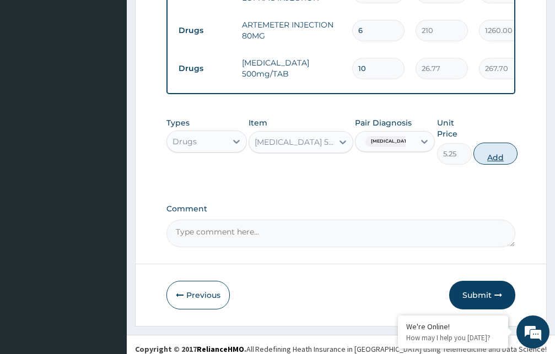
click at [488, 162] on button "Add" at bounding box center [495, 154] width 44 height 22
type input "0"
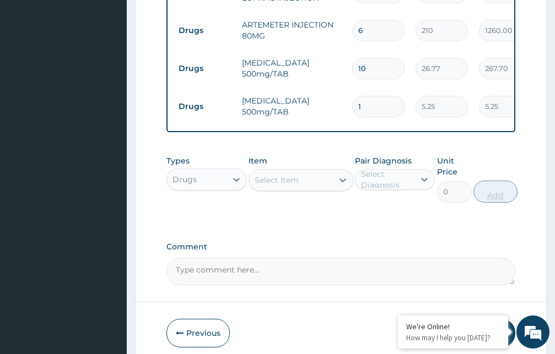
type input "18"
type input "94.50"
type input "18"
click at [270, 186] on div "Select Item" at bounding box center [277, 180] width 44 height 11
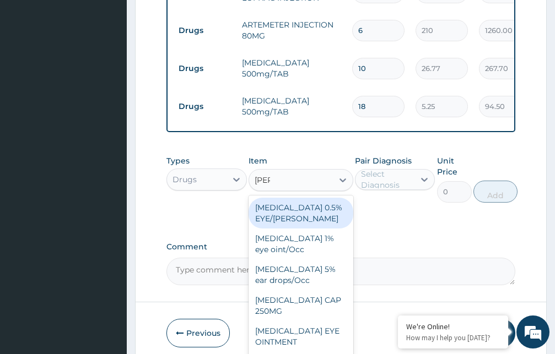
type input "lorat"
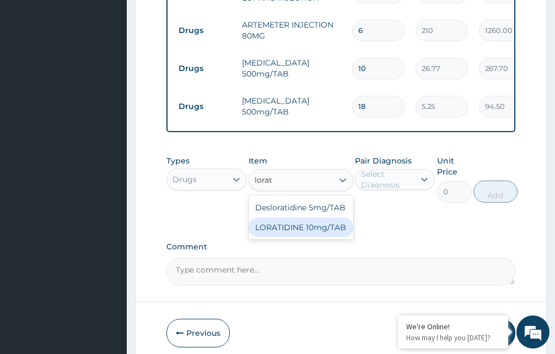
click at [300, 234] on div "LORATIDINE 10mg/TAB" at bounding box center [300, 228] width 105 height 20
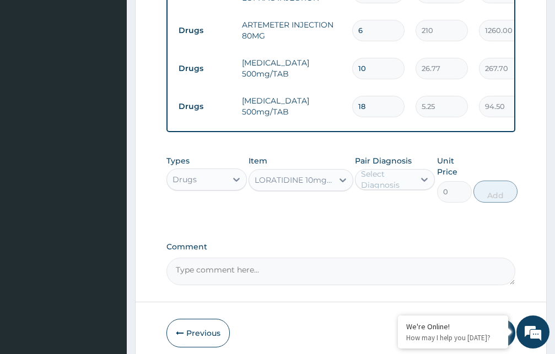
type input "11.55"
click at [389, 191] on div "Select Diagnosis" at bounding box center [387, 180] width 53 height 22
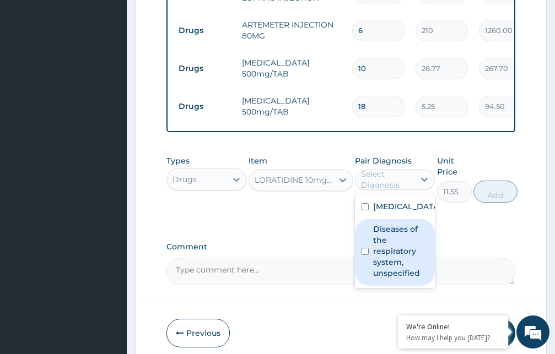
click at [381, 262] on label "Diseases of the respiratory system, unspecified" at bounding box center [401, 251] width 56 height 55
checkbox input "true"
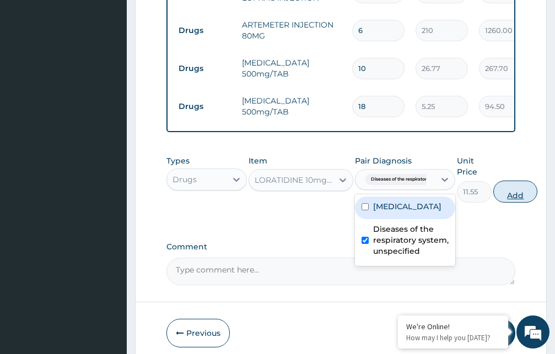
click at [508, 203] on button "Add" at bounding box center [515, 192] width 44 height 22
type input "0"
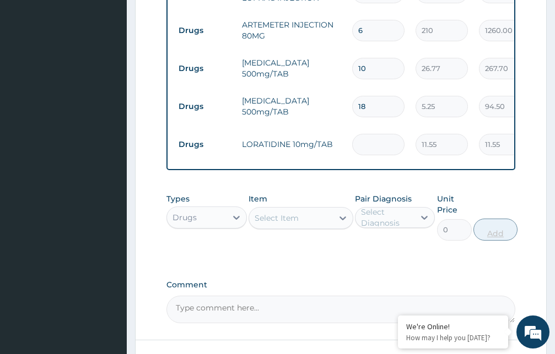
type input "0.00"
type input "3"
type input "34.65"
type input "3"
click at [282, 227] on div "Select Item" at bounding box center [291, 218] width 84 height 18
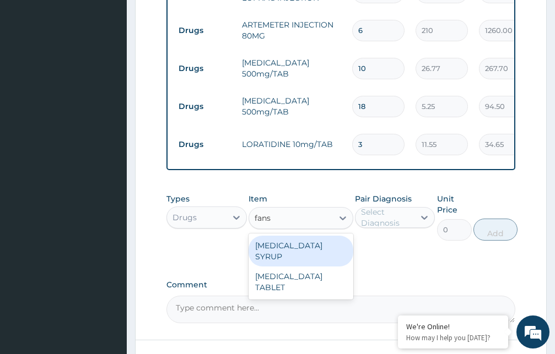
type input "fansi"
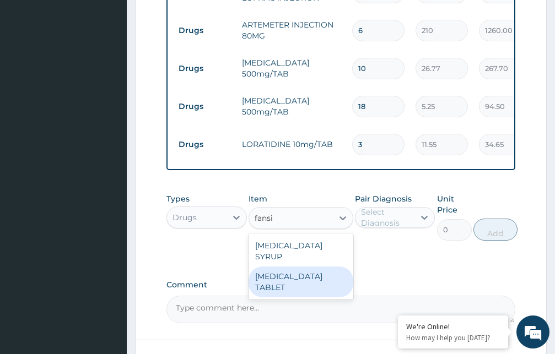
click at [290, 278] on div "FANSIDAR TABLET" at bounding box center [300, 282] width 105 height 31
type input "31.5"
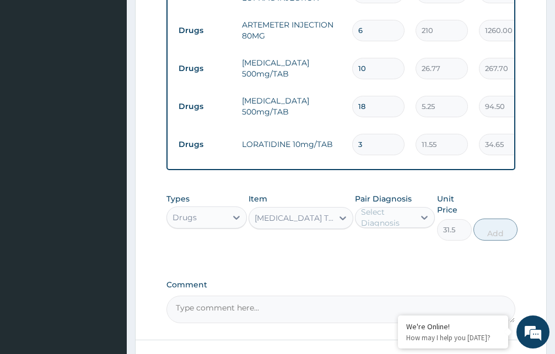
click at [380, 226] on div "Select Diagnosis" at bounding box center [387, 218] width 53 height 22
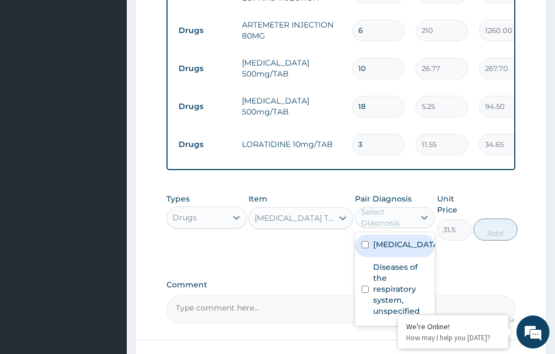
click at [383, 250] on label "Malaria, unspecified" at bounding box center [406, 244] width 67 height 11
checkbox input "true"
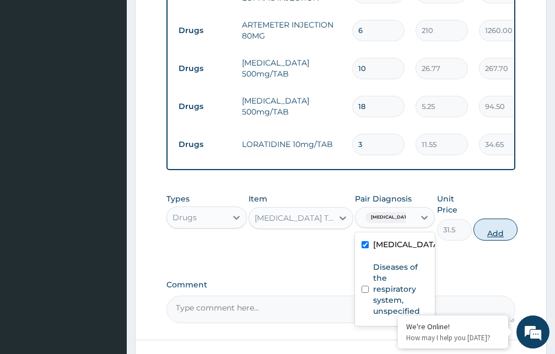
click at [494, 240] on button "Add" at bounding box center [495, 230] width 44 height 22
type input "0"
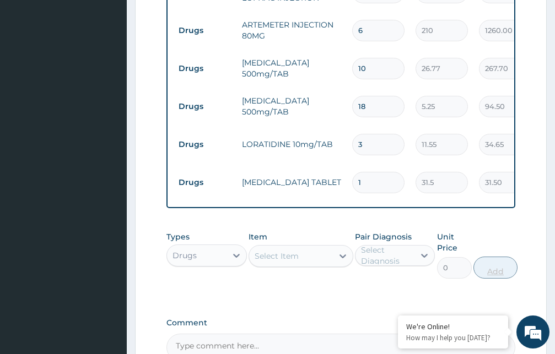
type input "0.00"
type input "3"
type input "94.50"
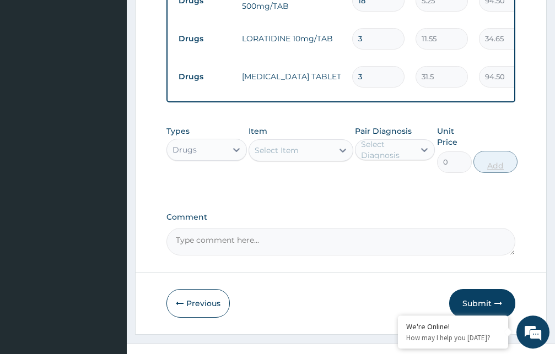
scroll to position [517, 0]
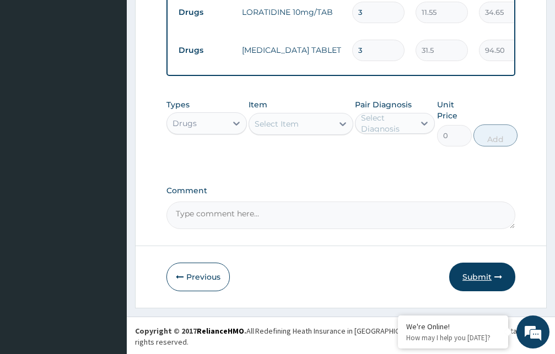
click at [484, 283] on button "Submit" at bounding box center [482, 277] width 66 height 29
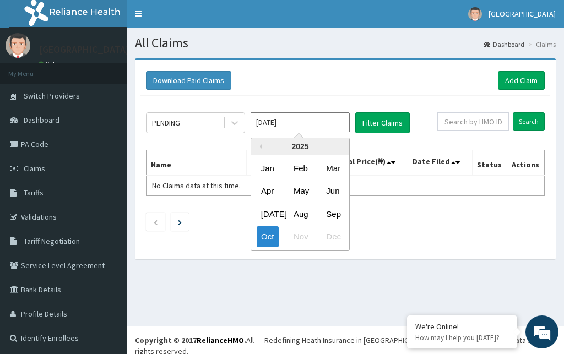
click at [291, 123] on input "[DATE]" at bounding box center [300, 122] width 99 height 20
click at [299, 213] on div "Aug" at bounding box center [300, 214] width 22 height 20
type input "[DATE]"
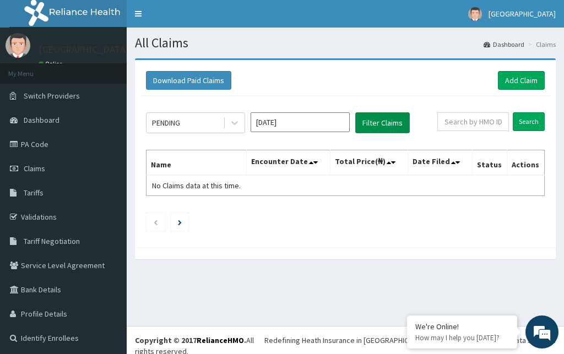
click at [375, 122] on button "Filter Claims" at bounding box center [382, 122] width 55 height 21
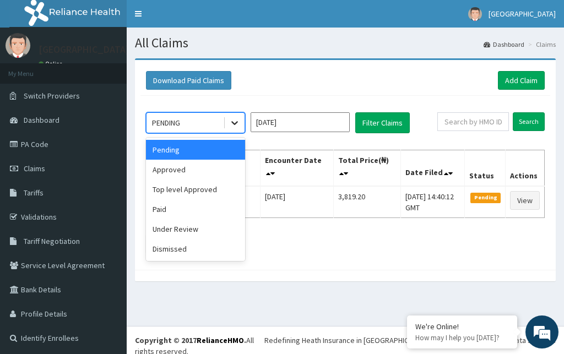
click at [231, 122] on icon at bounding box center [234, 122] width 11 height 11
click at [196, 169] on div "Approved" at bounding box center [195, 170] width 99 height 20
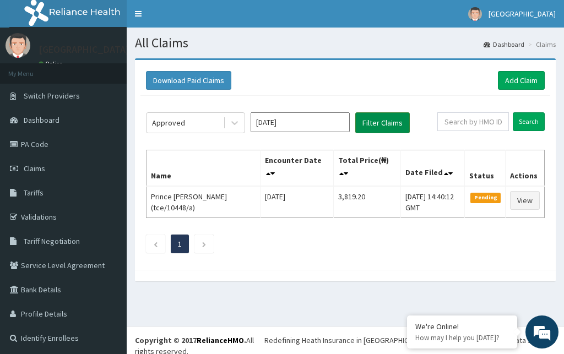
click at [376, 122] on button "Filter Claims" at bounding box center [382, 122] width 55 height 21
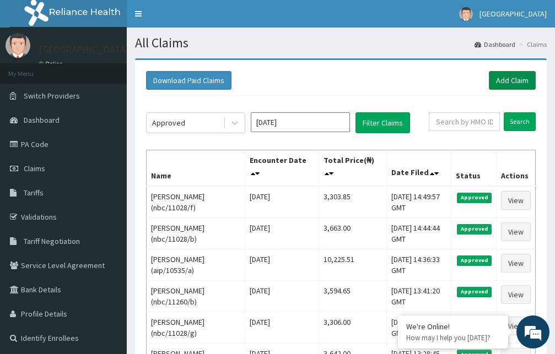
click at [506, 81] on link "Add Claim" at bounding box center [512, 80] width 47 height 19
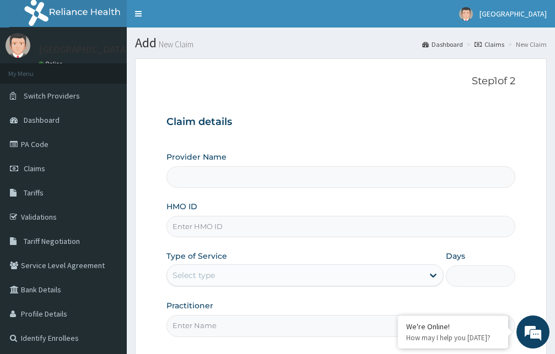
type input "[GEOGRAPHIC_DATA]"
click at [304, 230] on input "HMO ID" at bounding box center [340, 226] width 349 height 21
type input "btr/10199/a"
click at [310, 275] on div "Select type" at bounding box center [295, 276] width 256 height 18
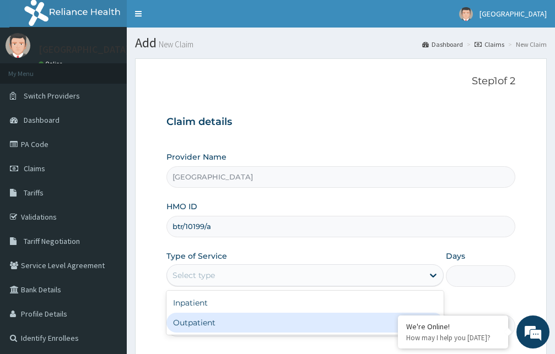
click at [284, 326] on div "Outpatient" at bounding box center [304, 323] width 277 height 20
type input "1"
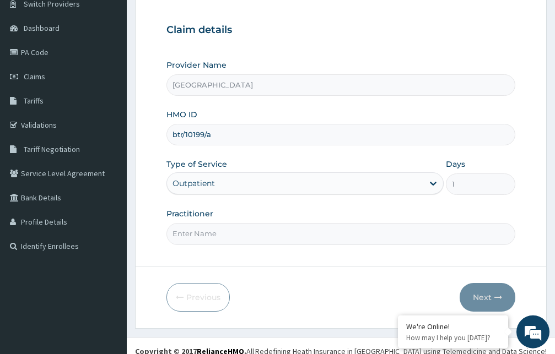
scroll to position [103, 0]
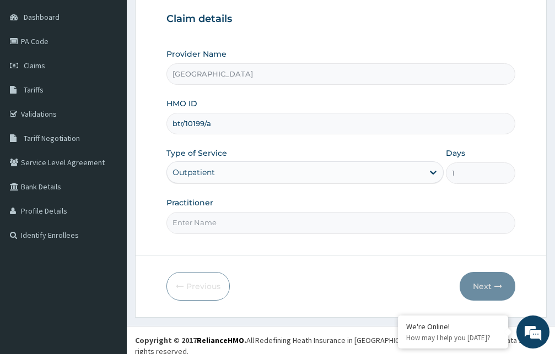
click at [330, 220] on input "Practitioner" at bounding box center [340, 222] width 349 height 21
type input "Dr. Hassan"
click at [482, 289] on button "Next" at bounding box center [488, 286] width 56 height 29
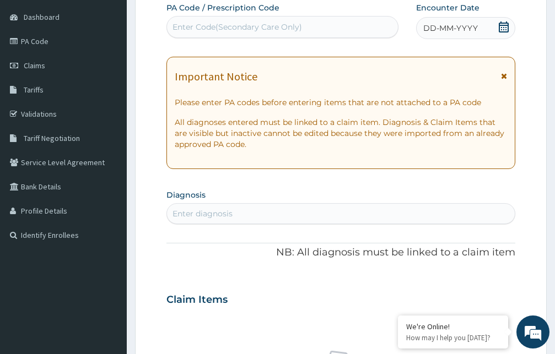
click at [502, 77] on icon at bounding box center [504, 76] width 6 height 8
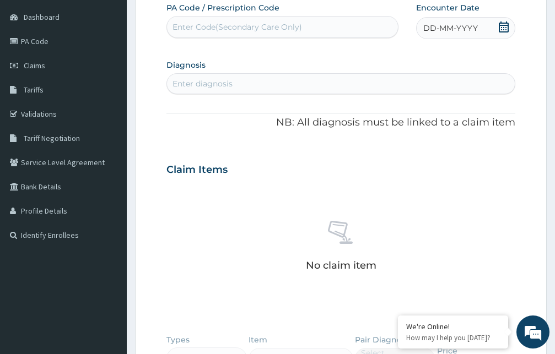
click at [505, 30] on icon at bounding box center [503, 26] width 11 height 11
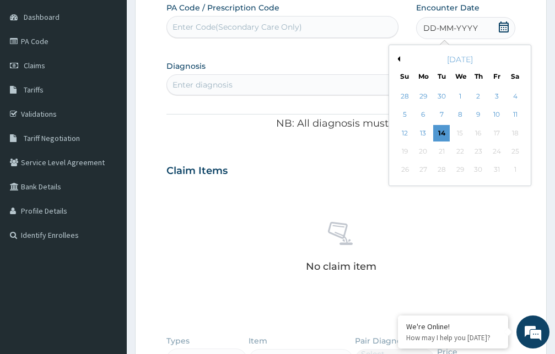
click at [398, 59] on button "Previous Month" at bounding box center [397, 59] width 6 height 6
click at [477, 170] on div "28" at bounding box center [478, 170] width 17 height 17
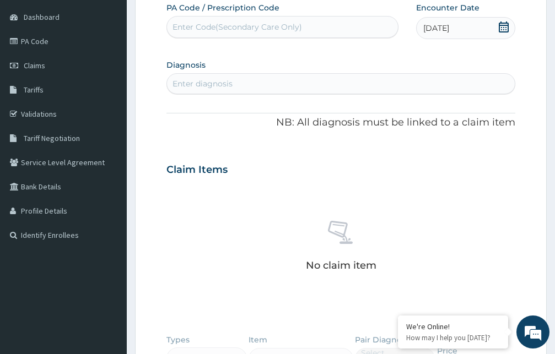
click at [284, 87] on div "Enter diagnosis" at bounding box center [341, 84] width 348 height 18
type input "peptic"
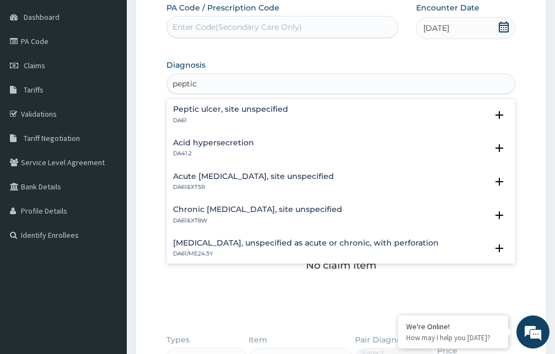
click at [255, 108] on h4 "Peptic ulcer, site unspecified" at bounding box center [230, 109] width 115 height 8
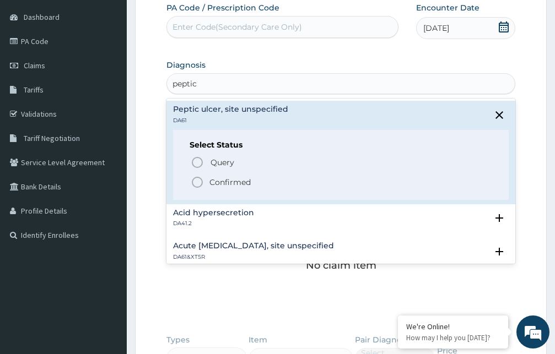
click at [196, 179] on icon "status option filled" at bounding box center [197, 182] width 13 height 13
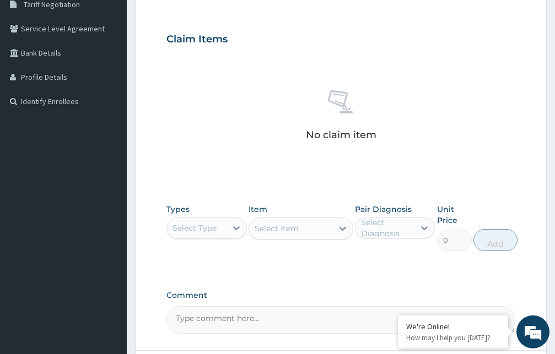
scroll to position [332, 0]
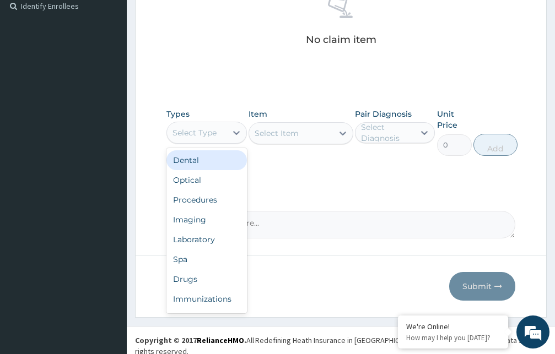
click at [203, 137] on div "Select Type" at bounding box center [194, 132] width 44 height 11
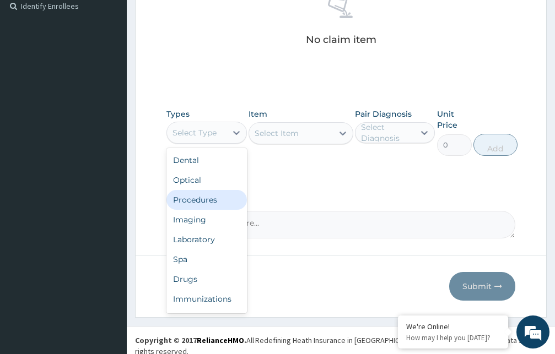
click at [203, 201] on div "Procedures" at bounding box center [206, 200] width 80 height 20
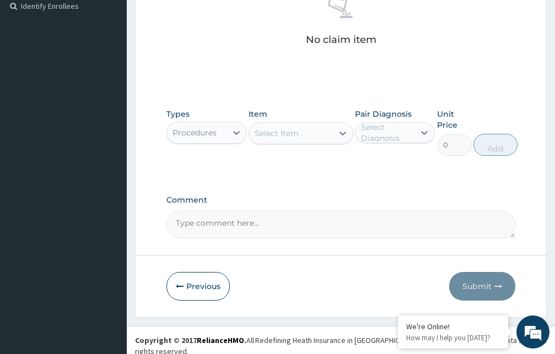
click at [292, 133] on div "Select Item" at bounding box center [277, 133] width 44 height 11
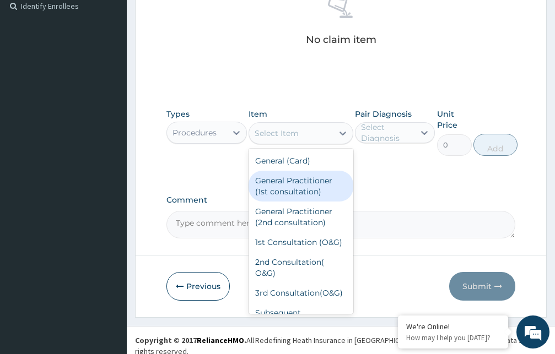
click at [293, 186] on div "General Practitioner (1st consultation)" at bounding box center [300, 186] width 105 height 31
type input "1500"
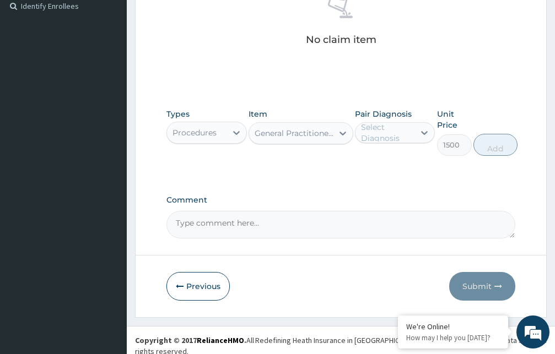
click at [388, 134] on div "Select Diagnosis" at bounding box center [387, 133] width 53 height 22
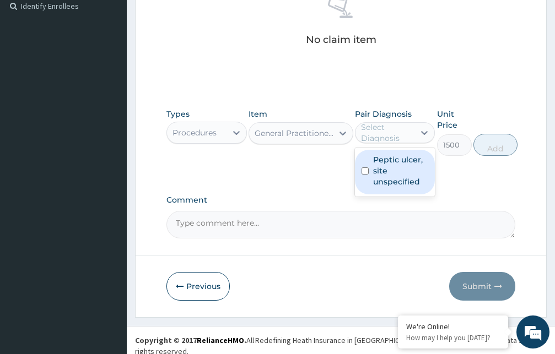
click at [387, 171] on label "Peptic ulcer, site unspecified" at bounding box center [401, 170] width 56 height 33
checkbox input "true"
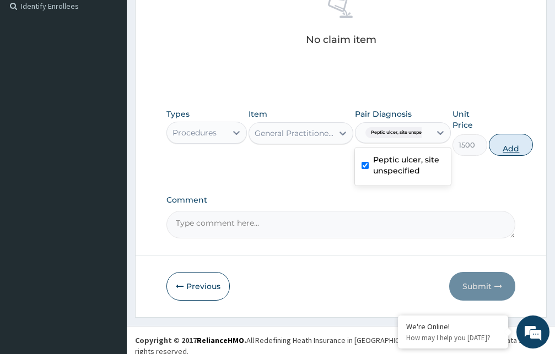
click at [510, 145] on button "Add" at bounding box center [511, 145] width 44 height 22
type input "0"
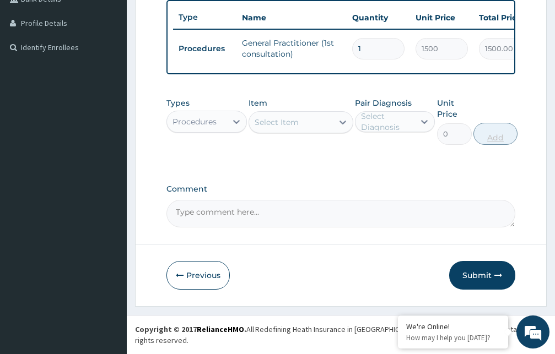
scroll to position [289, 0]
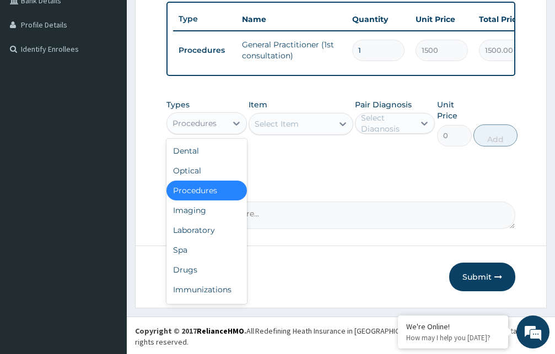
click at [214, 129] on div "Procedures" at bounding box center [194, 123] width 44 height 11
click at [182, 277] on div "Drugs" at bounding box center [206, 270] width 80 height 20
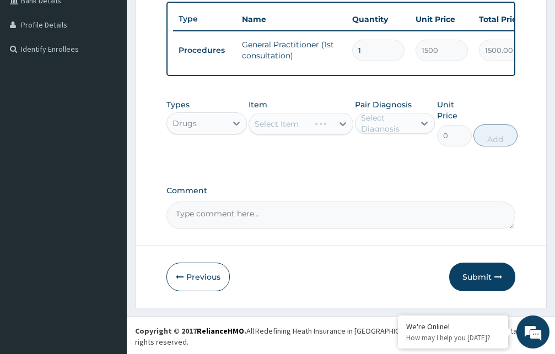
click at [279, 135] on div "Select Item" at bounding box center [300, 124] width 105 height 22
click at [279, 129] on div "Select Item" at bounding box center [277, 123] width 44 height 11
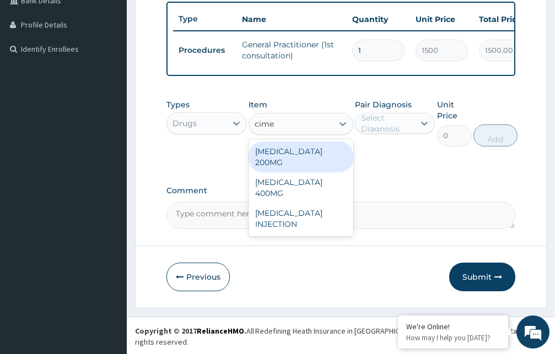
type input "cimet"
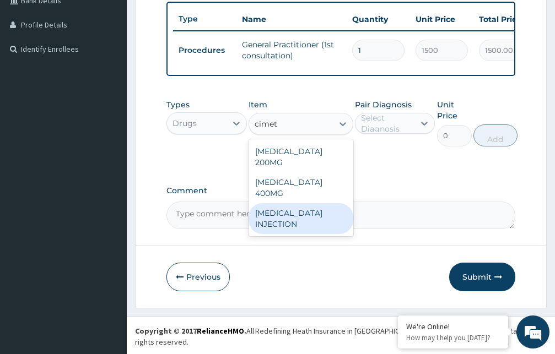
click at [296, 210] on div "[MEDICAL_DATA] INJECTION" at bounding box center [300, 218] width 105 height 31
type input "183.75"
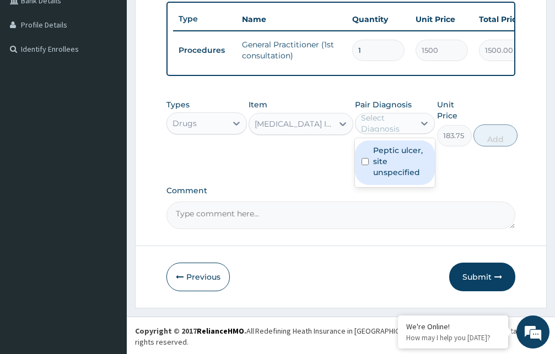
click at [392, 132] on div "Select Diagnosis" at bounding box center [387, 123] width 53 height 22
click at [392, 177] on label "Peptic ulcer, site unspecified" at bounding box center [401, 161] width 56 height 33
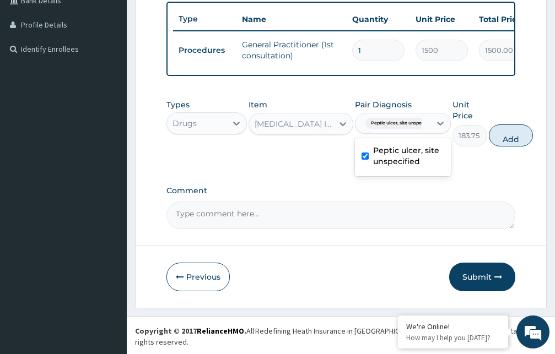
checkbox input "true"
click at [506, 143] on button "Add" at bounding box center [511, 136] width 44 height 22
type input "0"
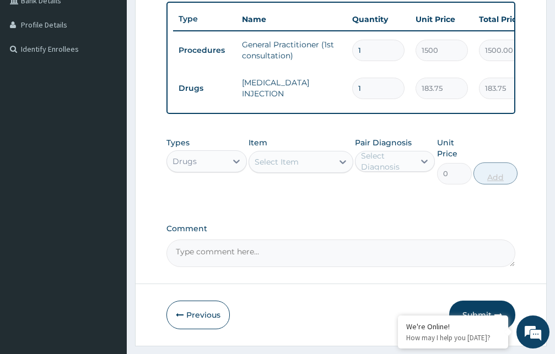
type input "0.00"
type input "2"
type input "367.50"
type input "2"
click at [324, 171] on div "Select Item" at bounding box center [291, 162] width 84 height 18
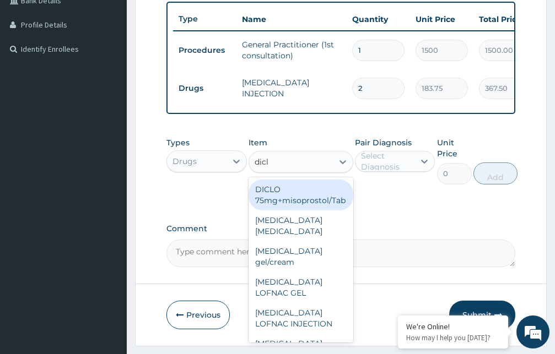
type input "diclo"
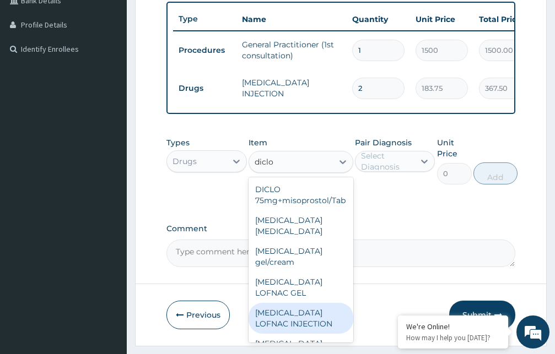
click at [291, 316] on div "[MEDICAL_DATA] LOFNAC INJECTION" at bounding box center [300, 318] width 105 height 31
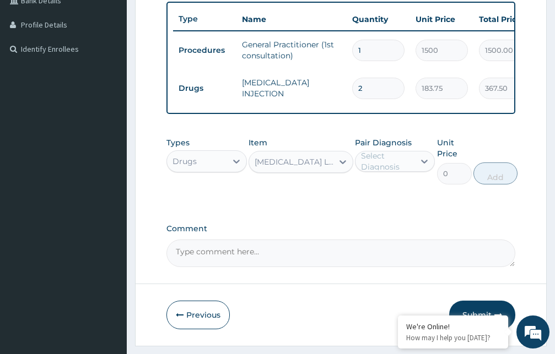
type input "52.5"
click at [403, 170] on div "Select Diagnosis" at bounding box center [387, 161] width 53 height 22
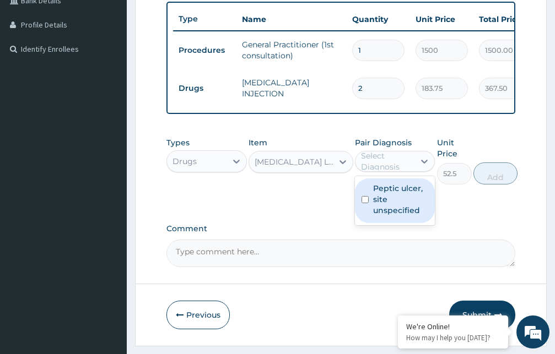
click at [398, 210] on label "Peptic ulcer, site unspecified" at bounding box center [401, 199] width 56 height 33
checkbox input "true"
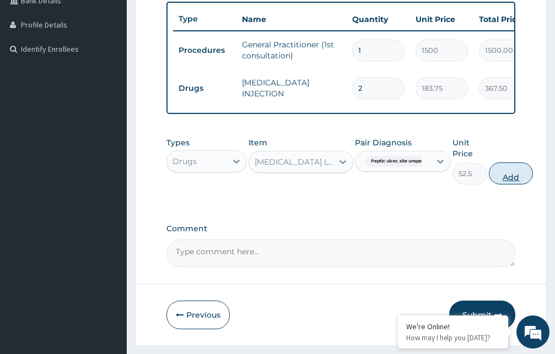
click at [505, 185] on button "Add" at bounding box center [511, 174] width 44 height 22
type input "0"
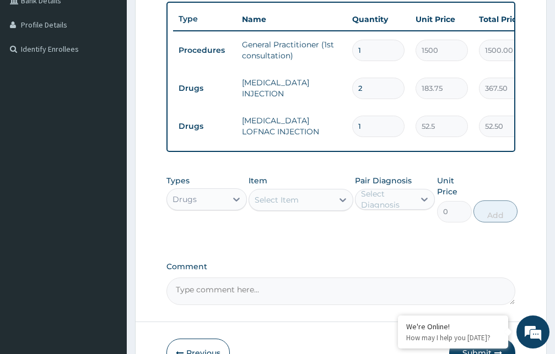
click at [288, 206] on div "Select Item" at bounding box center [277, 199] width 44 height 11
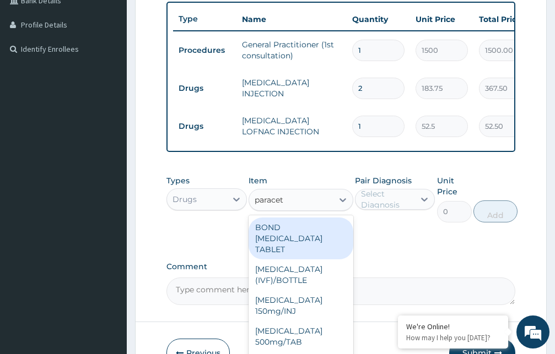
type input "paraceta"
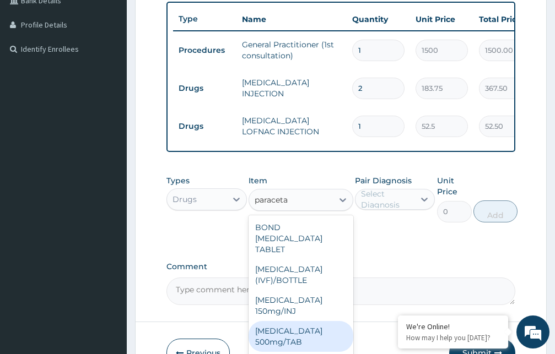
click at [290, 343] on div "[MEDICAL_DATA] 500mg/TAB" at bounding box center [300, 336] width 105 height 31
type input "5.25"
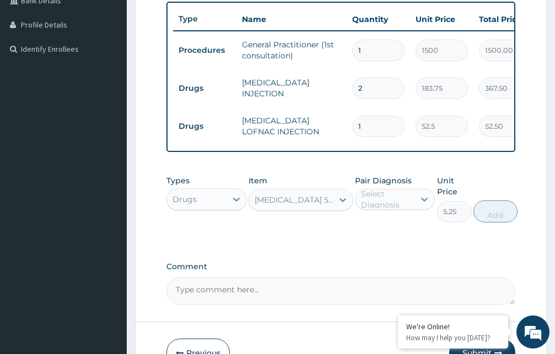
click at [378, 208] on div "Select Diagnosis" at bounding box center [387, 199] width 53 height 22
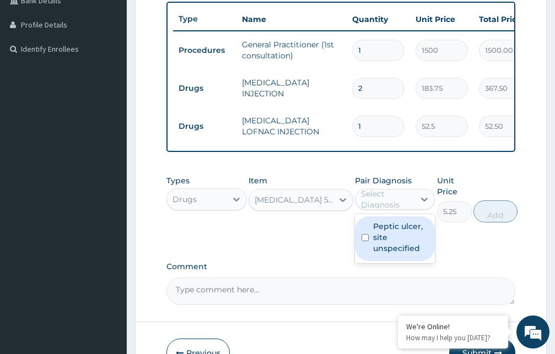
click at [378, 247] on label "Peptic ulcer, site unspecified" at bounding box center [401, 237] width 56 height 33
checkbox input "true"
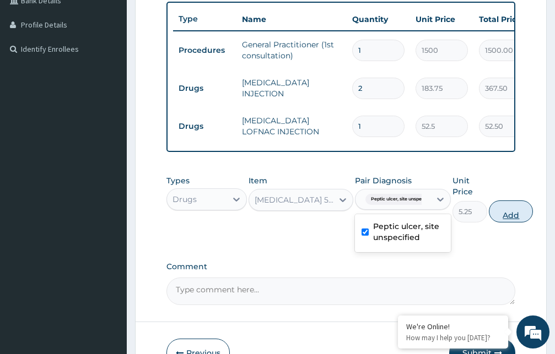
click at [514, 220] on button "Add" at bounding box center [511, 212] width 44 height 22
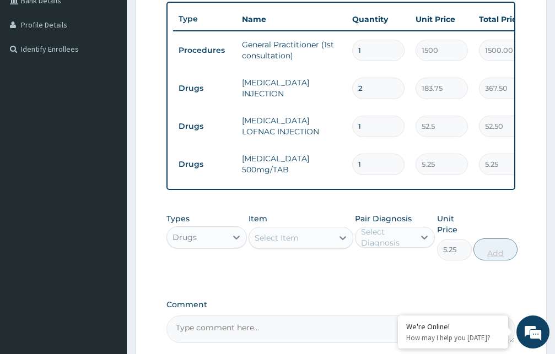
type input "0"
type input "18"
type input "94.50"
type input "18"
click at [316, 247] on div "Select Item" at bounding box center [291, 238] width 84 height 18
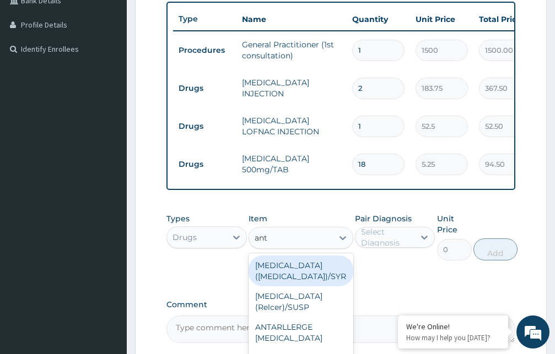
type input "anta"
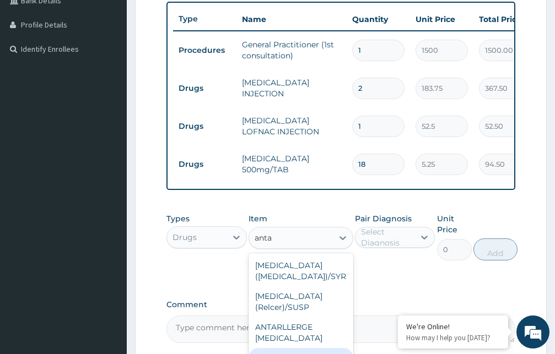
click at [310, 348] on div "ANTASIL TABLET" at bounding box center [300, 358] width 105 height 20
type input "5.25"
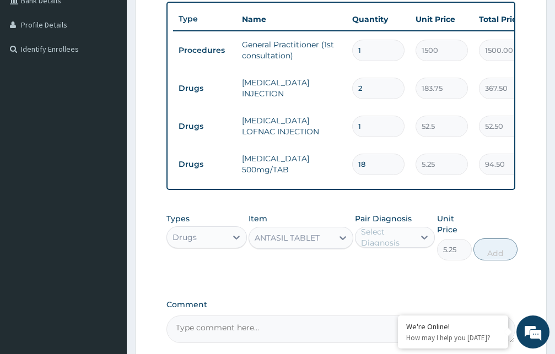
click at [377, 241] on div "Select Diagnosis" at bounding box center [387, 237] width 53 height 22
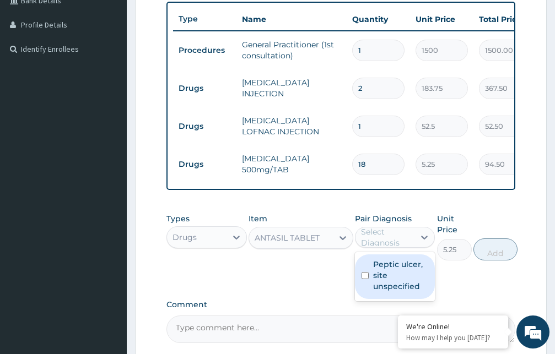
click at [388, 288] on label "Peptic ulcer, site unspecified" at bounding box center [401, 275] width 56 height 33
checkbox input "true"
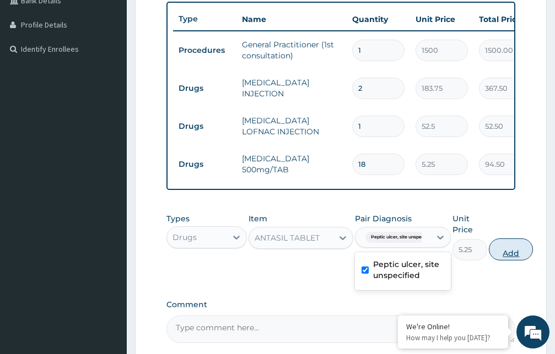
click at [507, 257] on button "Add" at bounding box center [511, 250] width 44 height 22
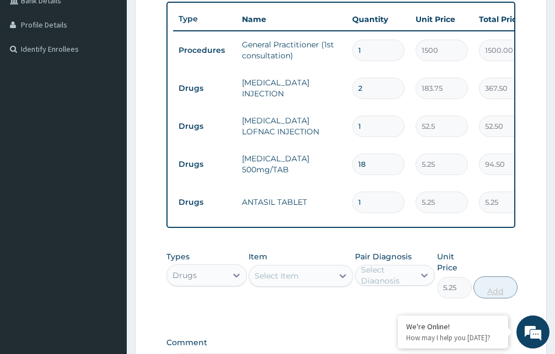
type input "0"
type input "18"
type input "94.50"
type input "18"
click at [275, 282] on div "Select Item" at bounding box center [277, 276] width 44 height 11
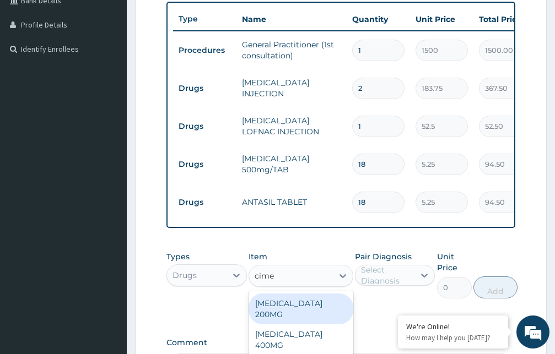
type input "cimet"
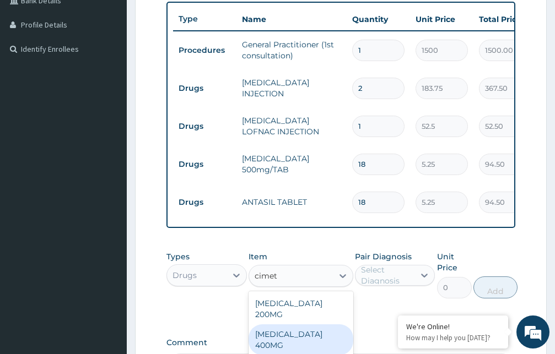
click at [289, 331] on div "[MEDICAL_DATA] 400MG" at bounding box center [300, 340] width 105 height 31
type input "7.35"
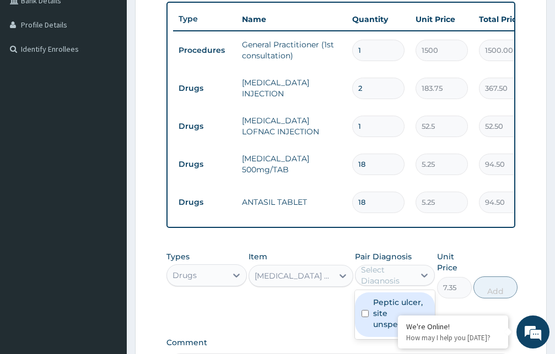
click at [382, 287] on div "Select Diagnosis" at bounding box center [387, 275] width 53 height 22
click at [379, 328] on label "Peptic ulcer, site unspecified" at bounding box center [401, 313] width 56 height 33
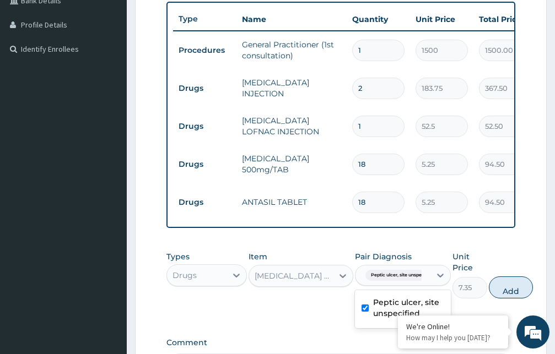
checkbox input "true"
click at [509, 296] on button "Add" at bounding box center [511, 288] width 44 height 22
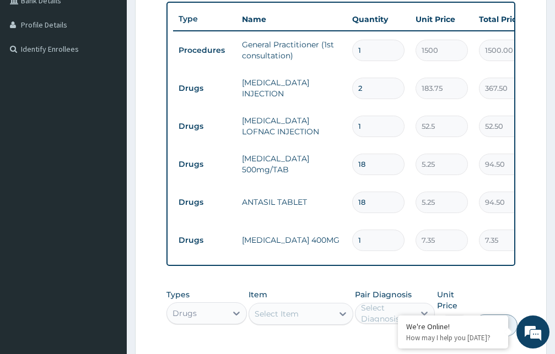
type input "0"
type input "11"
type input "80.85"
type input "110"
type input "808.50"
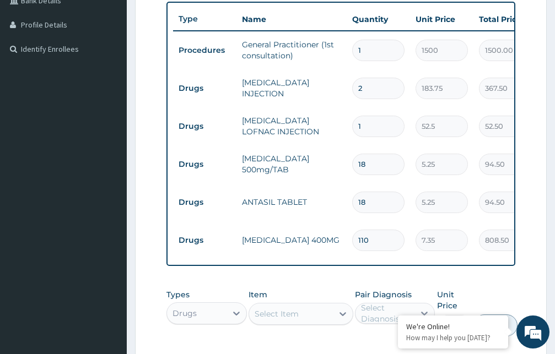
type input "11"
type input "80.85"
type input "1"
type input "7.35"
type input "10"
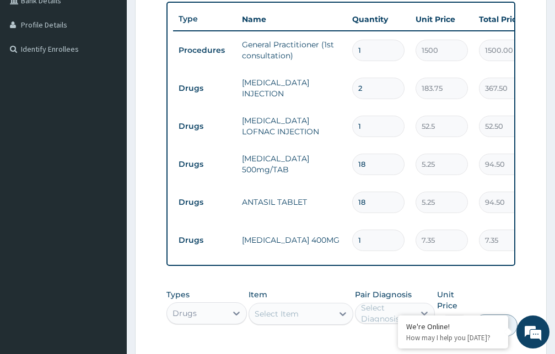
type input "73.50"
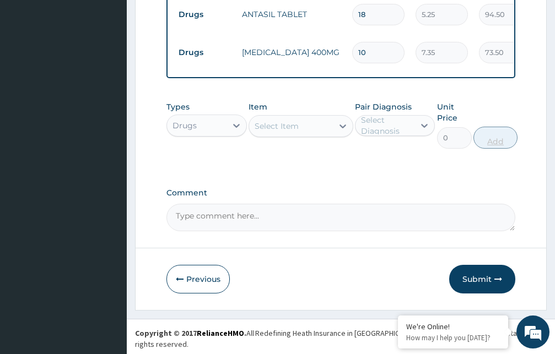
scroll to position [479, 0]
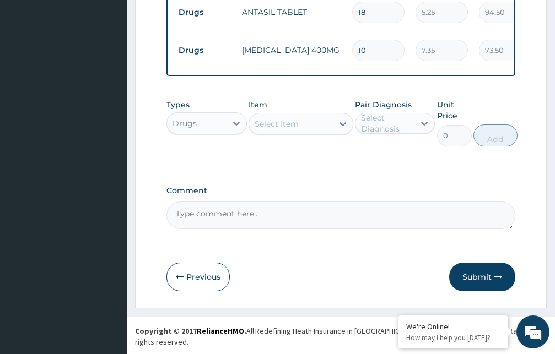
type input "10"
click at [275, 129] on div "Select Item" at bounding box center [277, 123] width 44 height 11
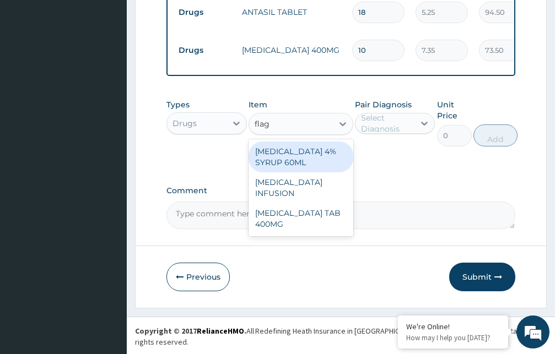
type input "flagy"
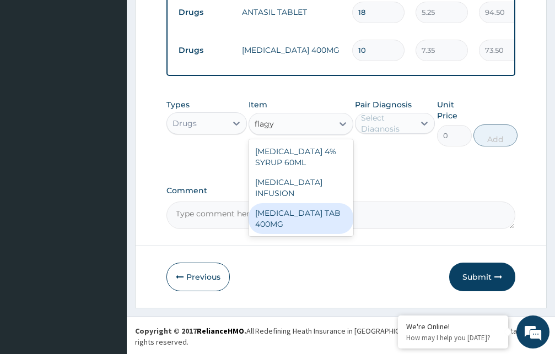
click at [298, 212] on div "FLAGYL TAB 400MG" at bounding box center [300, 218] width 105 height 31
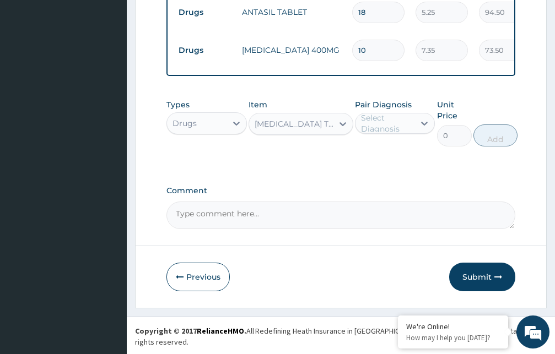
type input "26.25"
click at [381, 134] on div "Select Diagnosis" at bounding box center [387, 123] width 53 height 22
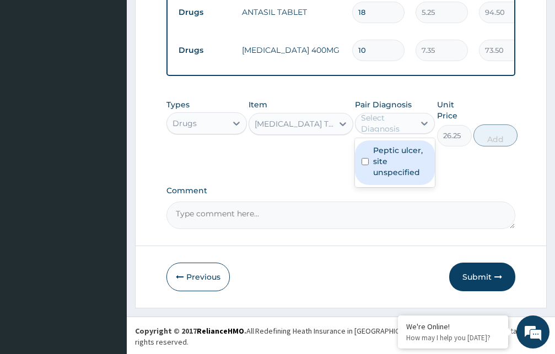
click at [380, 169] on label "Peptic ulcer, site unspecified" at bounding box center [401, 161] width 56 height 33
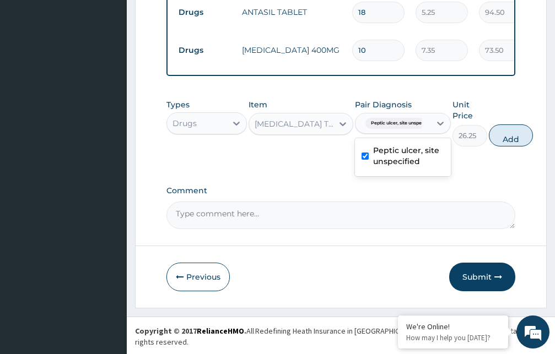
checkbox input "true"
click at [507, 147] on button "Add" at bounding box center [511, 136] width 44 height 22
type input "0"
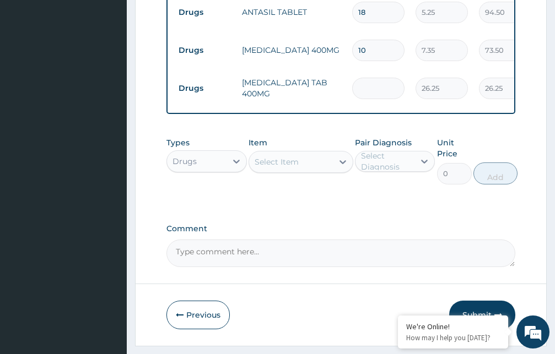
type input "0.00"
type input "9"
type input "236.25"
type input "9"
click at [290, 167] on div "Select Item" at bounding box center [277, 161] width 44 height 11
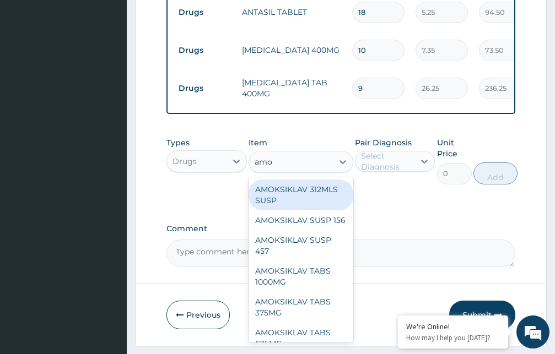
type input "amox"
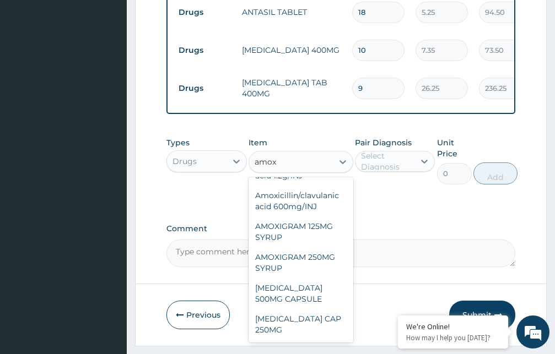
scroll to position [119, 0]
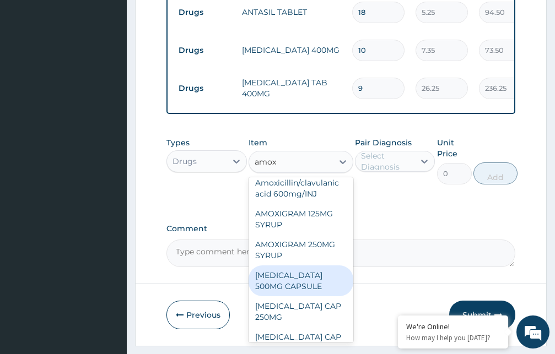
click at [303, 296] on div "AMOXIL 500MG CAPSULE" at bounding box center [300, 281] width 105 height 31
type input "63"
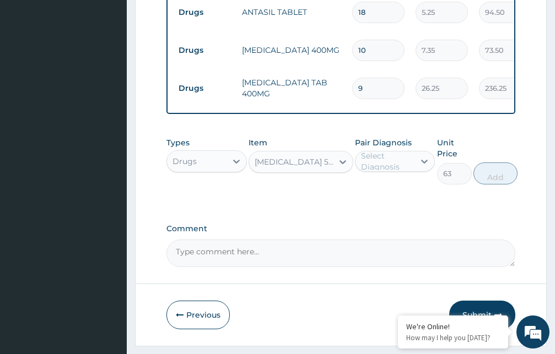
click at [391, 170] on div "Select Diagnosis" at bounding box center [387, 161] width 53 height 22
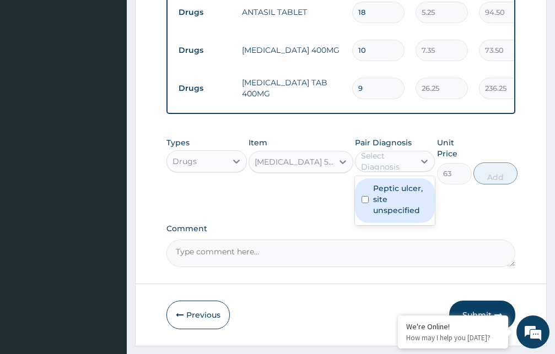
click at [387, 210] on label "Peptic ulcer, site unspecified" at bounding box center [401, 199] width 56 height 33
checkbox input "true"
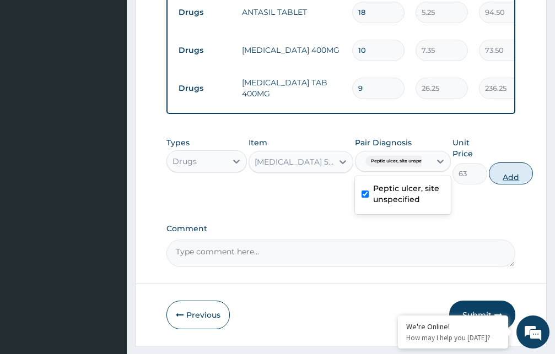
click at [507, 184] on button "Add" at bounding box center [511, 174] width 44 height 22
type input "0"
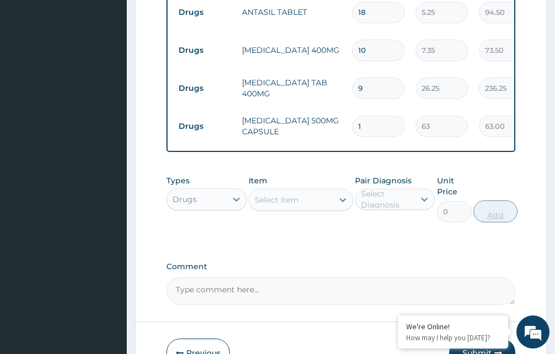
type input "15"
type input "945.00"
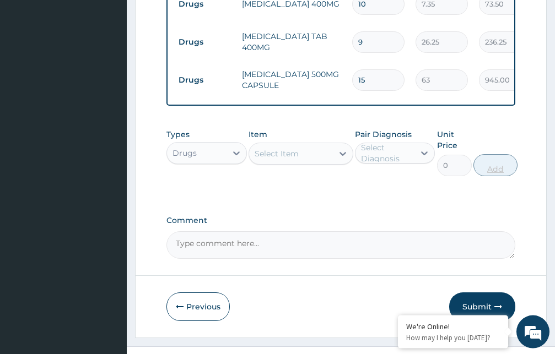
scroll to position [555, 0]
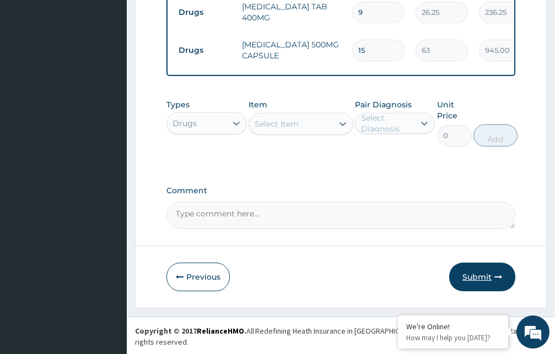
type input "15"
click at [479, 285] on button "Submit" at bounding box center [482, 277] width 66 height 29
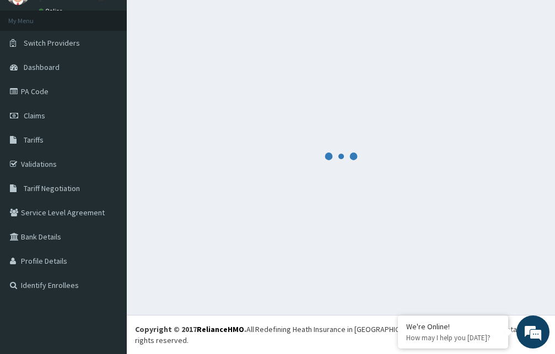
scroll to position [42, 0]
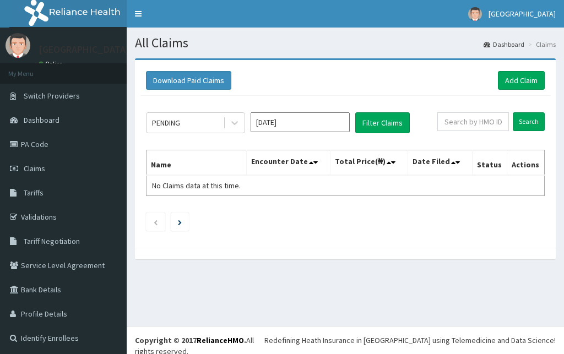
click at [287, 126] on input "[DATE]" at bounding box center [300, 122] width 99 height 20
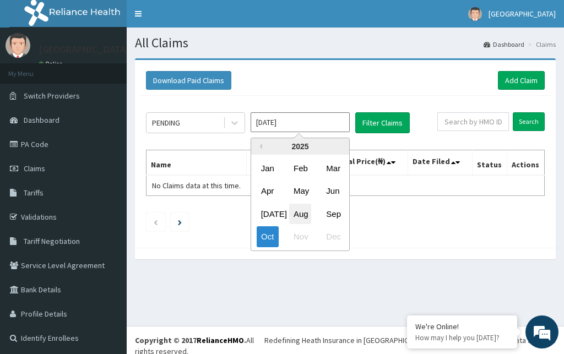
click at [299, 212] on div "Aug" at bounding box center [300, 214] width 22 height 20
type input "[DATE]"
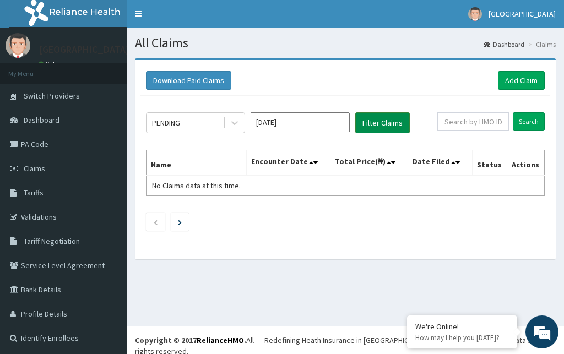
click at [375, 124] on button "Filter Claims" at bounding box center [382, 122] width 55 height 21
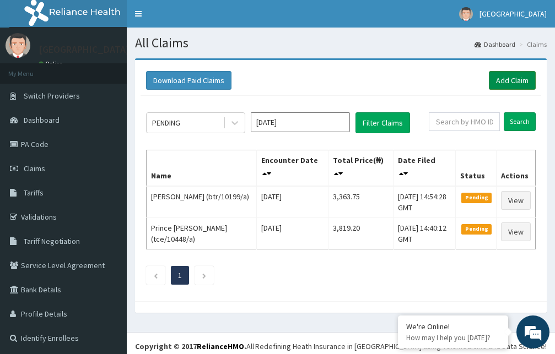
click at [511, 79] on link "Add Claim" at bounding box center [512, 80] width 47 height 19
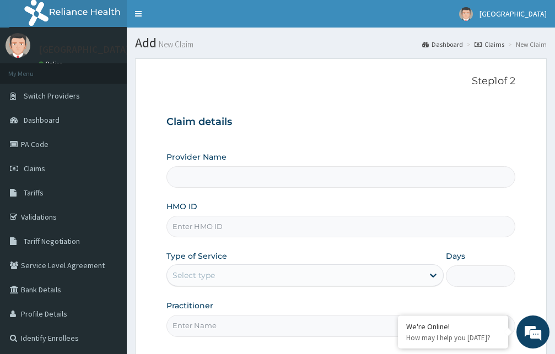
type input "[GEOGRAPHIC_DATA]"
type input "nbc/11260/f"
click at [292, 273] on div "Select type" at bounding box center [295, 276] width 256 height 18
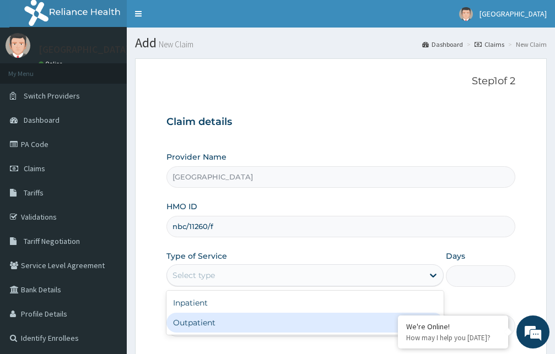
click at [275, 321] on div "Outpatient" at bounding box center [304, 323] width 277 height 20
type input "1"
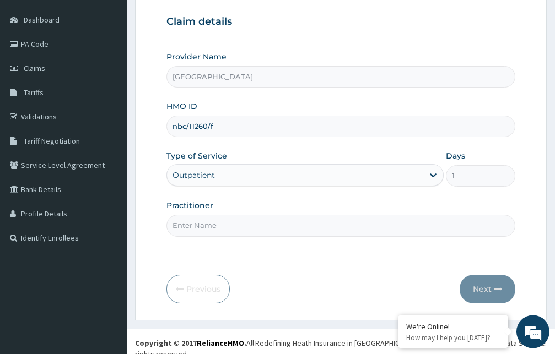
scroll to position [103, 0]
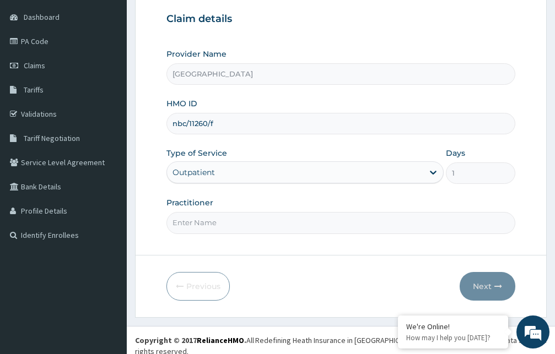
click at [354, 225] on input "Practitioner" at bounding box center [340, 222] width 349 height 21
type input "[PERSON_NAME]"
click at [485, 282] on button "Next" at bounding box center [488, 286] width 56 height 29
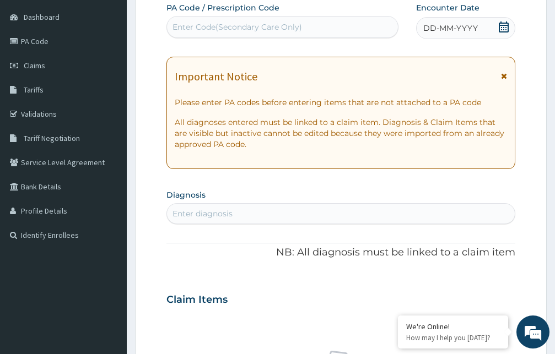
click at [505, 75] on icon at bounding box center [504, 76] width 6 height 8
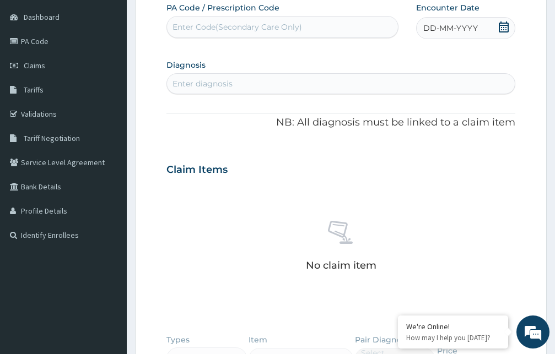
click at [504, 30] on icon at bounding box center [504, 26] width 10 height 11
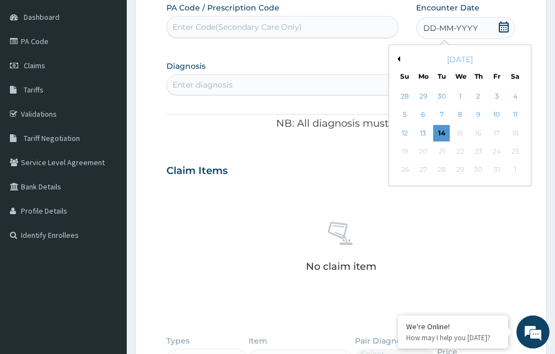
click at [398, 59] on button "Previous Month" at bounding box center [397, 59] width 6 height 6
click at [459, 100] on div "3" at bounding box center [459, 96] width 17 height 17
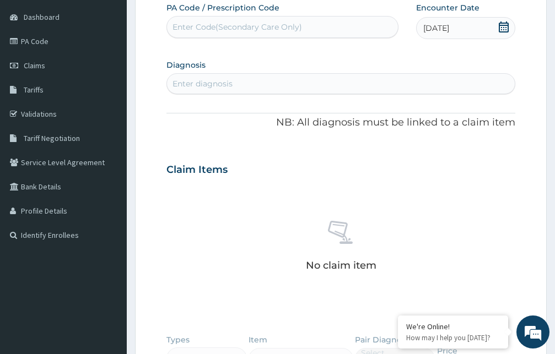
click at [310, 84] on div "Enter diagnosis" at bounding box center [341, 84] width 348 height 18
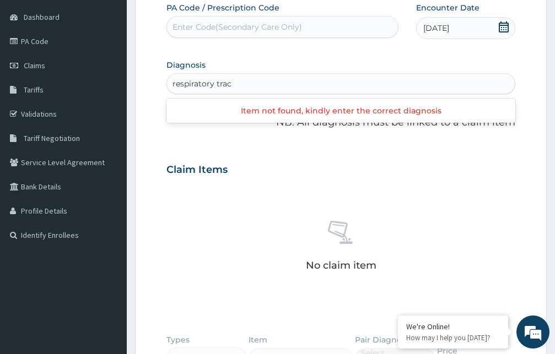
type input "respiratory tract"
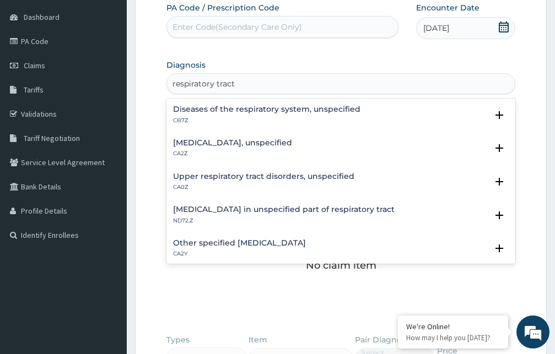
click at [252, 178] on h4 "Upper respiratory tract disorders, unspecified" at bounding box center [263, 176] width 181 height 8
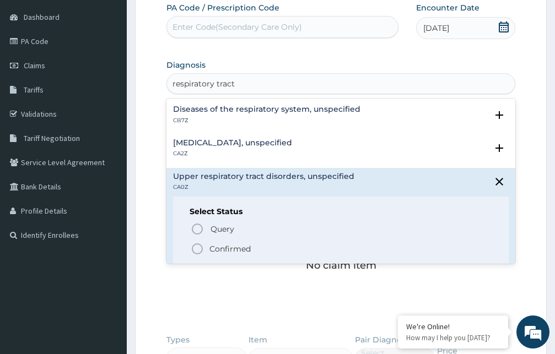
click at [198, 248] on icon "status option filled" at bounding box center [197, 248] width 13 height 13
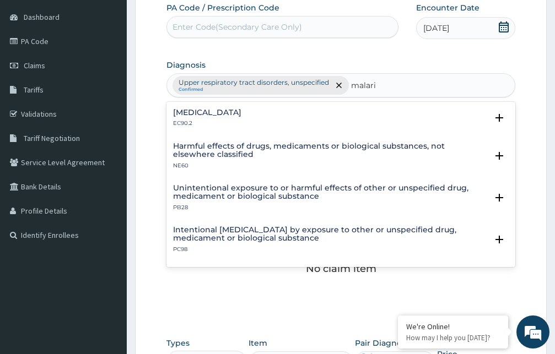
type input "[MEDICAL_DATA]"
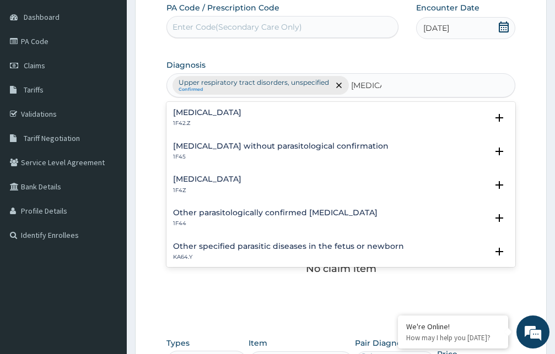
click at [231, 178] on h4 "[MEDICAL_DATA]" at bounding box center [207, 179] width 68 height 8
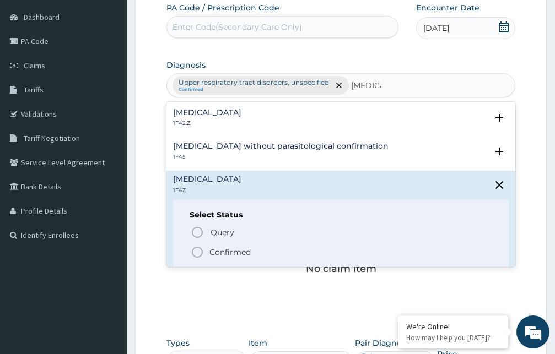
click at [197, 253] on icon "status option filled" at bounding box center [197, 252] width 13 height 13
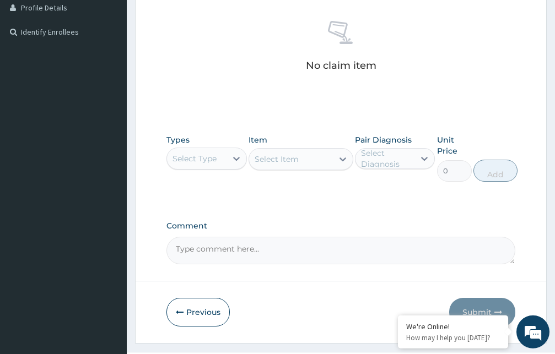
scroll to position [328, 0]
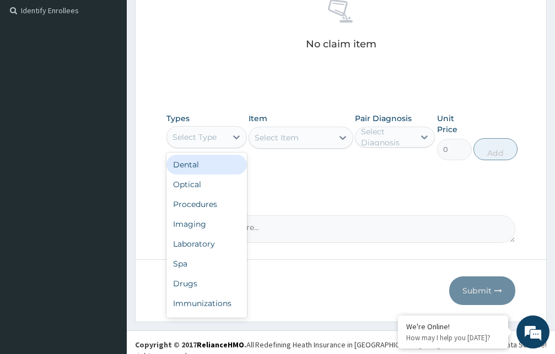
click at [208, 143] on div "Select Type" at bounding box center [197, 137] width 60 height 18
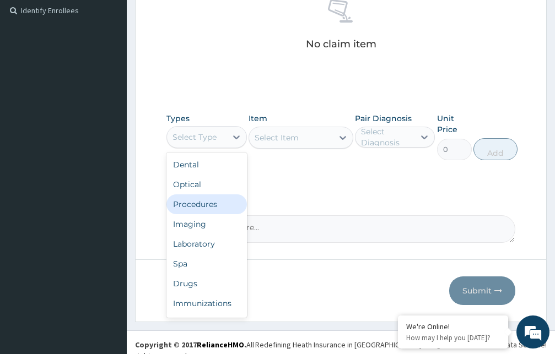
click at [206, 206] on div "Procedures" at bounding box center [206, 204] width 80 height 20
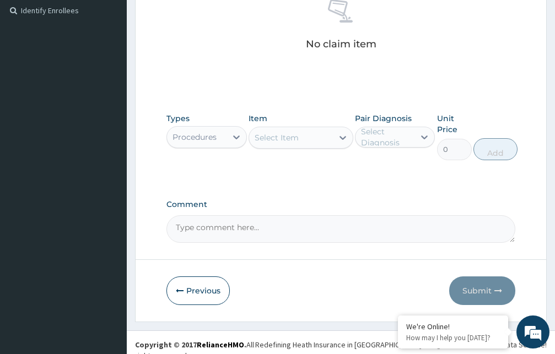
click at [300, 143] on div "Select Item" at bounding box center [291, 138] width 84 height 18
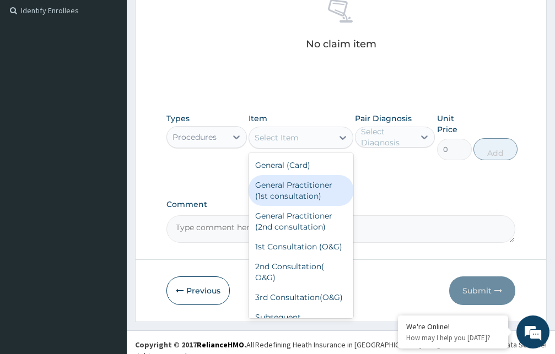
click at [298, 188] on div "General Practitioner (1st consultation)" at bounding box center [300, 190] width 105 height 31
type input "1500"
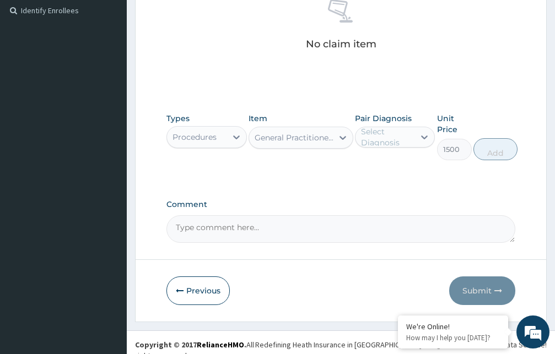
click at [382, 138] on div "Select Diagnosis" at bounding box center [387, 137] width 53 height 22
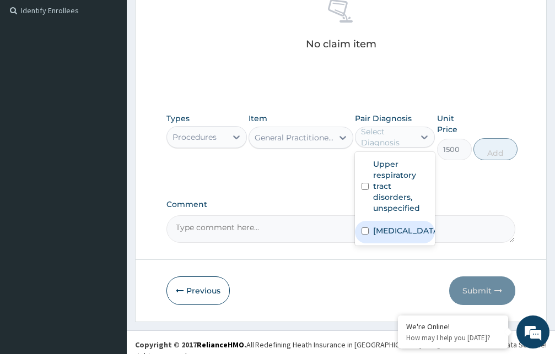
click at [384, 235] on label "[MEDICAL_DATA]" at bounding box center [406, 230] width 67 height 11
checkbox input "true"
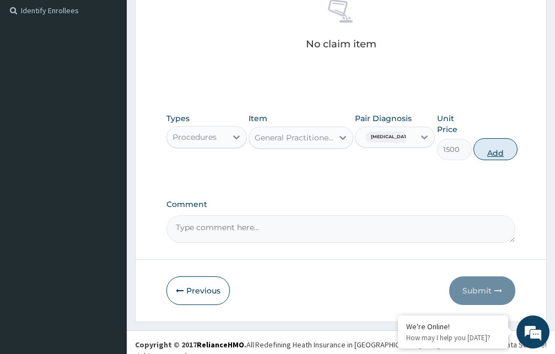
click at [505, 153] on button "Add" at bounding box center [495, 149] width 44 height 22
type input "0"
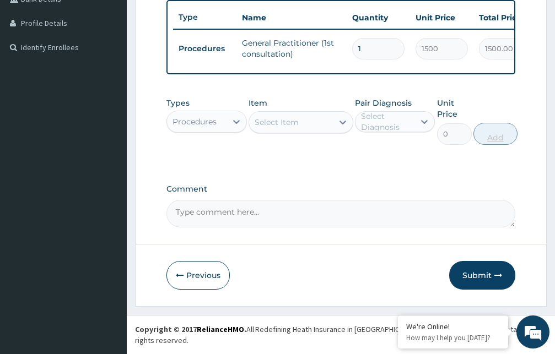
scroll to position [289, 0]
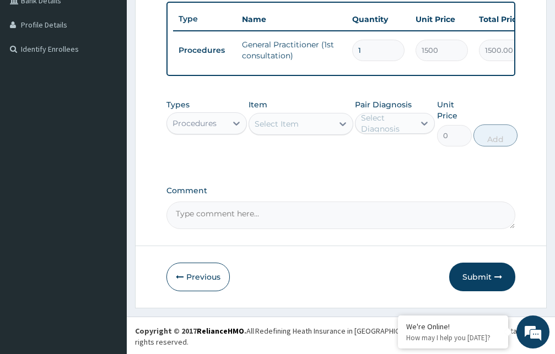
click at [212, 129] on div "Procedures" at bounding box center [194, 123] width 44 height 11
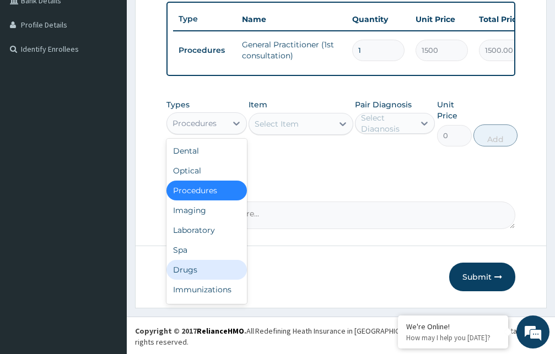
click at [190, 279] on div "Drugs" at bounding box center [206, 270] width 80 height 20
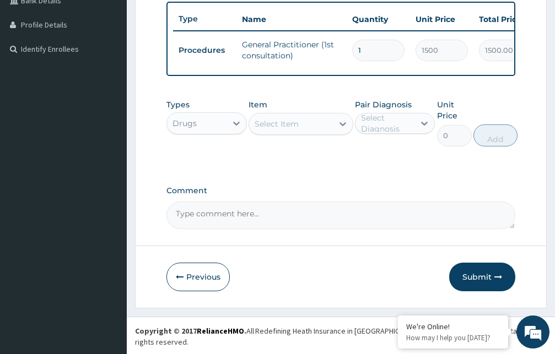
click at [302, 133] on div "Select Item" at bounding box center [291, 124] width 84 height 18
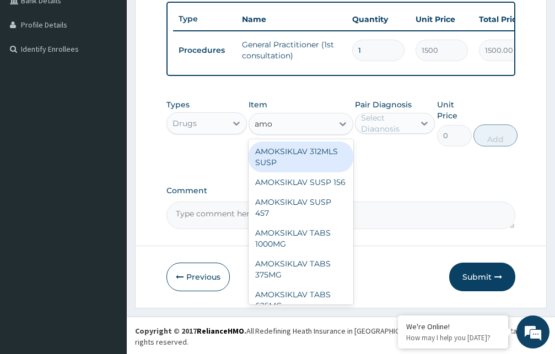
type input "amox"
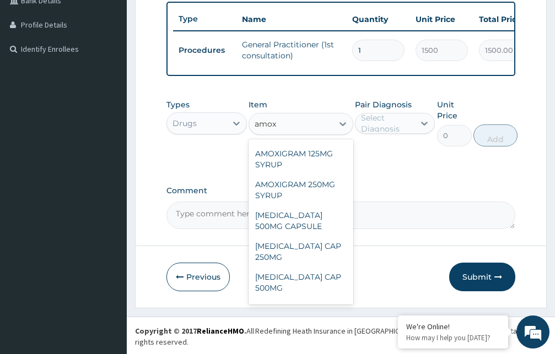
scroll to position [145, 0]
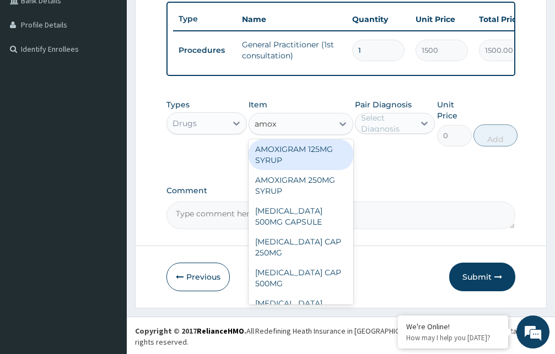
click at [305, 170] on div "AMOXIGRAM 125MG SYRUP" at bounding box center [300, 154] width 105 height 31
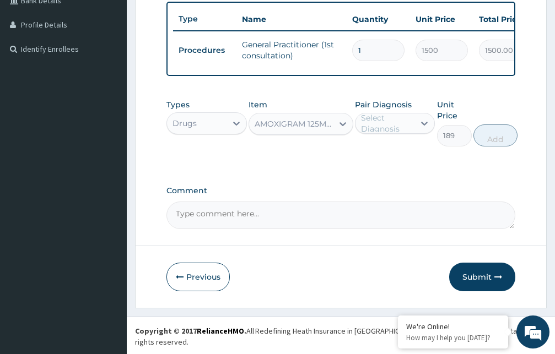
click at [317, 129] on div "AMOXIGRAM 125MG SYRUP" at bounding box center [294, 123] width 79 height 11
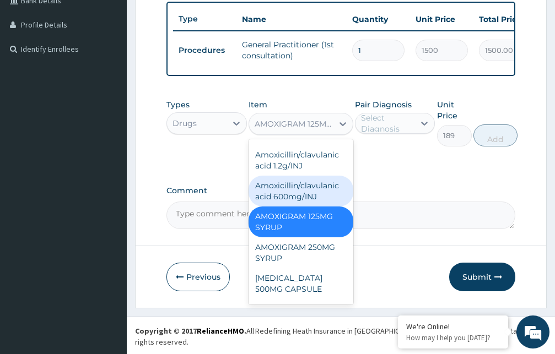
scroll to position [2163, 0]
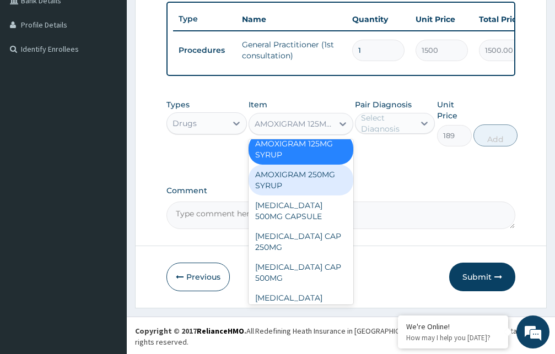
click at [322, 196] on div "AMOXIGRAM 250MG SYRUP" at bounding box center [300, 180] width 105 height 31
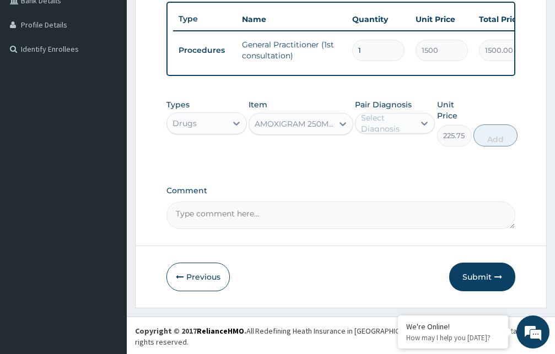
click at [310, 129] on div "AMOXIGRAM 250MG SYRUP" at bounding box center [294, 123] width 79 height 11
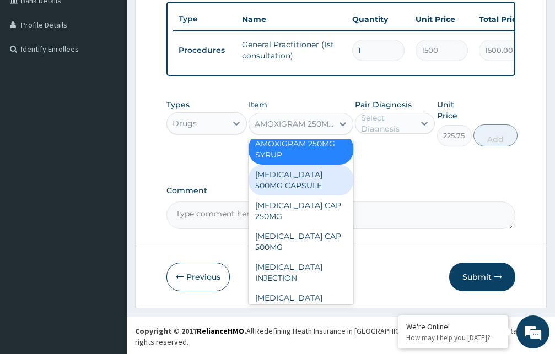
scroll to position [2253, 0]
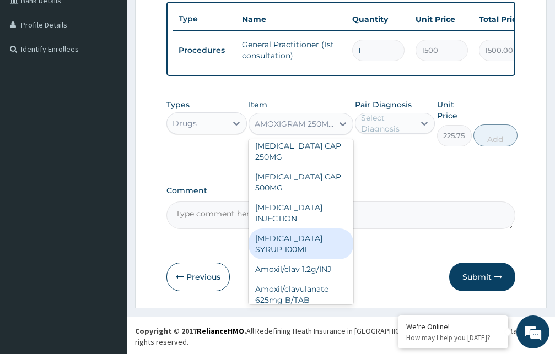
click at [306, 233] on div "[MEDICAL_DATA] SYRUP 100ML" at bounding box center [300, 244] width 105 height 31
type input "412.12"
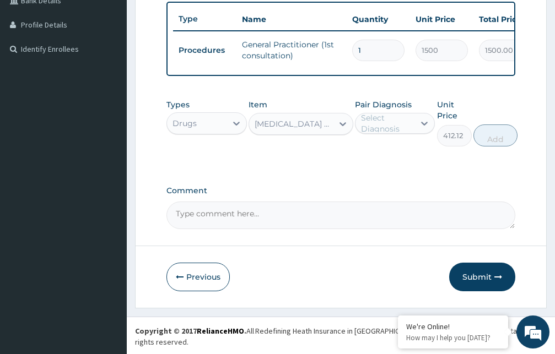
click at [382, 134] on div "Select Diagnosis" at bounding box center [387, 123] width 53 height 22
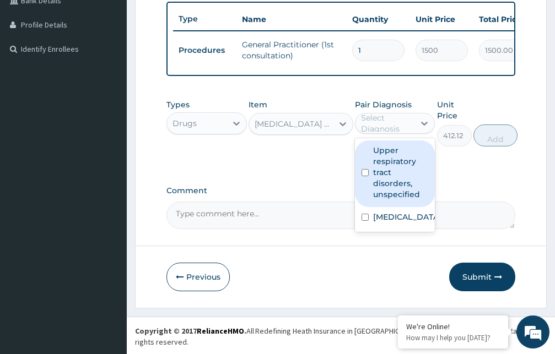
click at [387, 192] on label "Upper respiratory tract disorders, unspecified" at bounding box center [401, 172] width 56 height 55
checkbox input "true"
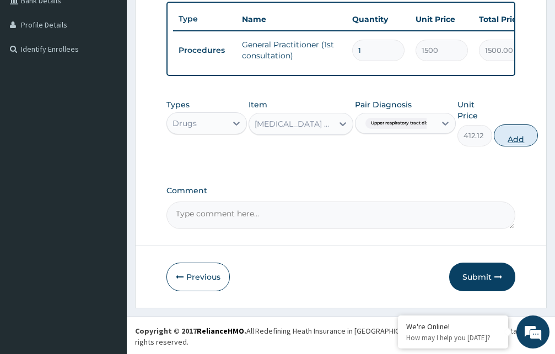
click at [520, 147] on button "Add" at bounding box center [516, 136] width 44 height 22
type input "0"
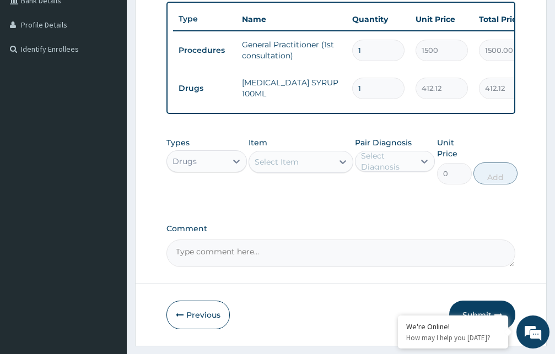
click at [314, 171] on div "Select Item" at bounding box center [291, 162] width 84 height 18
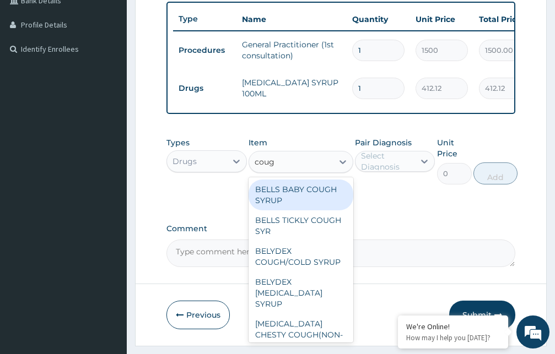
type input "cough"
click at [305, 201] on div "BELLS BABY COUGH SYRUP" at bounding box center [300, 195] width 105 height 31
type input "367.5"
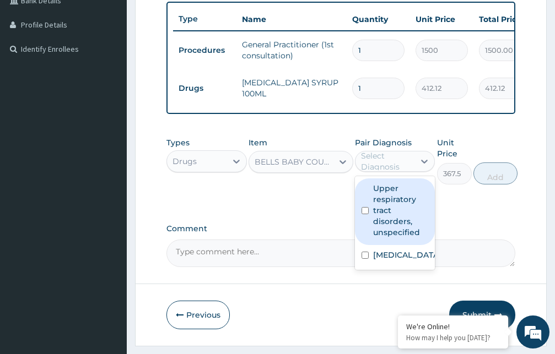
click at [377, 171] on div "Select Diagnosis" at bounding box center [387, 161] width 53 height 22
click at [382, 217] on label "Upper respiratory tract disorders, unspecified" at bounding box center [401, 210] width 56 height 55
checkbox input "true"
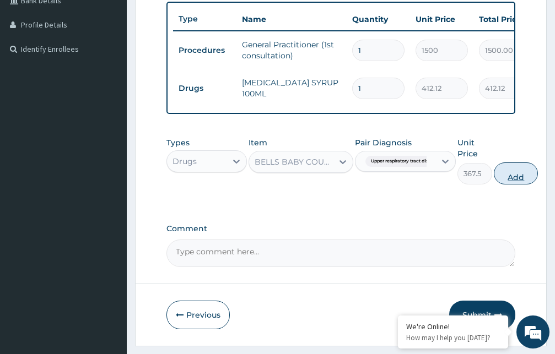
click at [513, 185] on button "Add" at bounding box center [516, 174] width 44 height 22
type input "0"
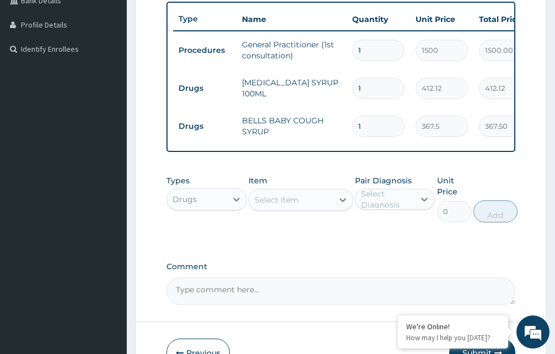
click at [301, 209] on div "Select Item" at bounding box center [291, 200] width 84 height 18
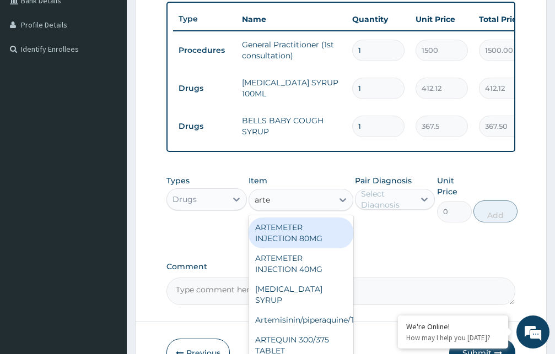
type input "artem"
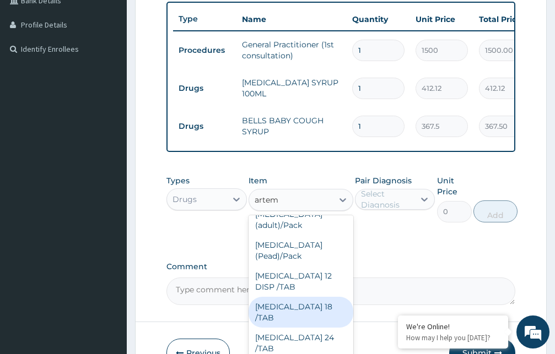
scroll to position [115, 0]
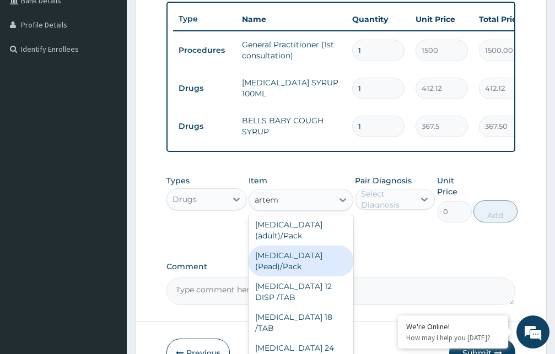
click at [318, 267] on div "Coartem (Pead)/Pack" at bounding box center [300, 261] width 105 height 31
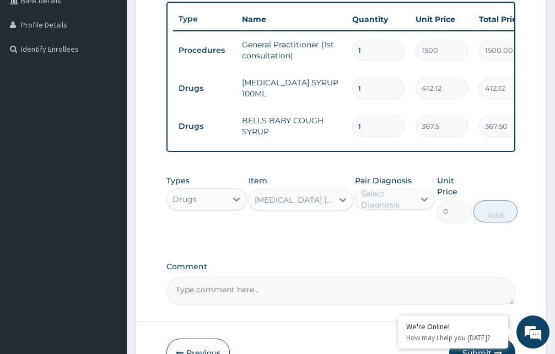
type input "498.75"
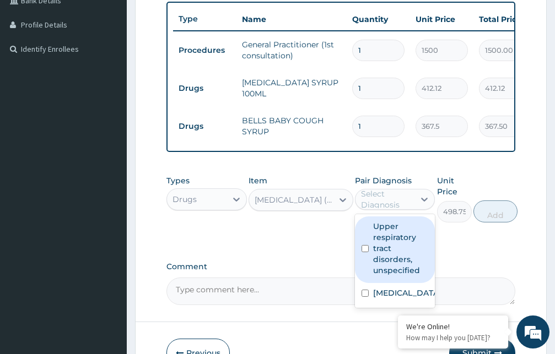
click at [385, 210] on div "Select Diagnosis" at bounding box center [387, 199] width 53 height 22
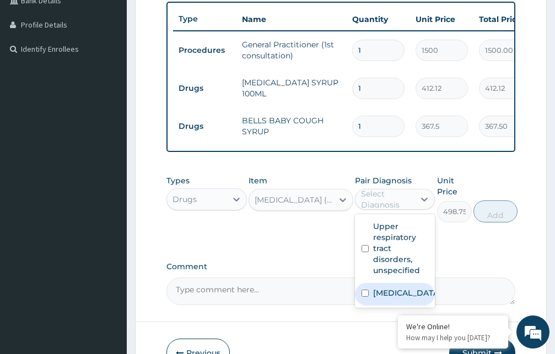
click at [385, 299] on label "Malaria, unspecified" at bounding box center [406, 293] width 67 height 11
checkbox input "true"
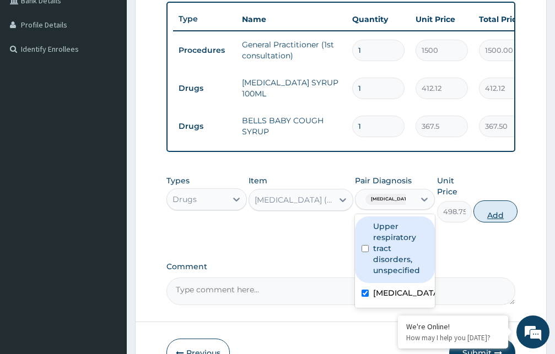
click at [495, 223] on button "Add" at bounding box center [495, 212] width 44 height 22
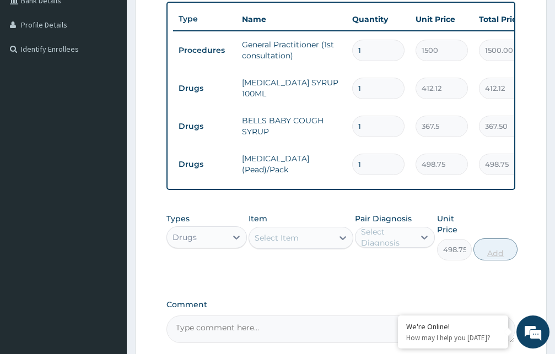
type input "0"
click at [311, 247] on div "Select Item" at bounding box center [291, 238] width 84 height 18
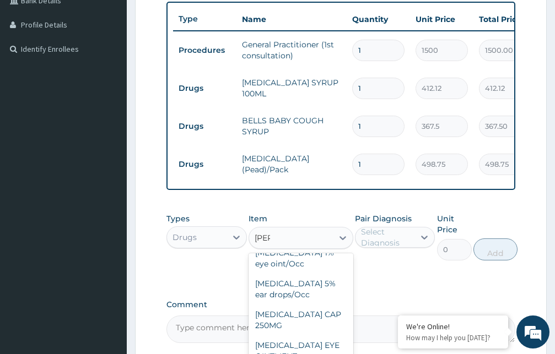
scroll to position [60, 0]
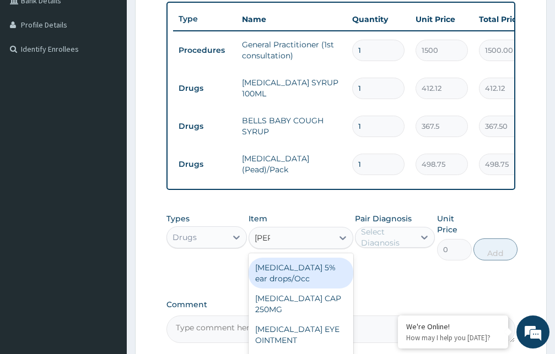
type input "lorat"
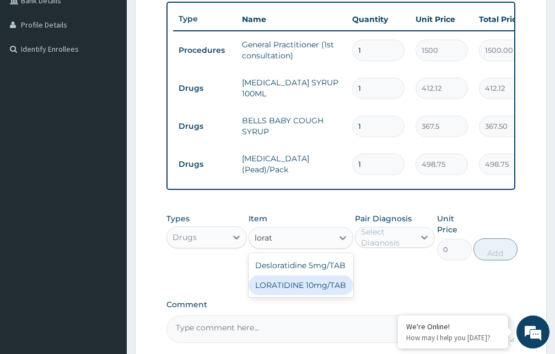
click at [309, 294] on div "LORATIDINE 10mg/TAB" at bounding box center [300, 285] width 105 height 20
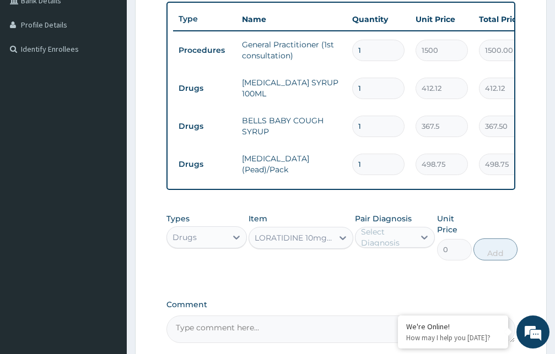
type input "11.55"
click at [380, 248] on div "Select Diagnosis" at bounding box center [387, 237] width 53 height 22
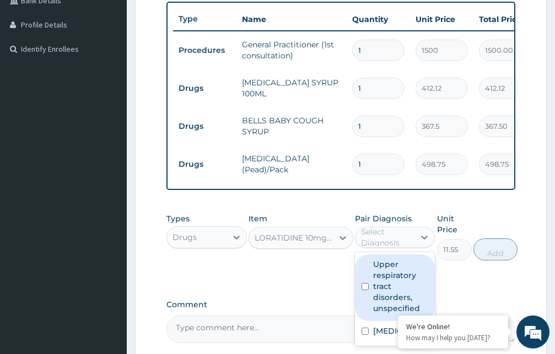
click at [377, 305] on label "Upper respiratory tract disorders, unspecified" at bounding box center [401, 286] width 56 height 55
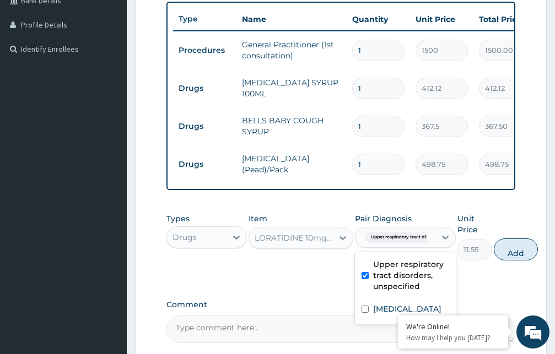
checkbox input "true"
click at [508, 257] on button "Add" at bounding box center [516, 250] width 44 height 22
type input "0"
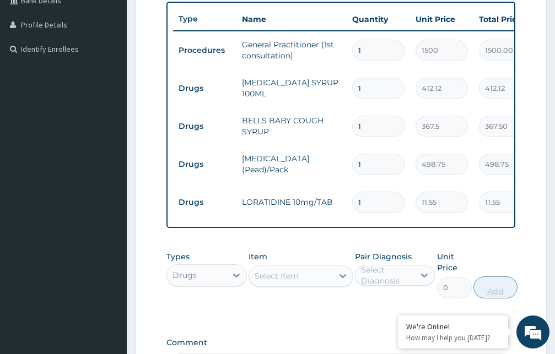
type input "0.00"
type input "3"
type input "34.65"
type input "3"
click at [313, 285] on div "Select Item" at bounding box center [291, 276] width 84 height 18
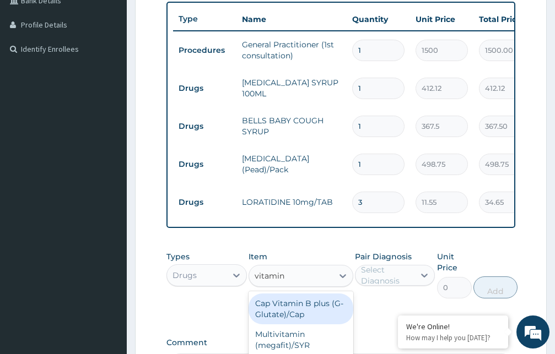
type input "vitamin c"
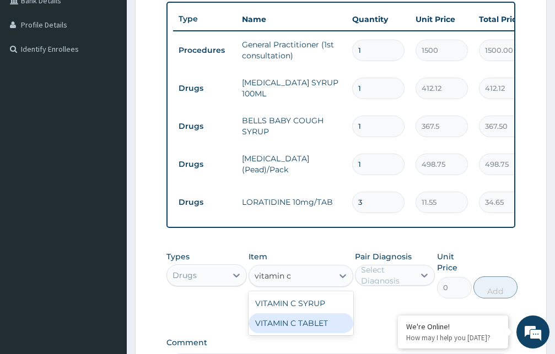
click at [302, 333] on div "VITAMIN C TABLET" at bounding box center [300, 324] width 105 height 20
type input "2.62"
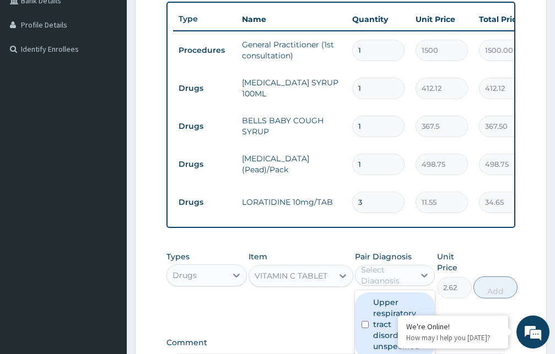
click at [386, 286] on div "Select Diagnosis" at bounding box center [387, 275] width 53 height 22
click at [380, 322] on label "Upper respiratory tract disorders, unspecified" at bounding box center [401, 324] width 56 height 55
checkbox input "true"
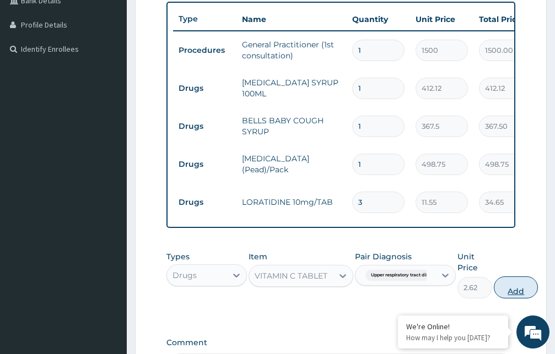
click at [511, 295] on button "Add" at bounding box center [516, 288] width 44 height 22
type input "0"
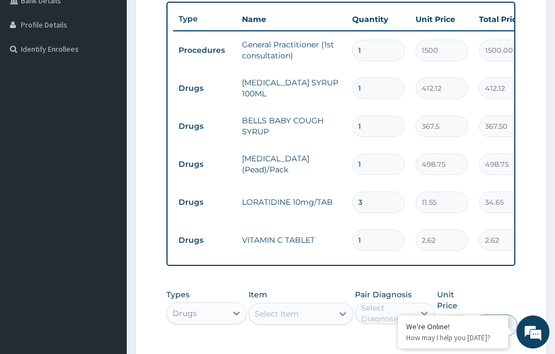
type input "0.00"
type input "9"
type input "23.58"
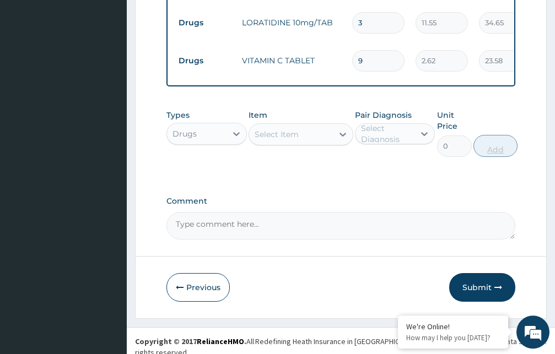
scroll to position [479, 0]
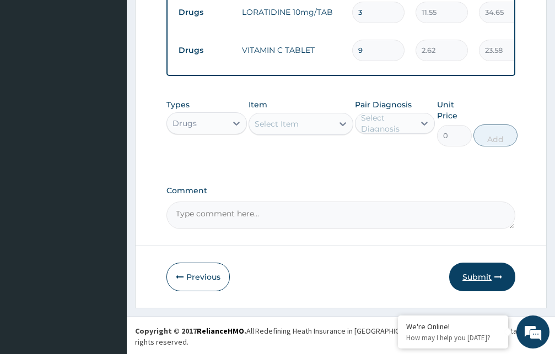
type input "9"
click at [484, 289] on button "Submit" at bounding box center [482, 277] width 66 height 29
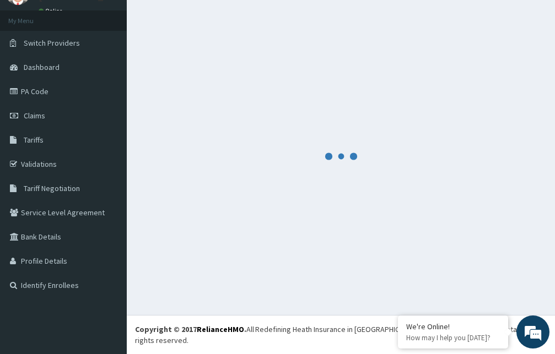
scroll to position [42, 0]
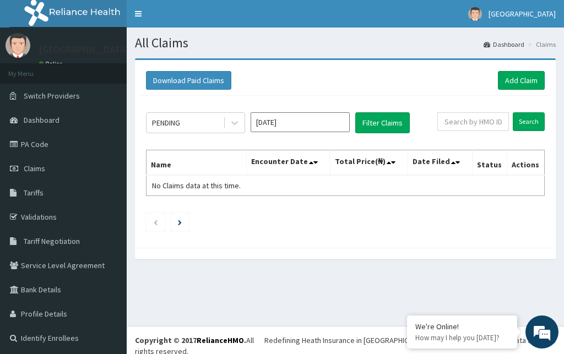
click at [294, 124] on input "[DATE]" at bounding box center [300, 122] width 99 height 20
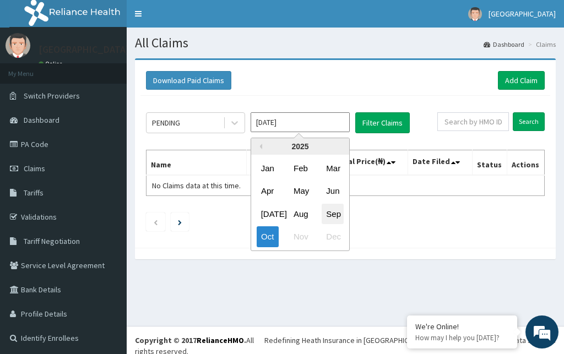
click at [331, 213] on div "Sep" at bounding box center [333, 214] width 22 height 20
type input "[DATE]"
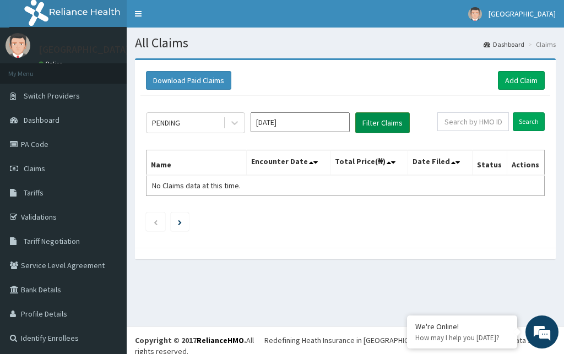
click at [385, 119] on button "Filter Claims" at bounding box center [382, 122] width 55 height 21
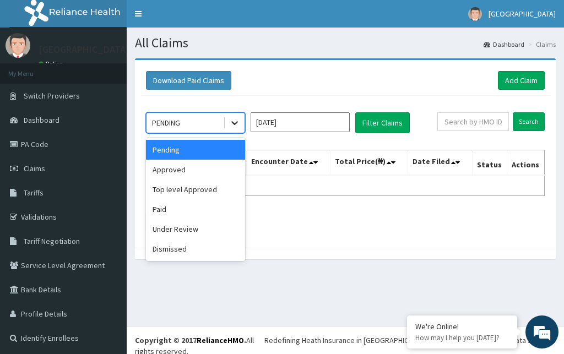
click at [235, 123] on icon at bounding box center [234, 122] width 11 height 11
click at [200, 171] on div "Approved" at bounding box center [195, 170] width 99 height 20
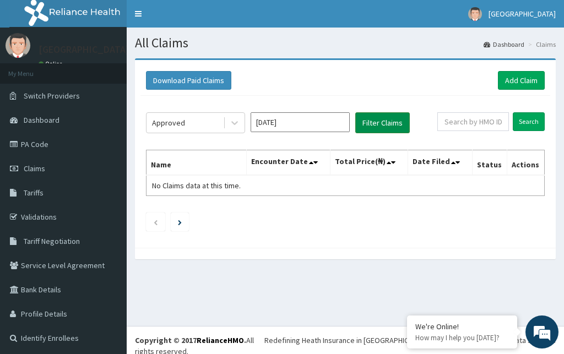
click at [392, 126] on button "Filter Claims" at bounding box center [382, 122] width 55 height 21
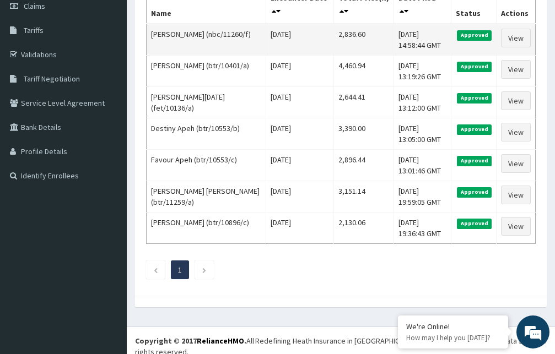
scroll to position [163, 0]
